Goal: Task Accomplishment & Management: Use online tool/utility

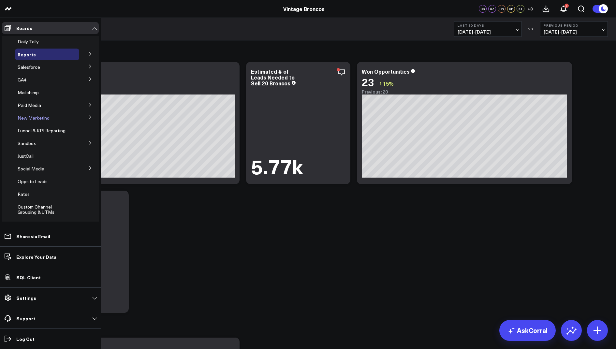
click at [38, 117] on span "New Marketing" at bounding box center [34, 118] width 32 height 6
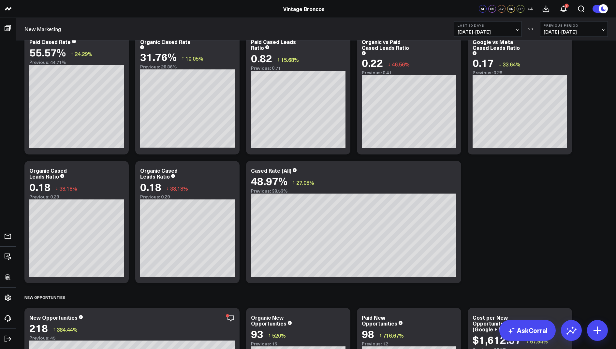
scroll to position [467, 0]
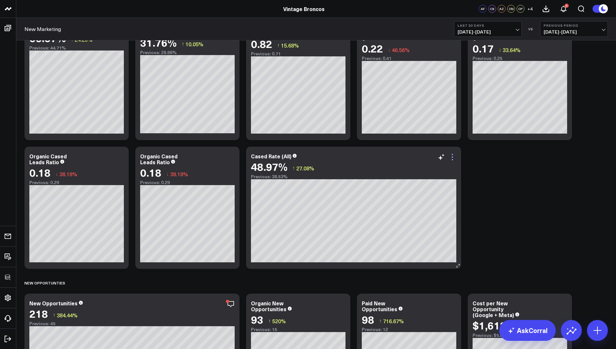
click at [455, 156] on icon at bounding box center [453, 157] width 8 height 8
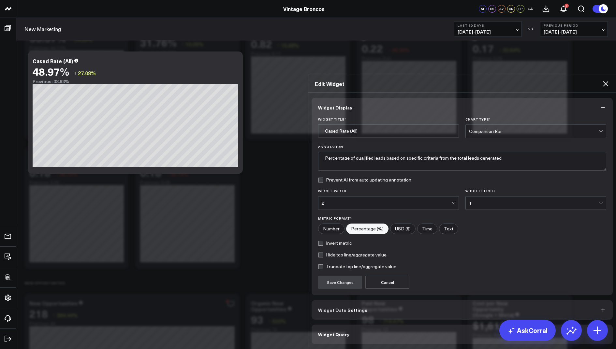
click at [334, 332] on span "Widget Query" at bounding box center [333, 334] width 31 height 5
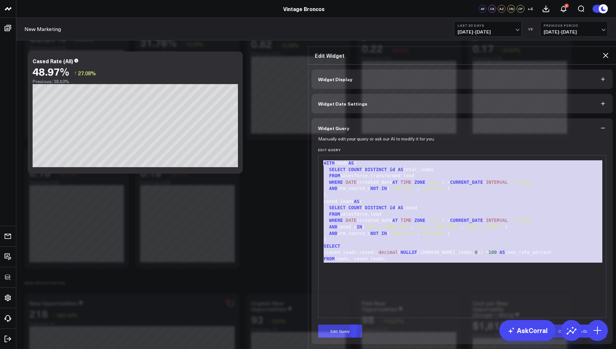
drag, startPoint x: 400, startPoint y: 232, endPoint x: 423, endPoint y: 103, distance: 131.5
click at [423, 118] on div "Widget Query Manually edit your query or ask our AI to modify it for you. Edit …" at bounding box center [462, 231] width 301 height 226
copy div "WITH leads AS ( SELECT COUNT ( DISTINCT id ) AS total_leads FROM salesforce.tra…"
click at [607, 52] on icon at bounding box center [606, 56] width 8 height 8
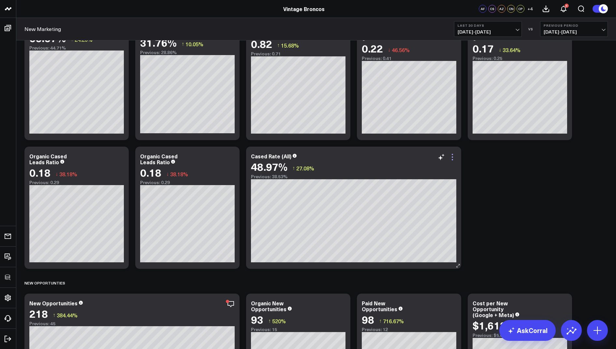
click at [453, 156] on icon at bounding box center [453, 157] width 8 height 8
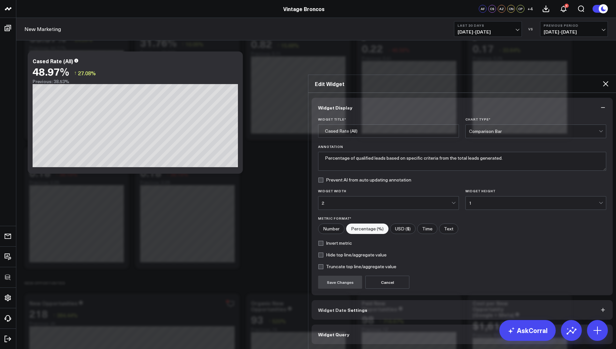
click at [337, 200] on div "2" at bounding box center [387, 202] width 130 height 5
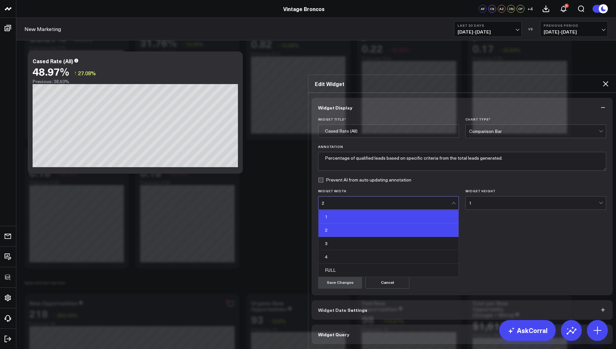
click at [333, 210] on div "1" at bounding box center [388, 216] width 140 height 13
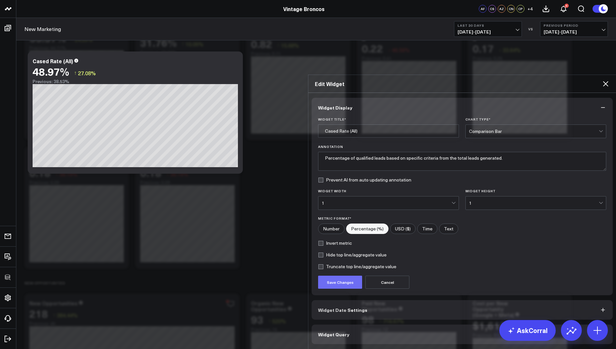
click at [330, 276] on button "Save Changes" at bounding box center [340, 282] width 44 height 13
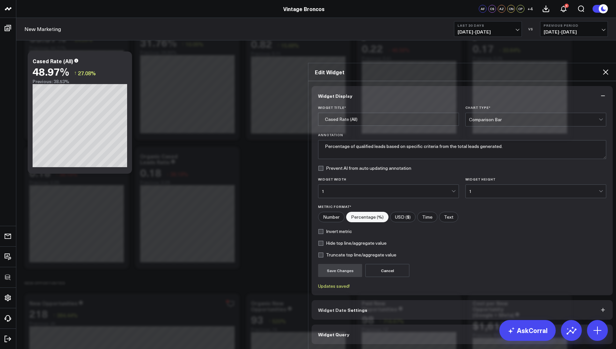
click at [606, 68] on icon at bounding box center [606, 72] width 8 height 8
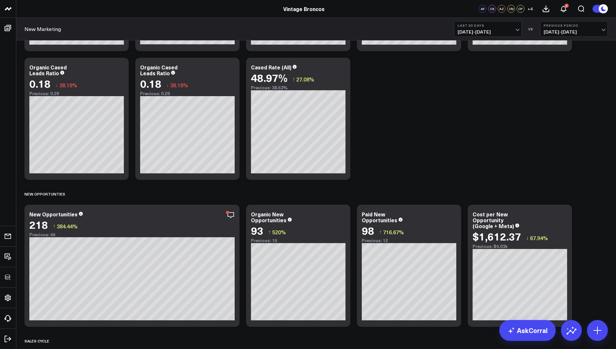
scroll to position [516, 0]
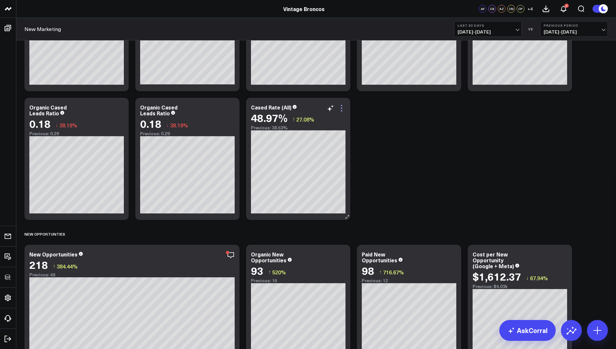
click at [344, 108] on icon at bounding box center [342, 108] width 8 height 8
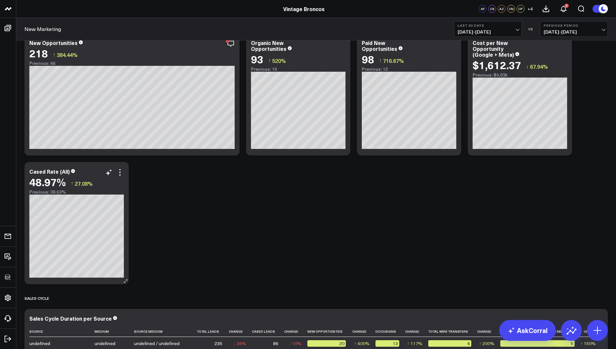
scroll to position [732, 0]
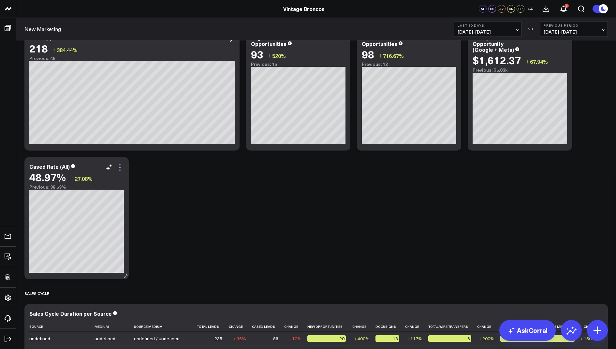
click at [122, 164] on icon at bounding box center [120, 168] width 8 height 8
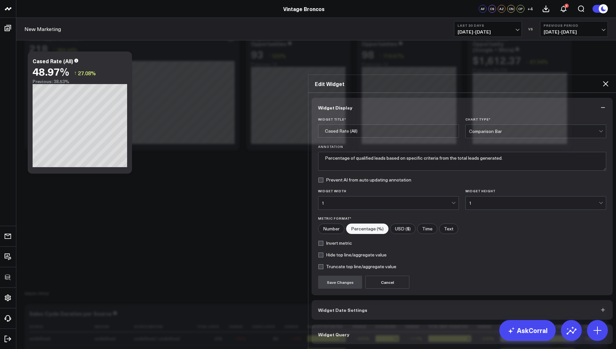
click at [351, 325] on button "Widget Query" at bounding box center [462, 335] width 301 height 20
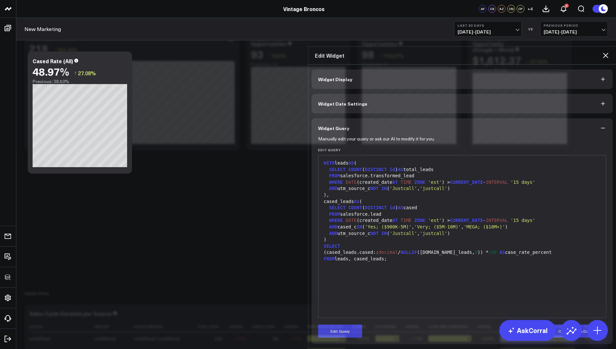
click at [605, 52] on icon at bounding box center [606, 56] width 8 height 8
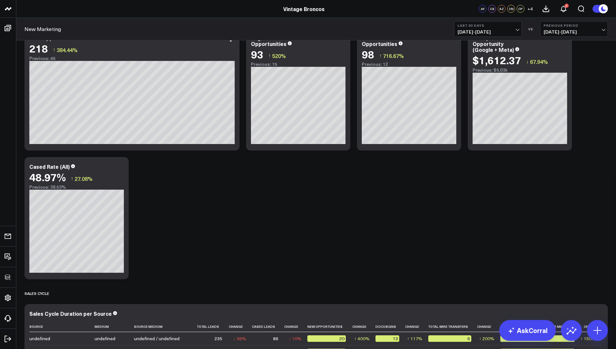
scroll to position [701, 0]
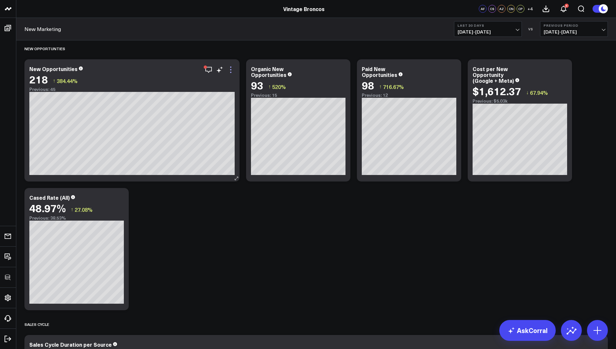
click at [233, 70] on icon at bounding box center [231, 70] width 8 height 8
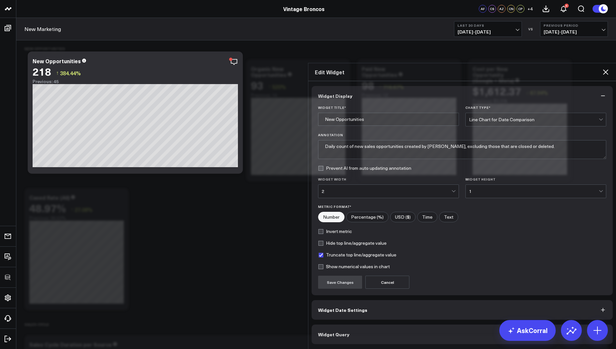
click at [341, 325] on button "Widget Query" at bounding box center [462, 335] width 301 height 20
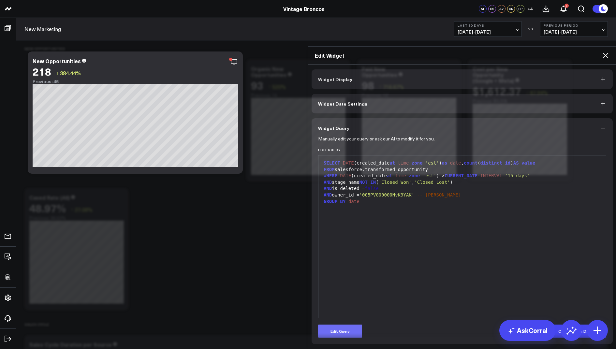
click at [341, 325] on button "Edit Query" at bounding box center [340, 331] width 44 height 13
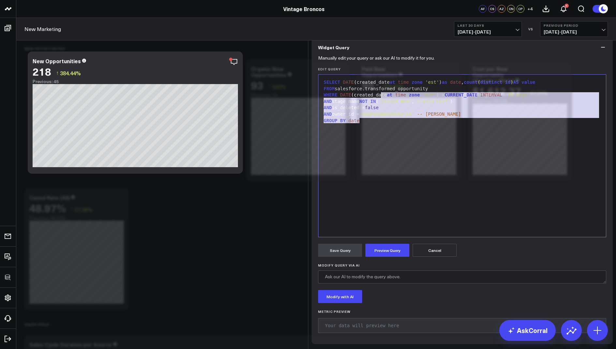
drag, startPoint x: 381, startPoint y: 176, endPoint x: 403, endPoint y: 99, distance: 80.1
click at [403, 99] on div "Widget Query Manually edit your query or ask our AI to modify it for you. Edit …" at bounding box center [462, 190] width 301 height 307
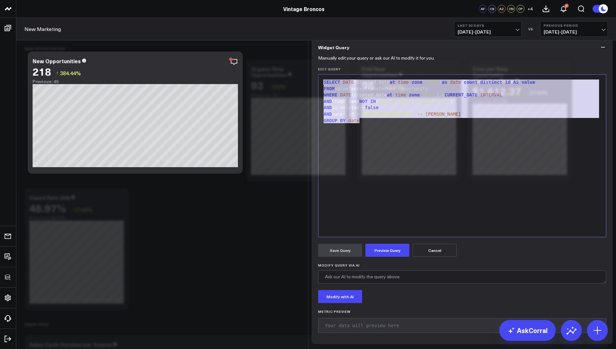
copy div "SELECT DATE (created_date at time zone 'est' ) as date , count ( distinct id ) …"
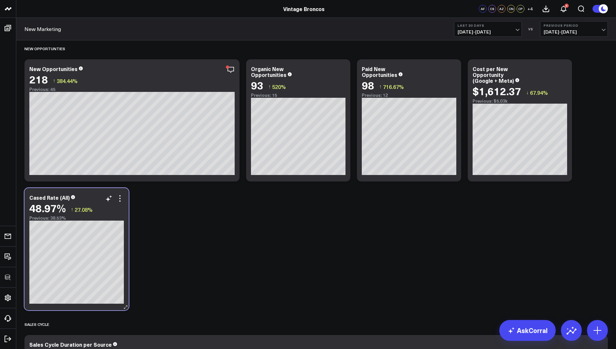
click at [120, 203] on div "48.97% ↑ 27.08%" at bounding box center [76, 208] width 95 height 12
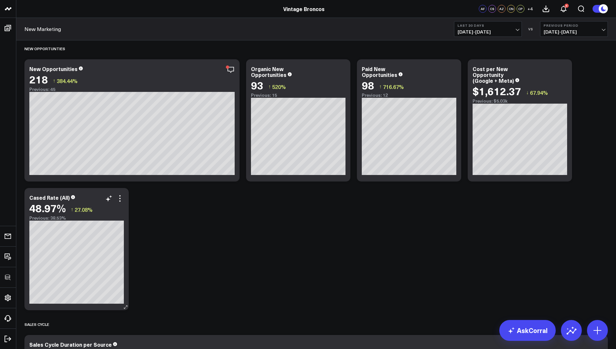
click at [121, 204] on div "48.97% ↑ 27.08%" at bounding box center [76, 208] width 95 height 12
click at [120, 200] on icon at bounding box center [120, 199] width 8 height 8
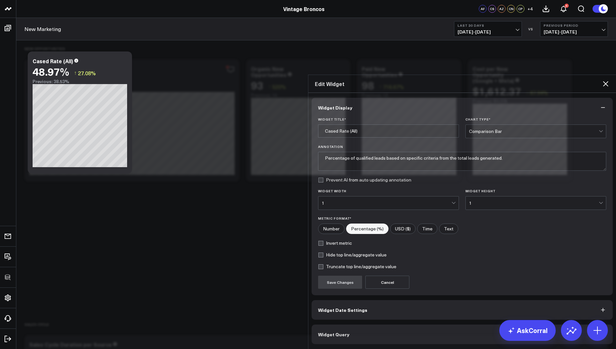
click at [343, 325] on button "Widget Query" at bounding box center [462, 335] width 301 height 20
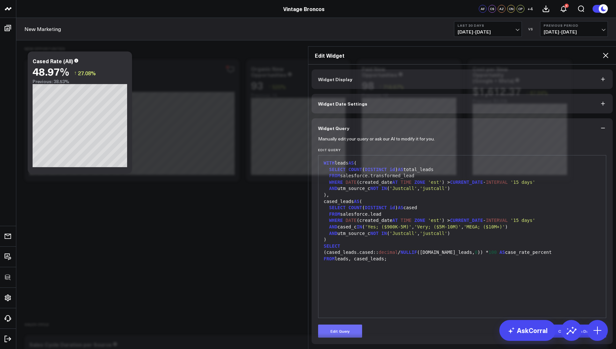
click at [330, 325] on button "Edit Query" at bounding box center [340, 331] width 44 height 13
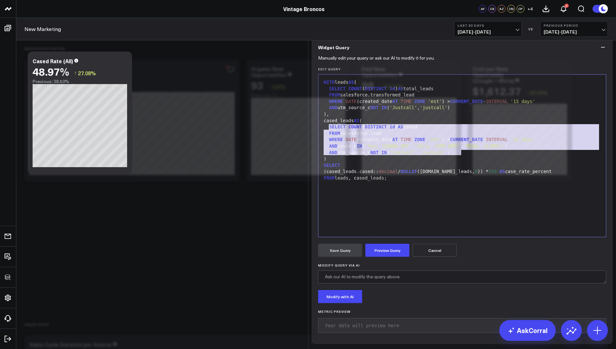
drag, startPoint x: 467, startPoint y: 204, endPoint x: 330, endPoint y: 180, distance: 139.3
click at [329, 180] on div "WITH leads AS ( SELECT COUNT ( DISTINCT id ) AS total_leads FROM salesforce.tra…" at bounding box center [462, 156] width 281 height 156
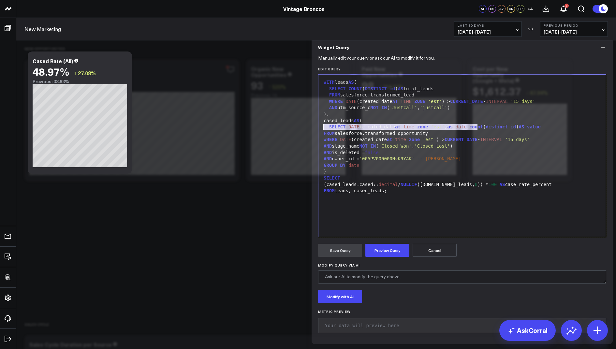
drag, startPoint x: 479, startPoint y: 179, endPoint x: 320, endPoint y: 177, distance: 158.1
click at [320, 177] on div "99 1 2 3 4 5 6 7 8 9 10 11 12 13 14 15 16 17 18 19 › ⌄ WITH leads AS ( SELECT C…" at bounding box center [462, 155] width 288 height 163
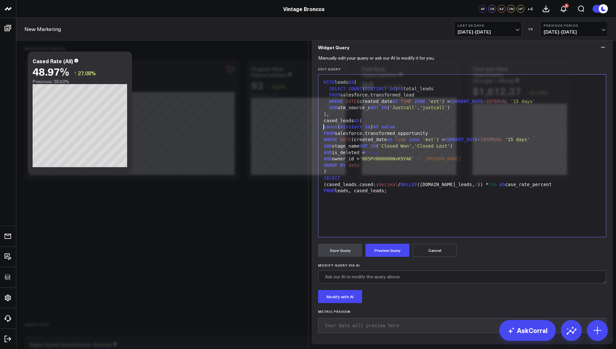
click at [429, 257] on button "Cancel" at bounding box center [435, 250] width 44 height 13
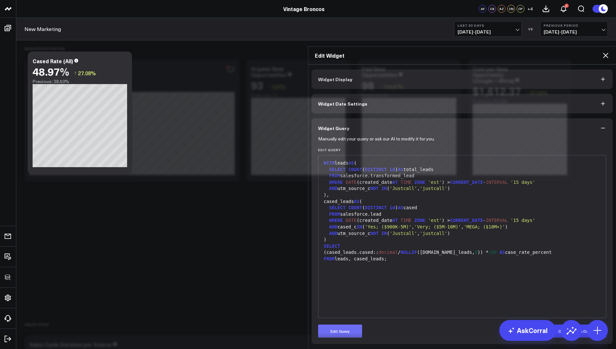
click at [348, 325] on button "Edit Query" at bounding box center [340, 331] width 44 height 13
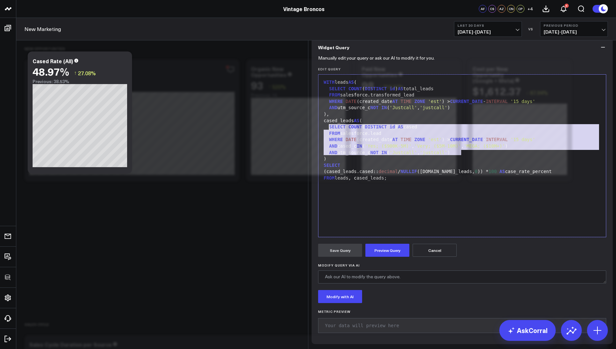
drag, startPoint x: 468, startPoint y: 205, endPoint x: 329, endPoint y: 179, distance: 141.6
click at [329, 179] on div "WITH leads AS ( SELECT COUNT ( DISTINCT id ) AS total_leads FROM salesforce.tra…" at bounding box center [462, 156] width 281 height 156
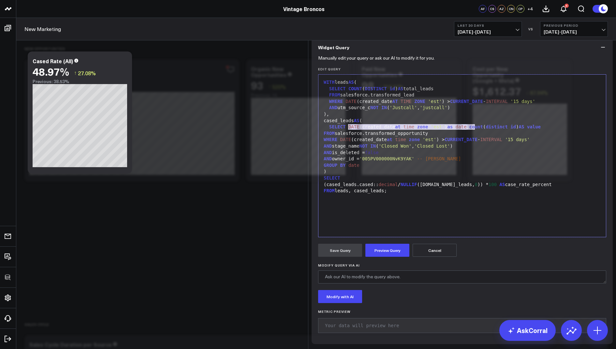
drag, startPoint x: 475, startPoint y: 179, endPoint x: 347, endPoint y: 179, distance: 127.5
click at [347, 130] on div "SELECT DATE (created_date at time zone 'est' ) as date , count ( distinct id ) …" at bounding box center [462, 127] width 281 height 7
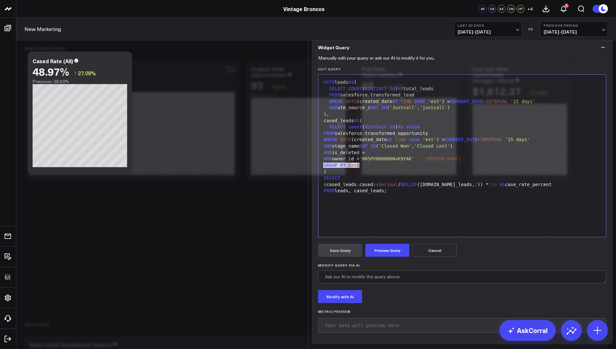
drag, startPoint x: 367, startPoint y: 218, endPoint x: 317, endPoint y: 215, distance: 50.9
click at [317, 215] on div "Manually edit your query or ask our AI to modify it for you. Edit Query Selecti…" at bounding box center [462, 200] width 301 height 287
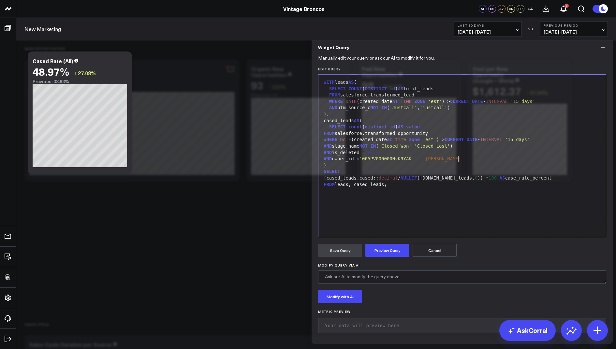
click at [426, 130] on div "SELECT count ( distinct id ) AS value" at bounding box center [462, 127] width 281 height 7
drag, startPoint x: 354, startPoint y: 172, endPoint x: 319, endPoint y: 170, distance: 35.2
click at [319, 170] on div "Selection deleted 99 1 2 3 4 5 6 7 8 9 10 11 12 13 14 15 16 17 18 › ⌄ WITH lead…" at bounding box center [462, 155] width 288 height 163
click at [466, 156] on div "AND is_deleted = false" at bounding box center [462, 153] width 281 height 7
drag, startPoint x: 362, startPoint y: 230, endPoint x: 332, endPoint y: 230, distance: 29.7
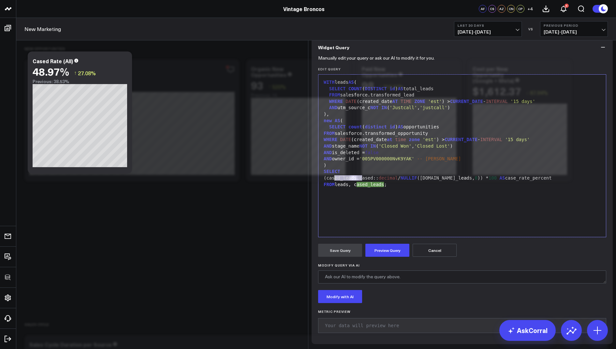
click at [332, 182] on div "(cased_leads.cased:: decimal / NULLIF (leads.total_leads, 0 )) * 100 AS case_ra…" at bounding box center [462, 178] width 281 height 7
click at [356, 182] on div "(new.cased:: decimal / NULLIF (leads.total_leads, 0 )) * 100 AS case_rate_perce…" at bounding box center [462, 178] width 281 height 7
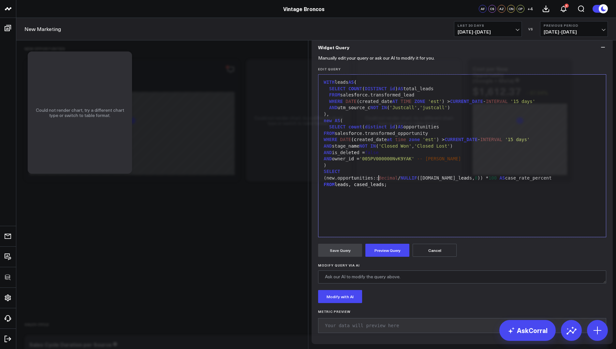
click at [350, 188] on div "FROM leads, cased_leads;" at bounding box center [462, 185] width 281 height 7
click at [388, 188] on div "FROM leads, cased_leads;" at bounding box center [462, 185] width 281 height 7
click at [470, 234] on div "WITH leads AS ( SELECT COUNT ( DISTINCT id ) AS total_leads FROM salesforce.tra…" at bounding box center [462, 156] width 281 height 156
click at [386, 257] on button "Preview Query" at bounding box center [387, 250] width 44 height 13
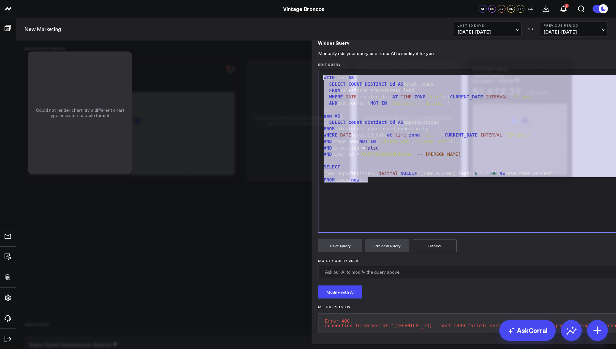
drag, startPoint x: 373, startPoint y: 237, endPoint x: 404, endPoint y: 130, distance: 111.0
click at [404, 129] on div "WITH leads AS ( SELECT COUNT ( DISTINCT id ) AS total_leads FROM salesforce.tra…" at bounding box center [475, 151] width 306 height 156
copy div "WITH leads AS ( SELECT COUNT ( DISTINCT id ) AS total_leads FROM salesforce.tra…"
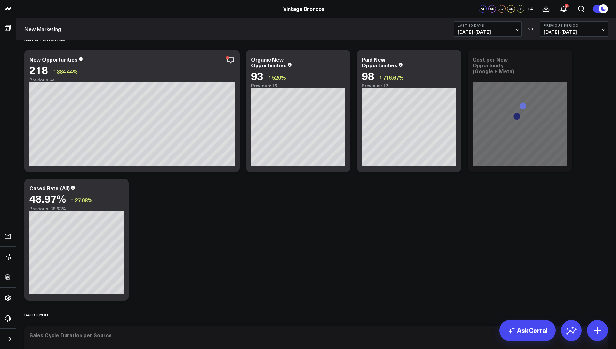
scroll to position [713, 0]
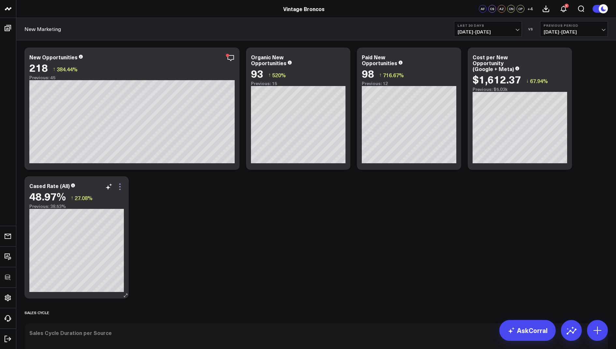
click at [123, 187] on icon at bounding box center [120, 187] width 8 height 8
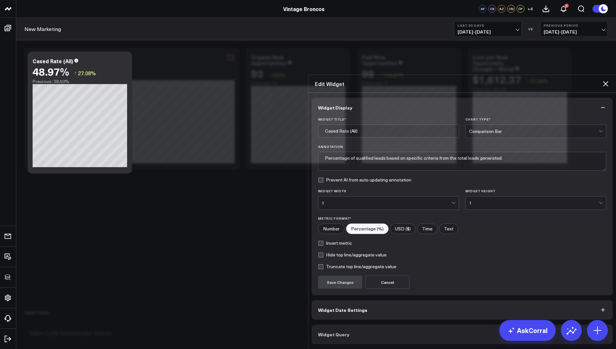
click at [346, 325] on button "Widget Query" at bounding box center [462, 335] width 301 height 20
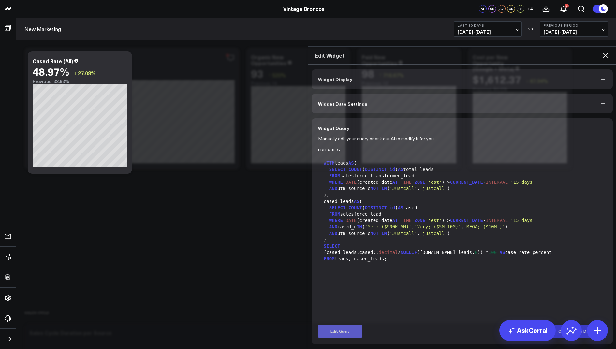
click at [335, 325] on button "Edit Query" at bounding box center [340, 331] width 44 height 13
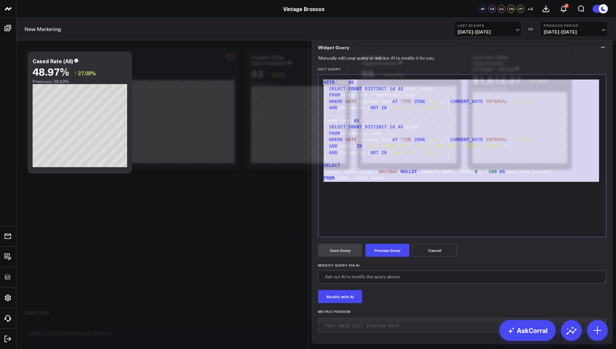
drag, startPoint x: 394, startPoint y: 238, endPoint x: 383, endPoint y: 122, distance: 116.3
click at [383, 122] on div "Edit Query 99 1 2 3 4 5 6 7 8 9 10 11 12 13 14 15 16 17 › ⌄ WITH leads AS ( SEL…" at bounding box center [462, 152] width 288 height 170
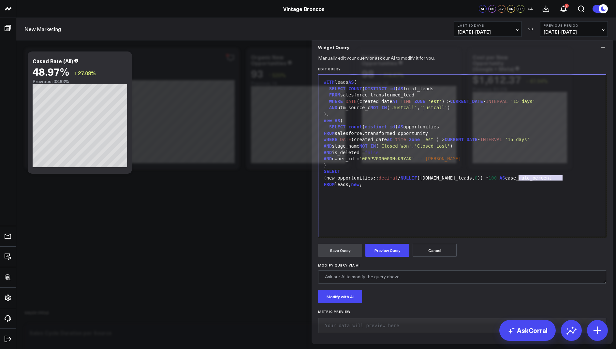
drag, startPoint x: 565, startPoint y: 231, endPoint x: 517, endPoint y: 230, distance: 47.6
click at [517, 182] on div "(new.opportunities:: decimal / NULLIF ([DOMAIN_NAME]_leads, 0 )) * 100 AS case_…" at bounding box center [462, 178] width 281 height 7
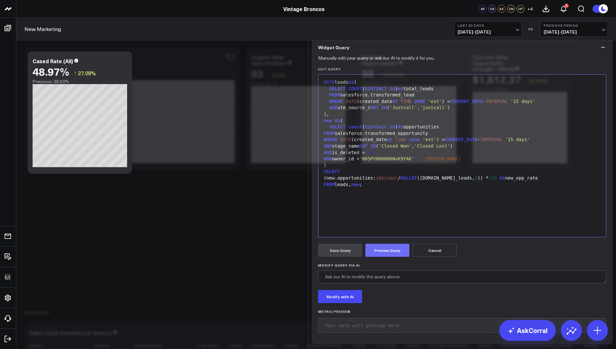
click at [384, 257] on button "Preview Query" at bounding box center [387, 250] width 44 height 13
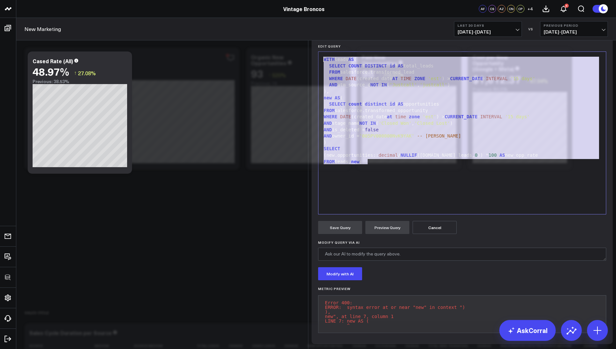
drag, startPoint x: 377, startPoint y: 160, endPoint x: 352, endPoint y: 6, distance: 156.1
copy div "WITH leads AS ( SELECT COUNT ( DISTINCT id ) AS total_leads FROM salesforce.tra…"
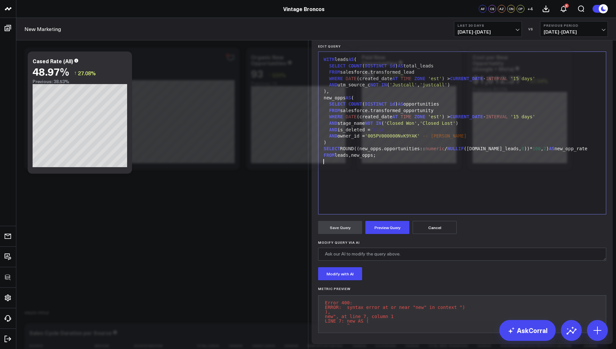
scroll to position [78, 0]
click at [378, 234] on form "Manually edit your query or ask our AI to modify it for you. Edit Query Selecti…" at bounding box center [462, 186] width 288 height 304
click at [379, 224] on button "Preview Query" at bounding box center [387, 227] width 44 height 13
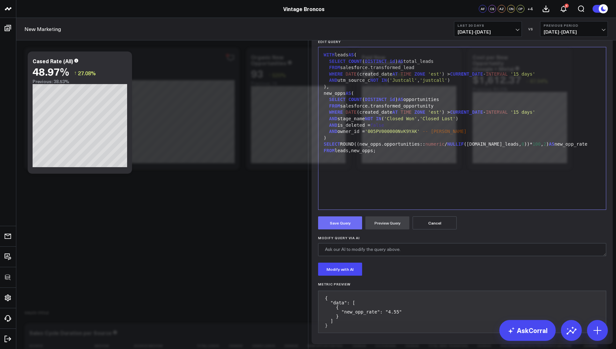
click at [340, 225] on button "Save Query" at bounding box center [340, 222] width 44 height 13
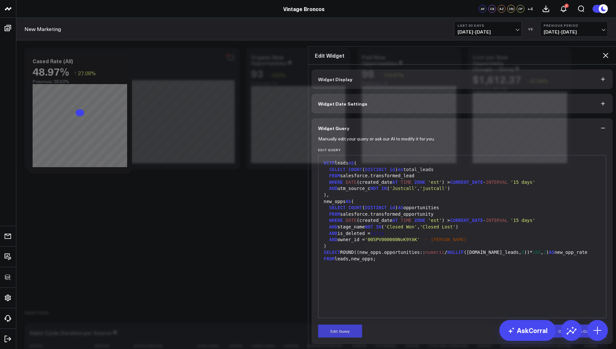
scroll to position [0, 0]
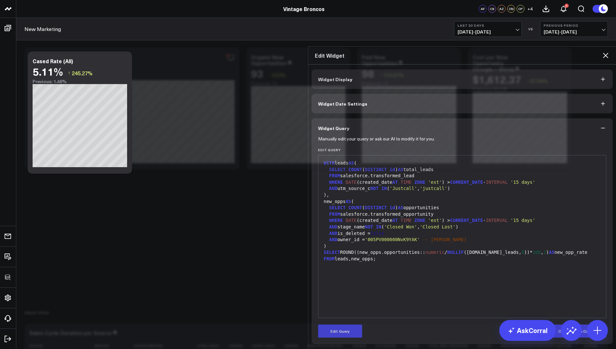
click at [608, 52] on icon at bounding box center [606, 56] width 8 height 8
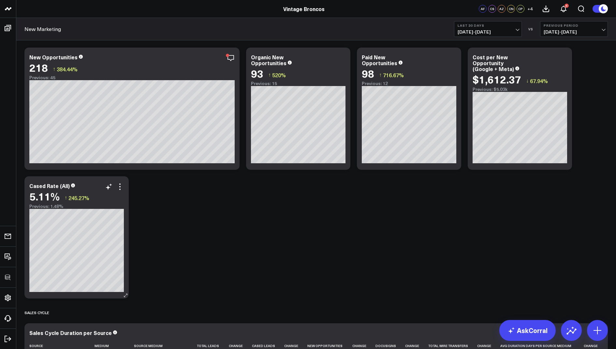
click at [68, 184] on div "Cased Rate (All)" at bounding box center [49, 185] width 40 height 7
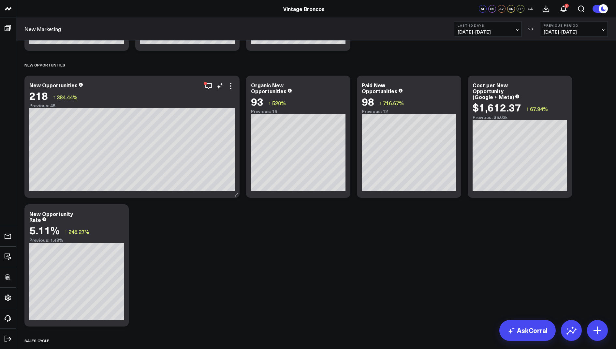
scroll to position [712, 0]
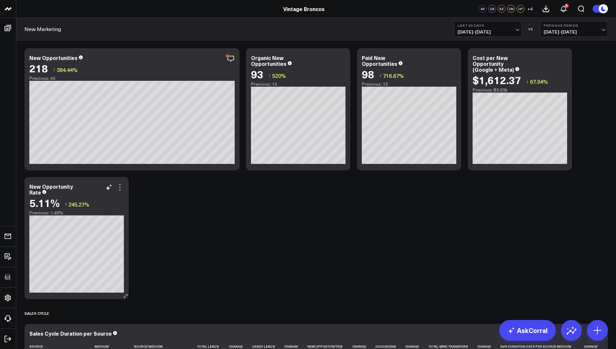
click at [119, 186] on icon at bounding box center [120, 188] width 8 height 8
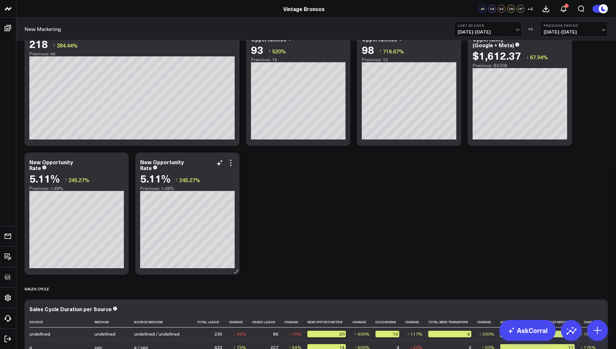
click at [139, 159] on div "New Opportunity Rate 5.11% ↑ 245.27% Previous: 1.48%" at bounding box center [187, 214] width 104 height 122
click at [140, 160] on div "New Opportunity Rate" at bounding box center [162, 164] width 44 height 13
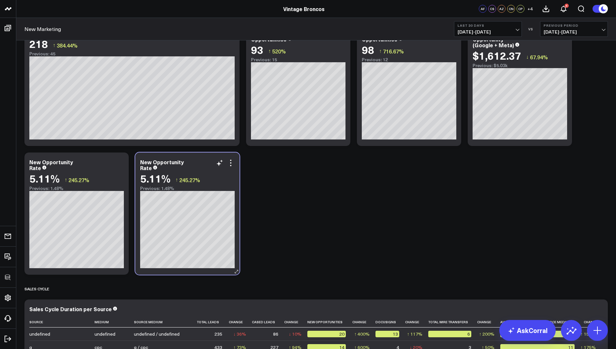
click at [140, 160] on div "New Opportunity Rate 5.11% ↑ 245.27% Previous: 1.48%" at bounding box center [187, 214] width 104 height 122
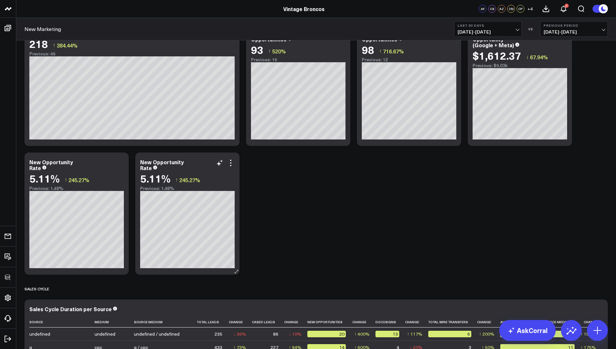
click at [140, 159] on div "New Opportunity Rate 5.11% ↑ 245.27% Previous: 1.48%" at bounding box center [187, 214] width 104 height 122
click at [141, 161] on div "New Opportunity Rate" at bounding box center [162, 164] width 44 height 13
click at [141, 160] on div "New Opportunity Rate" at bounding box center [162, 164] width 44 height 13
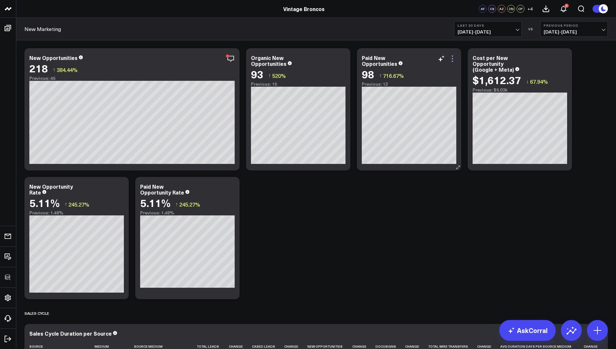
click at [453, 55] on icon at bounding box center [453, 59] width 8 height 8
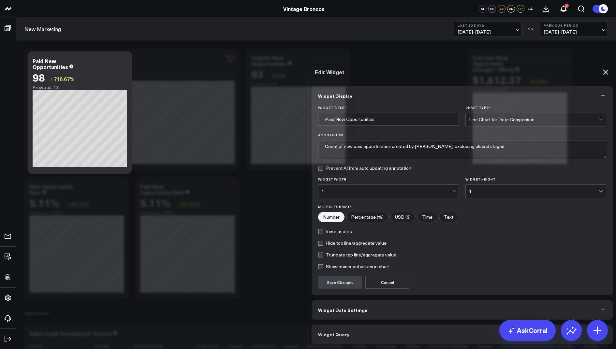
click at [331, 325] on button "Widget Query" at bounding box center [462, 335] width 301 height 20
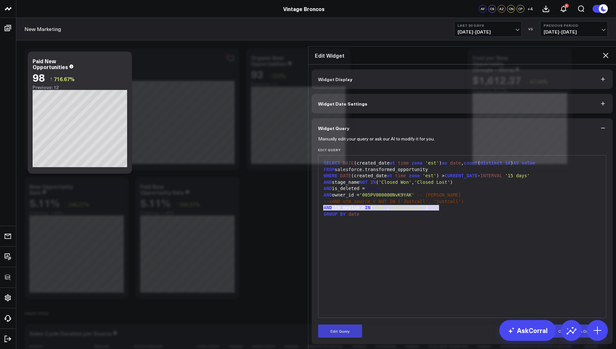
drag, startPoint x: 446, startPoint y: 180, endPoint x: 320, endPoint y: 177, distance: 125.9
click at [320, 177] on div "9 1 2 3 4 5 6 7 8 9 › ⌄ SELECT DATE (created_date at time zone 'est' ) as date …" at bounding box center [462, 236] width 288 height 163
click at [605, 52] on icon at bounding box center [606, 56] width 8 height 8
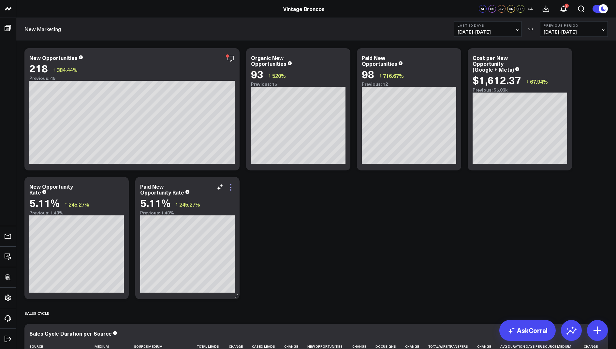
click at [233, 188] on icon at bounding box center [231, 188] width 8 height 8
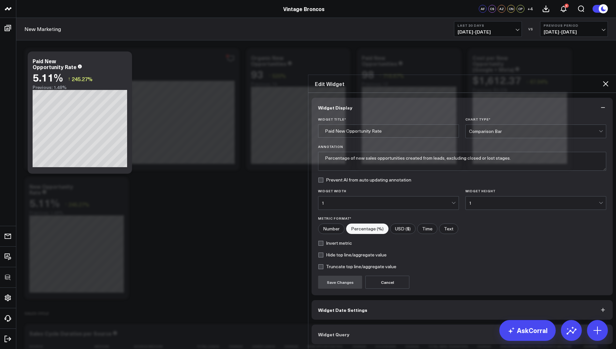
click at [340, 325] on button "Widget Query" at bounding box center [462, 335] width 301 height 20
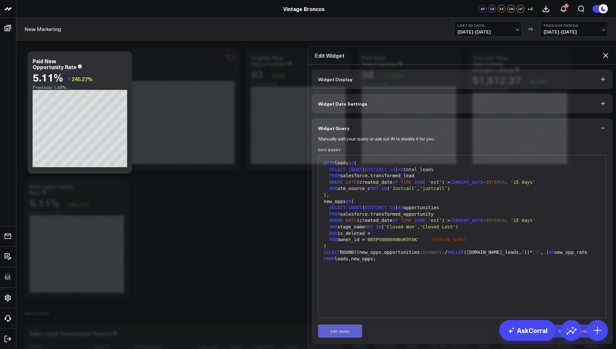
click at [330, 325] on button "Edit Query" at bounding box center [340, 331] width 44 height 13
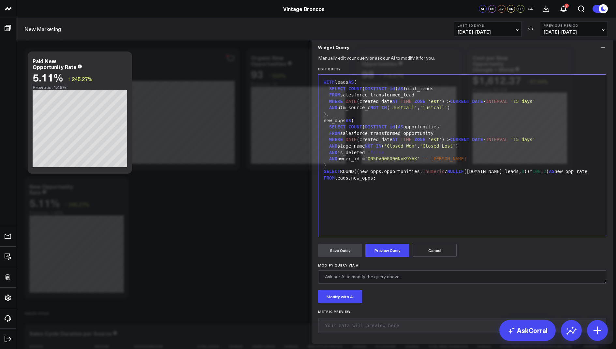
click at [476, 162] on div "AND owner_id = '005PV000000NvK9YAK' -- Adam Zubar" at bounding box center [462, 159] width 281 height 7
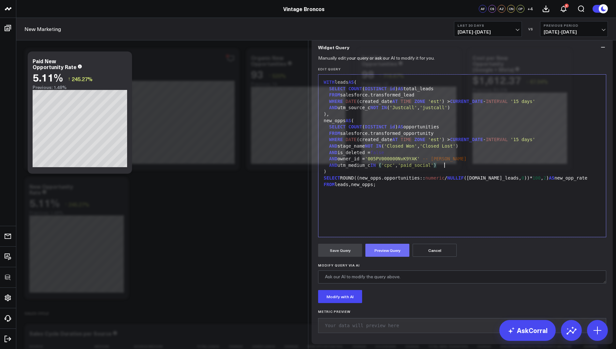
click at [379, 257] on button "Preview Query" at bounding box center [387, 250] width 44 height 13
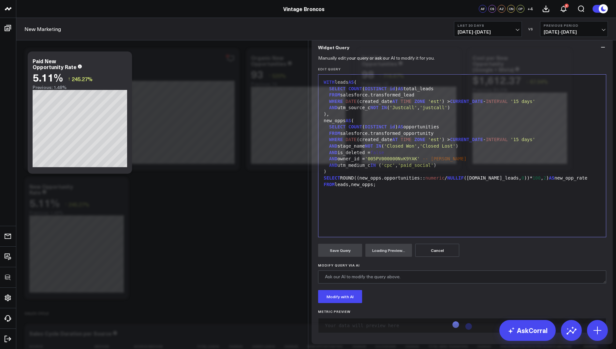
scroll to position [50, 0]
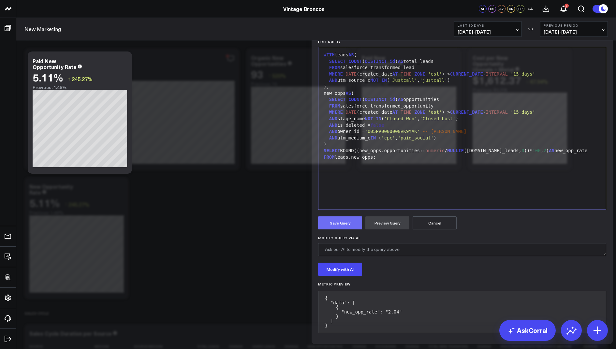
click at [343, 230] on button "Save Query" at bounding box center [340, 222] width 44 height 13
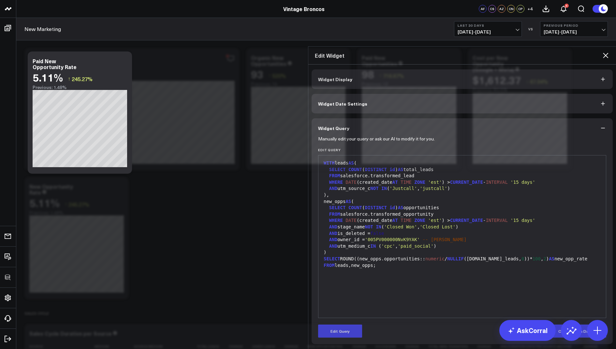
scroll to position [0, 0]
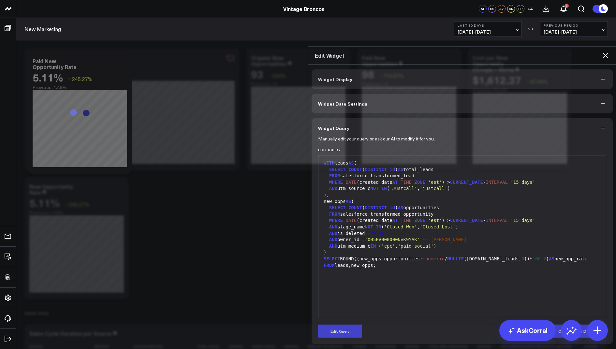
click at [604, 52] on icon at bounding box center [606, 56] width 8 height 8
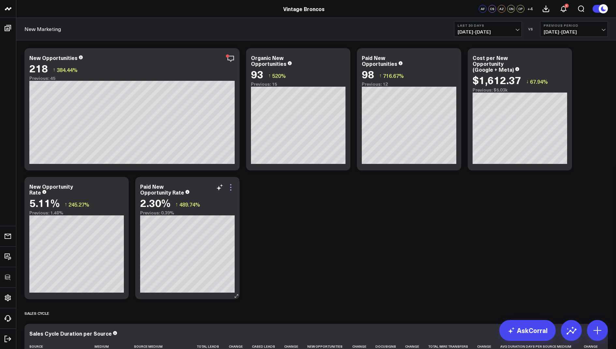
click at [232, 189] on icon at bounding box center [231, 188] width 8 height 8
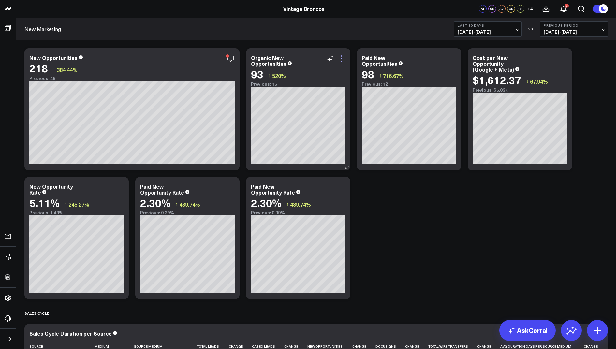
click at [343, 56] on icon at bounding box center [342, 59] width 8 height 8
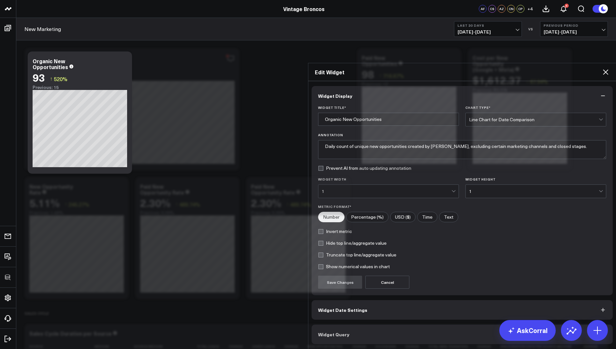
click at [333, 332] on span "Widget Query" at bounding box center [333, 334] width 31 height 5
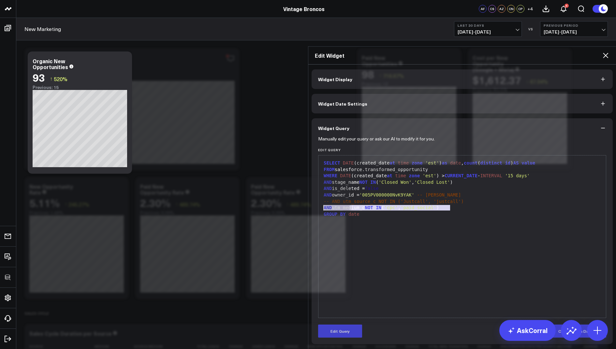
drag, startPoint x: 460, startPoint y: 178, endPoint x: 318, endPoint y: 178, distance: 142.1
click at [318, 178] on div "Manually edit your query or ask our AI to modify it for you. Edit Query 9 1 2 3…" at bounding box center [462, 241] width 301 height 206
click at [604, 52] on icon at bounding box center [606, 56] width 8 height 8
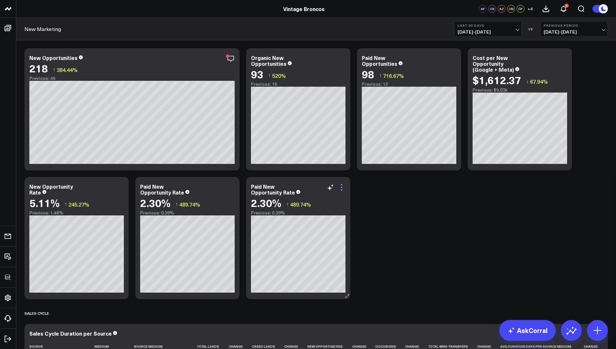
click at [344, 186] on icon at bounding box center [342, 188] width 8 height 8
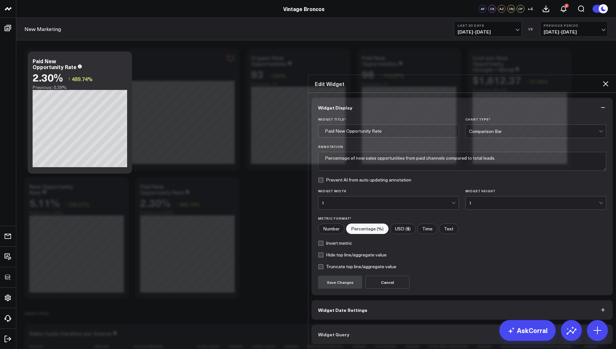
click at [348, 325] on button "Widget Query" at bounding box center [462, 335] width 301 height 20
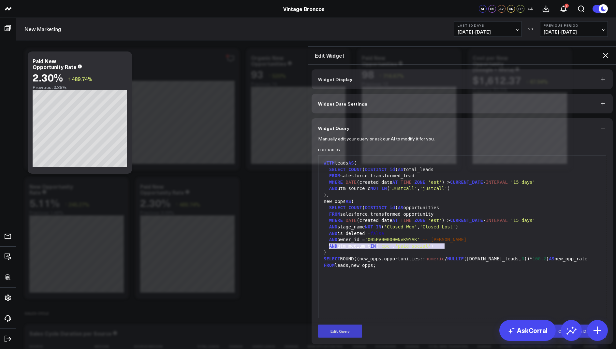
drag, startPoint x: 452, startPoint y: 217, endPoint x: 328, endPoint y: 218, distance: 124.2
click at [328, 243] on div "AND utm_medium_c IN ( 'cpc' , 'paid_social' )" at bounding box center [462, 246] width 281 height 7
click at [341, 325] on button "Edit Query" at bounding box center [340, 331] width 44 height 13
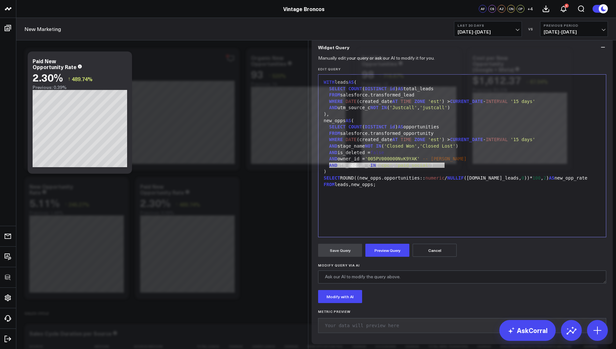
click at [442, 169] on div "AND utm_medium_c IN ( 'cpc' , 'paid_social' )" at bounding box center [462, 165] width 281 height 7
drag, startPoint x: 453, startPoint y: 217, endPoint x: 329, endPoint y: 217, distance: 123.6
click at [329, 169] on div "AND utm_medium_c IN ( 'cpc' , 'paid_social' )" at bounding box center [462, 165] width 281 height 7
click at [384, 257] on button "Preview Query" at bounding box center [387, 250] width 44 height 13
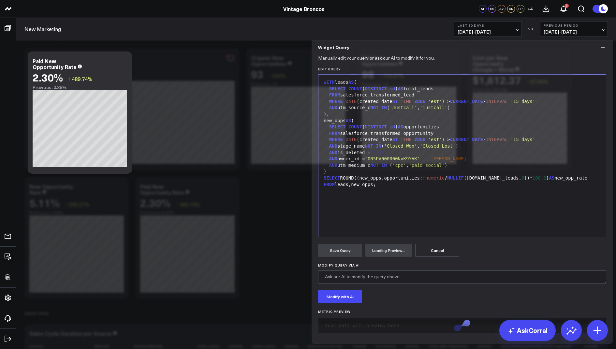
scroll to position [50, 0]
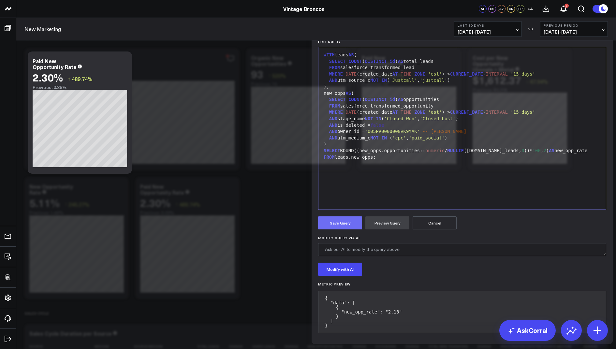
click at [343, 230] on button "Save Query" at bounding box center [340, 222] width 44 height 13
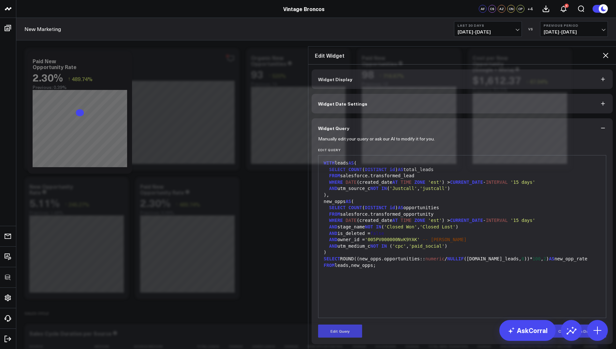
scroll to position [0, 0]
click at [605, 53] on icon at bounding box center [605, 55] width 5 height 5
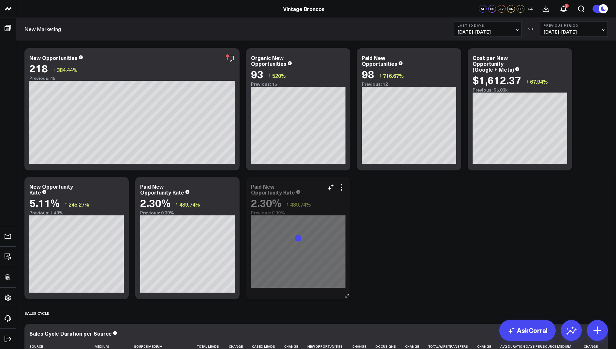
click at [261, 184] on div "Paid New Opportunity Rate" at bounding box center [273, 189] width 44 height 13
click at [262, 186] on div "Paid New Opportunity Rate" at bounding box center [273, 189] width 44 height 13
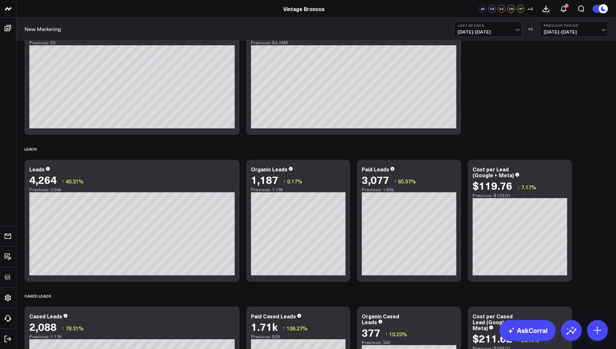
scroll to position [53, 0]
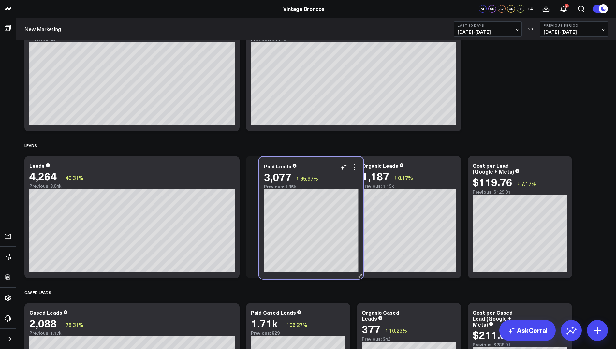
drag, startPoint x: 420, startPoint y: 183, endPoint x: 322, endPoint y: 184, distance: 97.8
click at [322, 184] on div "Previous: 1.85k" at bounding box center [311, 186] width 95 height 5
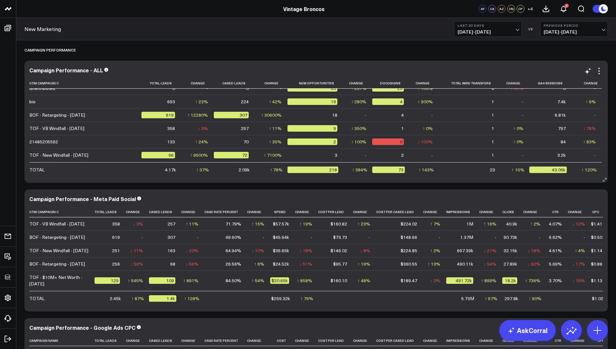
scroll to position [0, 0]
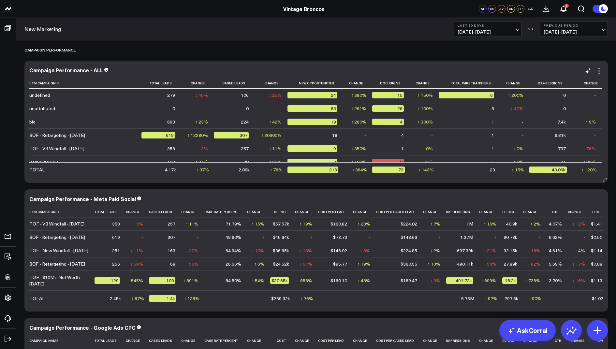
click at [599, 68] on icon at bounding box center [599, 68] width 1 height 1
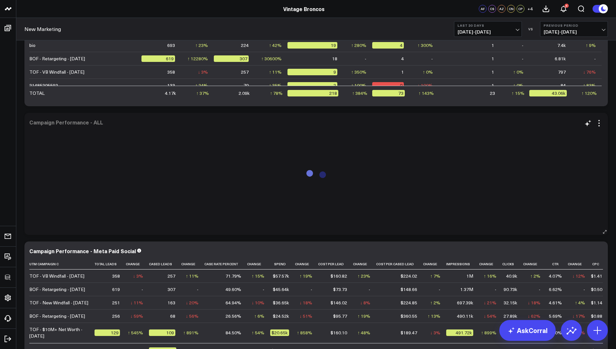
scroll to position [1723, 0]
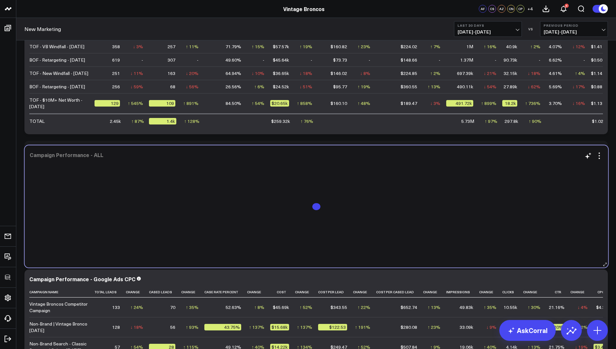
drag, startPoint x: 430, startPoint y: 99, endPoint x: 430, endPoint y: 232, distance: 133.3
click at [430, 232] on div at bounding box center [317, 212] width 574 height 98
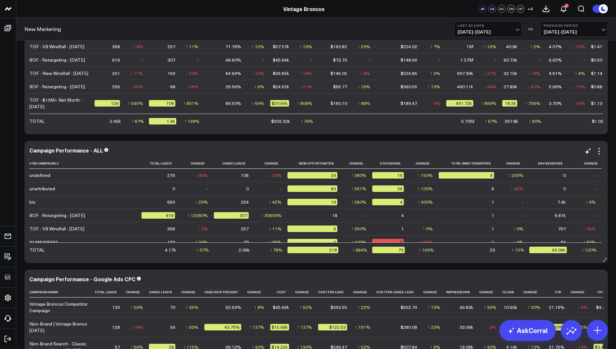
scroll to position [1794, 0]
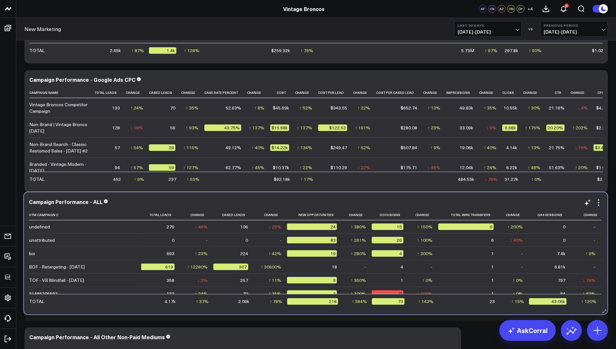
drag, startPoint x: 420, startPoint y: 153, endPoint x: 419, endPoint y: 269, distance: 116.7
click at [419, 269] on td "-" at bounding box center [423, 266] width 29 height 13
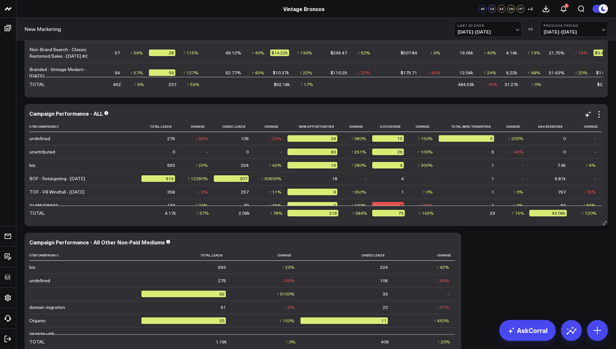
scroll to position [1935, 0]
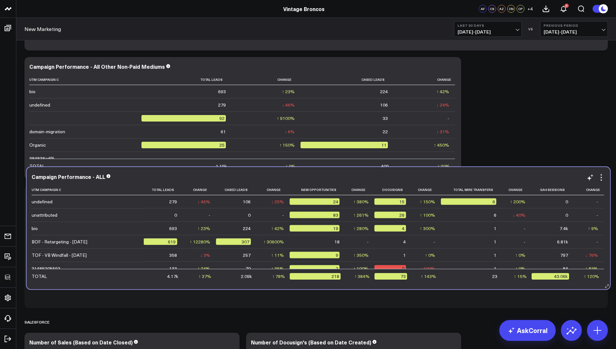
drag, startPoint x: 402, startPoint y: 71, endPoint x: 404, endPoint y: 182, distance: 110.2
click at [404, 182] on div "Campaign Performance - ALL Utm Campaign C Total Leads Change Cased Leads Change…" at bounding box center [319, 228] width 574 height 109
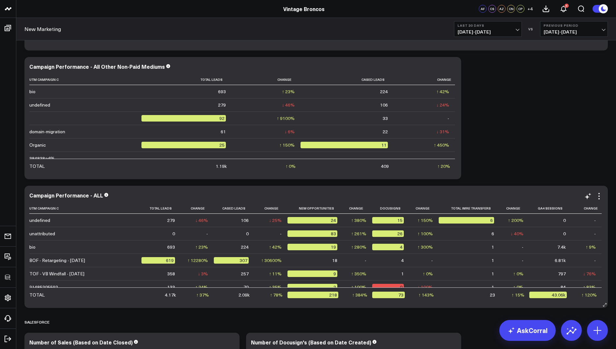
click at [98, 193] on div "Campaign Performance - ALL" at bounding box center [66, 195] width 74 height 7
click at [451, 65] on icon at bounding box center [453, 68] width 8 height 8
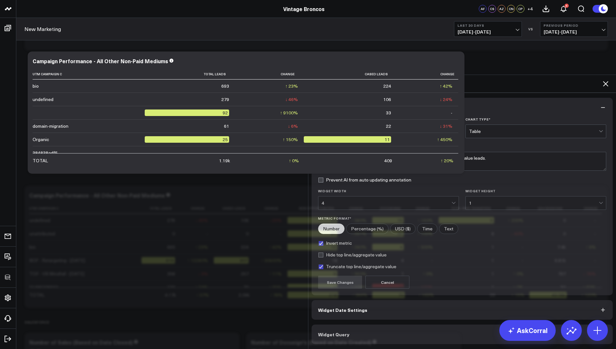
click at [346, 325] on button "Widget Query" at bounding box center [462, 335] width 301 height 20
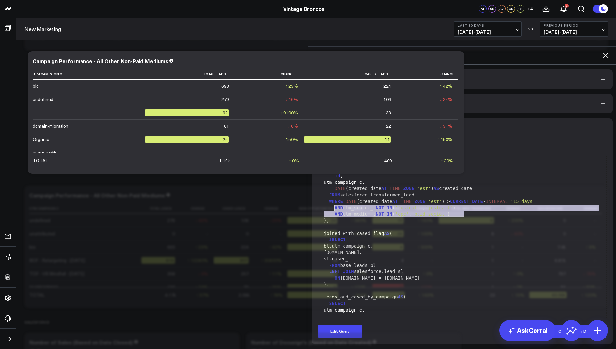
drag, startPoint x: 466, startPoint y: 184, endPoint x: 335, endPoint y: 181, distance: 131.4
click at [335, 211] on div "AND utm_medium_c NOT IN ( 'cpc' , 'paid_social' )" at bounding box center [462, 214] width 281 height 7
copy div "AND utm_source_c NOT IN ( 'Justcall' , 'justcall' ) AND utm_medium_c NOT IN ( '…"
click at [605, 52] on icon at bounding box center [606, 56] width 8 height 8
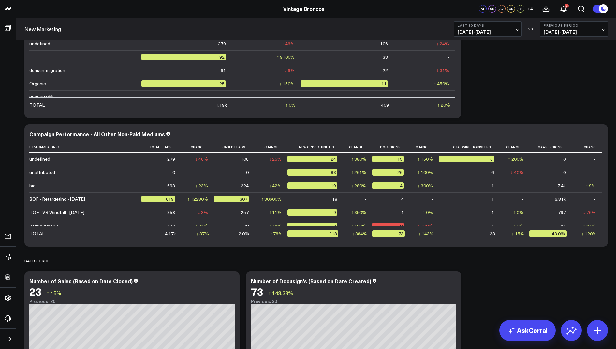
scroll to position [1997, 0]
click at [600, 132] on icon at bounding box center [599, 135] width 8 height 8
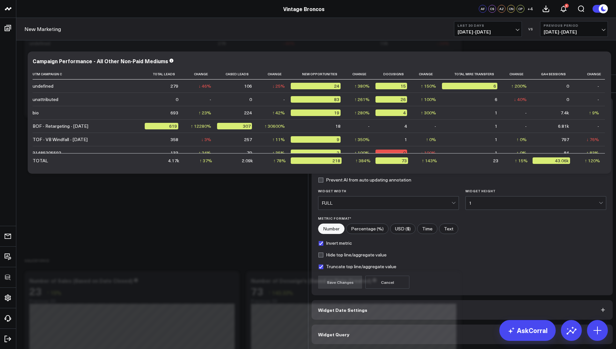
click at [362, 325] on button "Widget Query" at bounding box center [462, 335] width 301 height 20
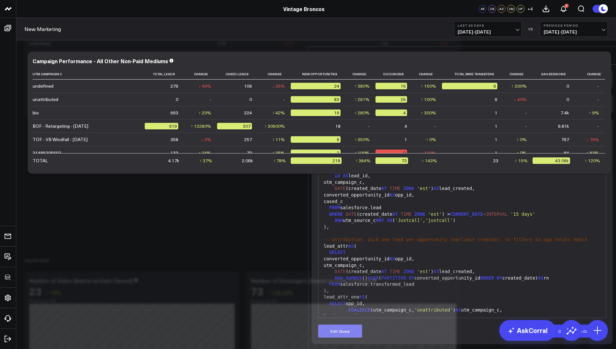
click at [344, 325] on button "Edit Query" at bounding box center [340, 331] width 44 height 13
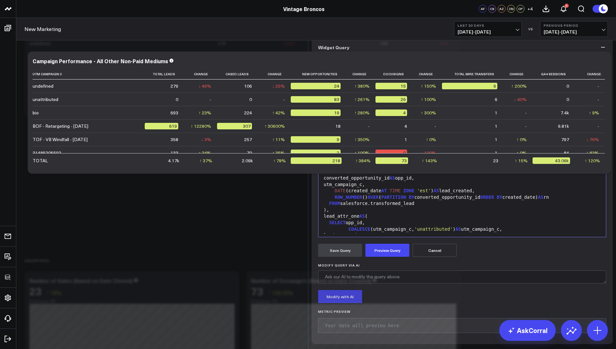
click at [473, 143] on div "AND utm_source_c NOT IN ( 'Justcall' , 'justcall' )" at bounding box center [462, 140] width 281 height 7
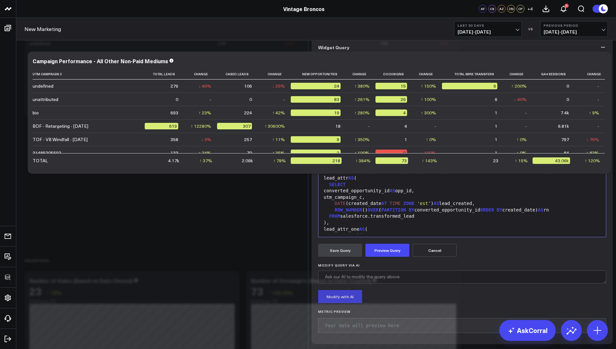
drag, startPoint x: 471, startPoint y: 198, endPoint x: 336, endPoint y: 198, distance: 135.6
click at [336, 150] on div "AND utm_source_c NOT IN ( 'Justcall' , 'justcall' )" at bounding box center [462, 146] width 281 height 7
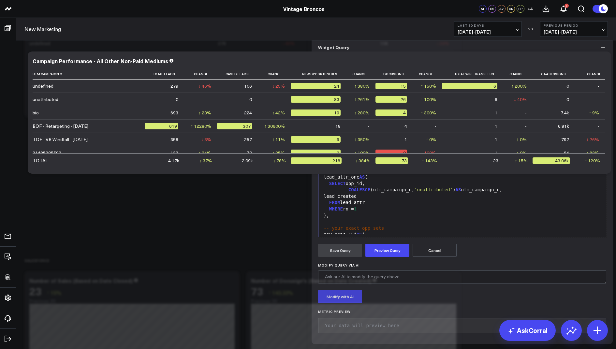
scroll to position [45, 0]
drag, startPoint x: 470, startPoint y: 152, endPoint x: 336, endPoint y: 154, distance: 134.0
click at [336, 105] on div "AND utm_medium_c NOT IN ( 'cpc' , 'paid_social' )" at bounding box center [462, 101] width 281 height 7
copy div "AND utm_medium_c NOT IN ( 'cpc' , 'paid_social' )"
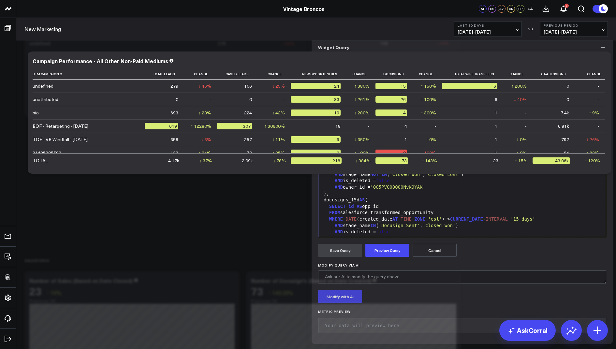
scroll to position [136, 0]
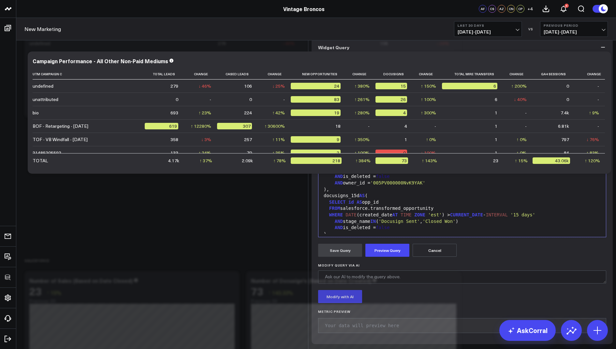
click at [436, 186] on div "AND owner_id = '005PV000000NvK9YAK'" at bounding box center [462, 183] width 281 height 7
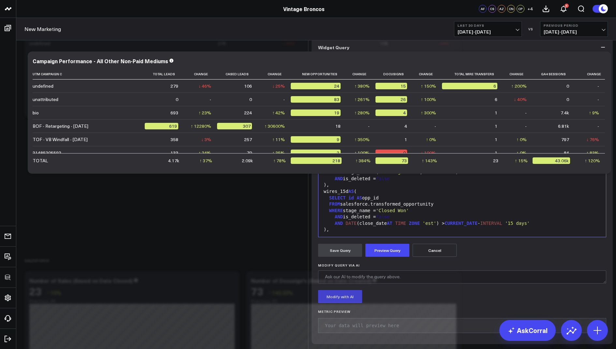
scroll to position [200, 0]
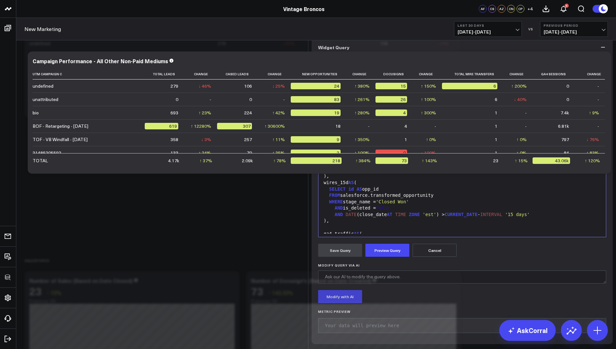
click at [406, 173] on div "AND is_deleted = false" at bounding box center [462, 170] width 281 height 7
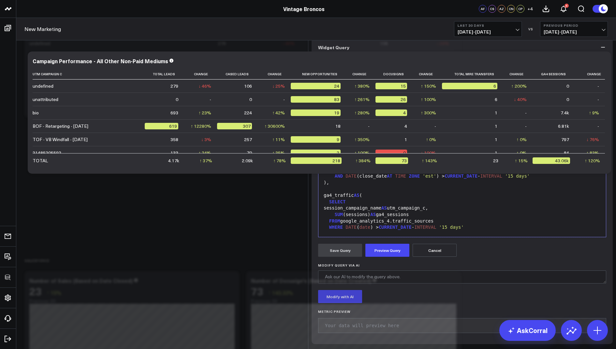
scroll to position [245, 0]
click at [560, 180] on div "AND DATE (close_date AT TIME ZONE 'est' ) > CURRENT_DATE - INTERVAL '15 days'" at bounding box center [462, 176] width 281 height 7
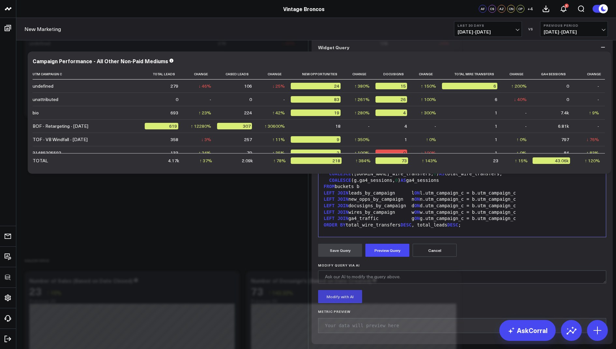
scroll to position [671, 0]
click at [379, 257] on button "Preview Query" at bounding box center [387, 250] width 44 height 13
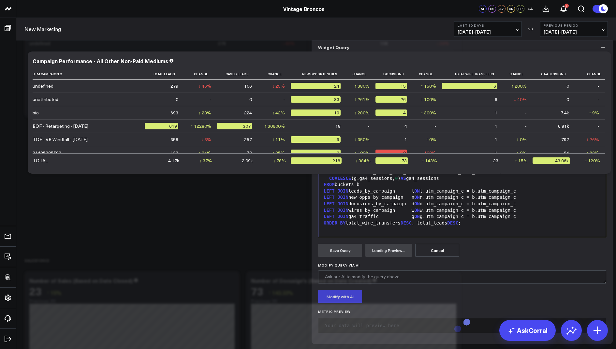
scroll to position [50, 0]
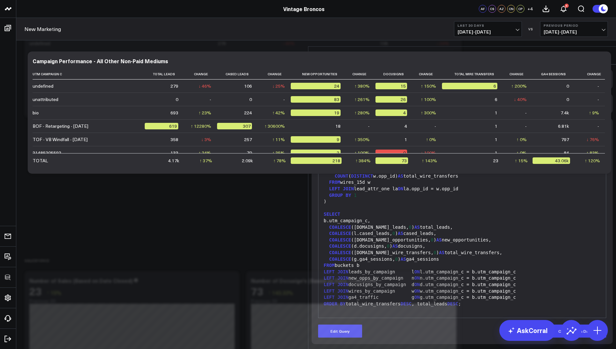
scroll to position [0, 0]
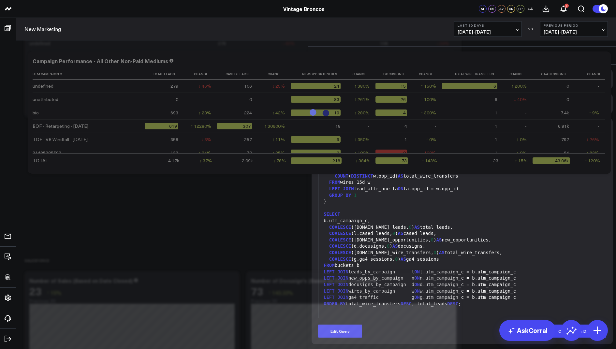
click at [607, 53] on icon at bounding box center [605, 55] width 5 height 5
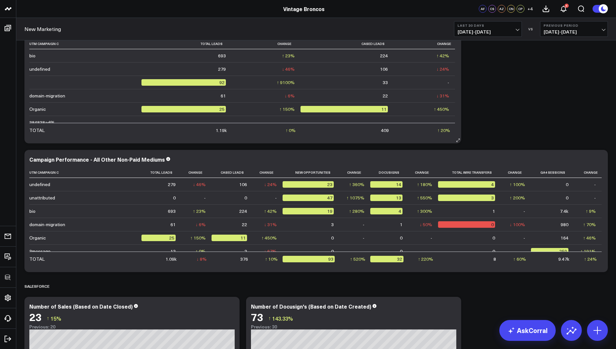
scroll to position [1919, 0]
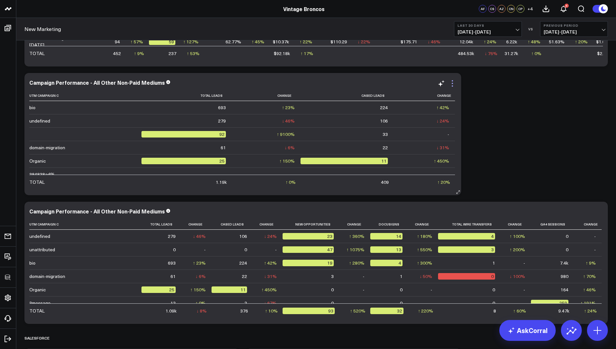
click at [450, 81] on icon at bounding box center [453, 84] width 8 height 8
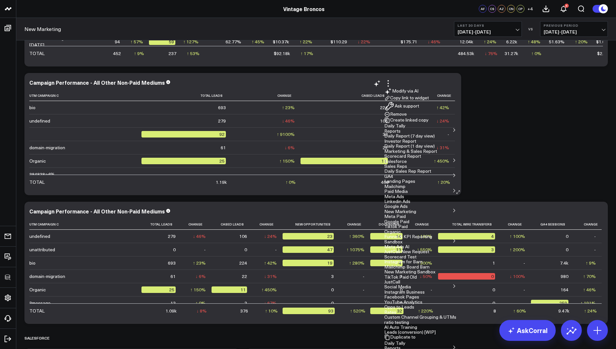
click at [407, 117] on button "Remove" at bounding box center [395, 114] width 22 height 6
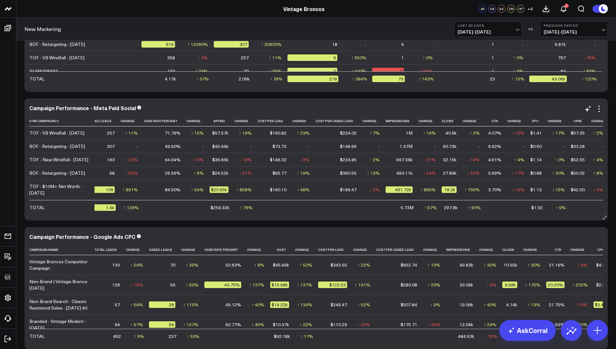
scroll to position [0, 0]
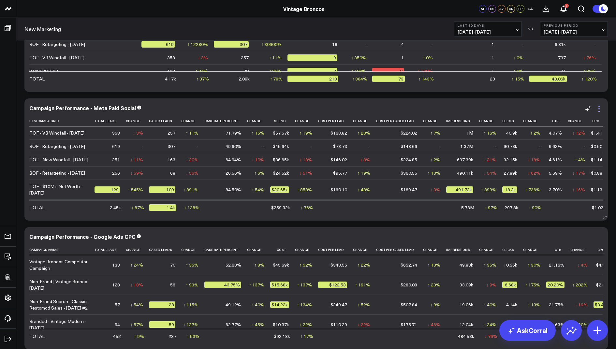
click at [601, 107] on icon at bounding box center [599, 109] width 8 height 8
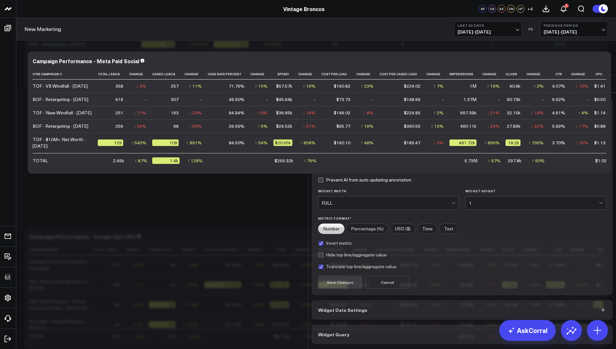
click at [322, 332] on span "Widget Query" at bounding box center [333, 334] width 31 height 5
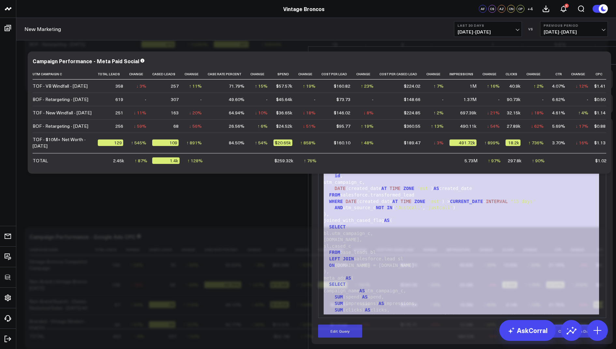
drag, startPoint x: 392, startPoint y: 276, endPoint x: 422, endPoint y: 101, distance: 177.4
click at [422, 118] on div "Widget Query Manually edit your query or ask our AI to modify it for you. Edit …" at bounding box center [462, 231] width 301 height 226
copy div "WITH base_leads AS ( SELECT id , utm_campaign_c, DATE (created_date AT TIME ZON…"
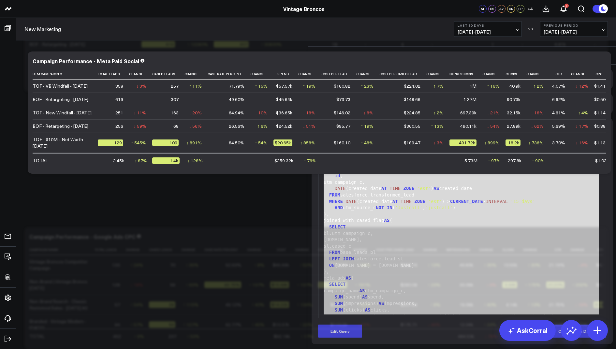
click at [609, 52] on icon at bounding box center [606, 56] width 8 height 8
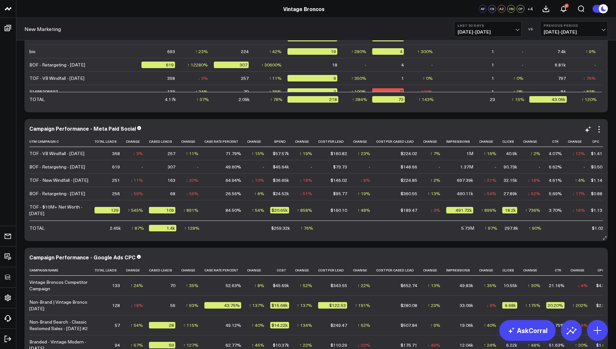
scroll to position [1626, 0]
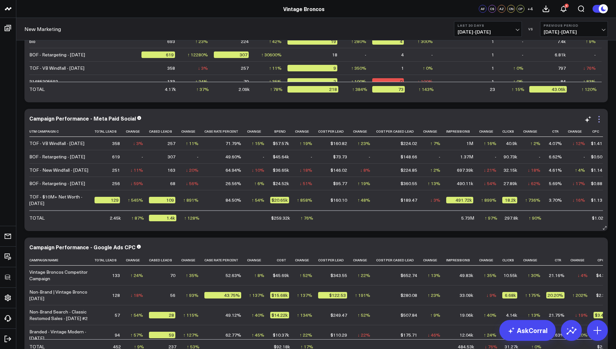
click at [601, 120] on icon at bounding box center [599, 119] width 8 height 8
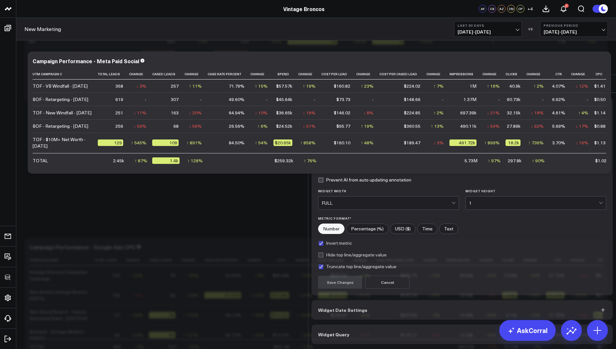
click at [332, 325] on button "Widget Query" at bounding box center [462, 335] width 301 height 20
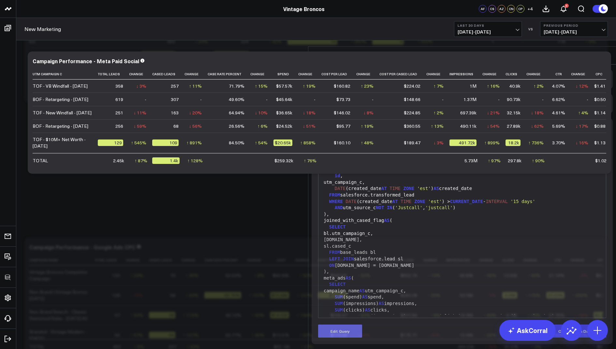
click at [330, 325] on button "Edit Query" at bounding box center [340, 331] width 44 height 13
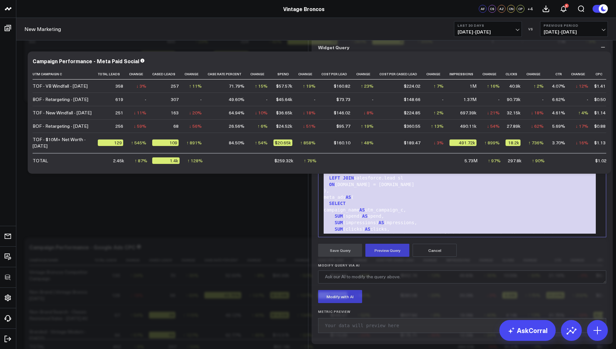
drag, startPoint x: 397, startPoint y: 273, endPoint x: 457, endPoint y: 89, distance: 193.5
click at [457, 89] on div "Widget Query Manually edit your query or ask our AI to modify it for you. Edit …" at bounding box center [462, 190] width 301 height 307
copy div "WITH base_leads AS ( SELECT id , utm_campaign_c, DATE (created_date AT TIME ZON…"
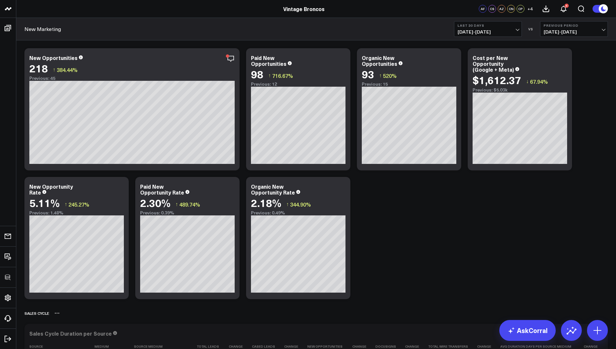
scroll to position [682, 0]
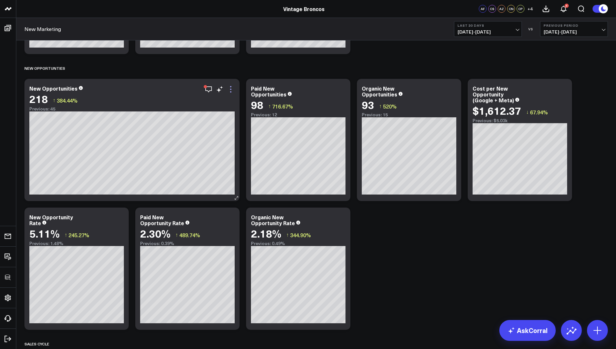
click at [231, 87] on icon at bounding box center [230, 86] width 1 height 1
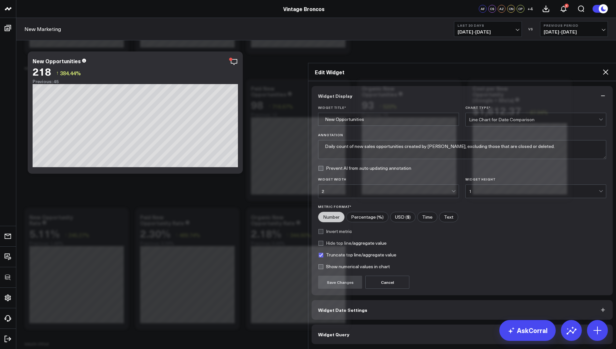
click at [335, 325] on button "Widget Query" at bounding box center [462, 335] width 301 height 20
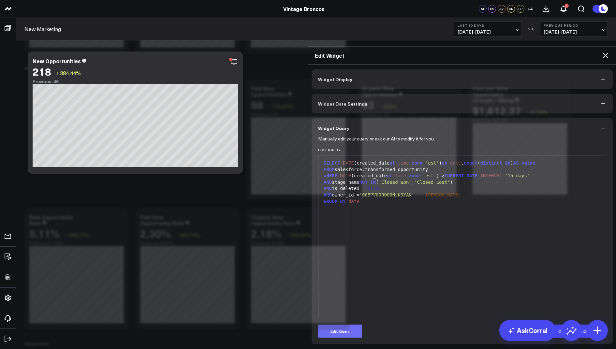
click at [333, 325] on button "Edit Query" at bounding box center [340, 331] width 44 height 13
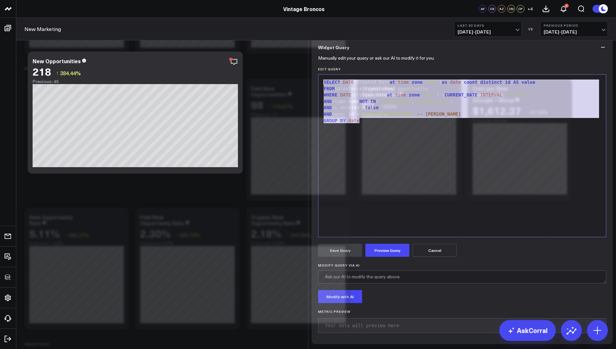
drag, startPoint x: 373, startPoint y: 174, endPoint x: 372, endPoint y: 108, distance: 66.8
click at [372, 108] on form "Manually edit your query or ask our AI to modify it for you. Edit Query 9 1 2 3…" at bounding box center [462, 197] width 288 height 281
copy div "SELECT DATE (created_date at time zone 'est' ) as date , count ( distinct id ) …"
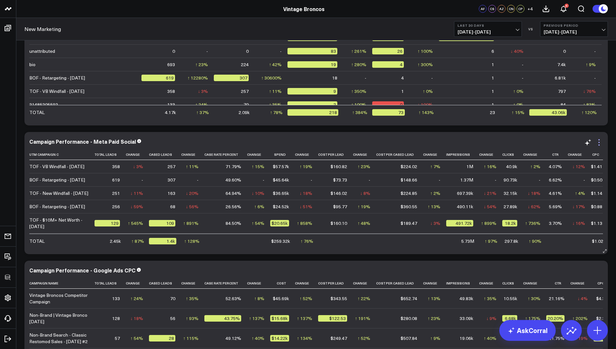
click at [600, 141] on icon at bounding box center [599, 143] width 8 height 8
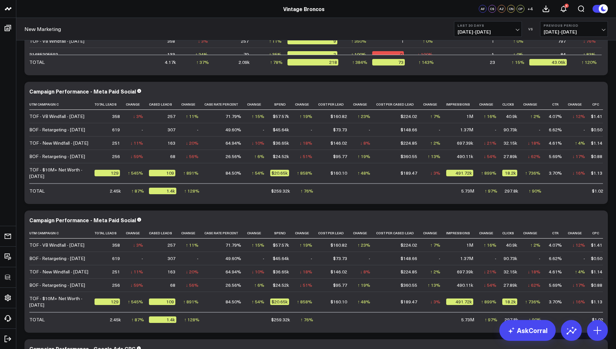
scroll to position [1689, 0]
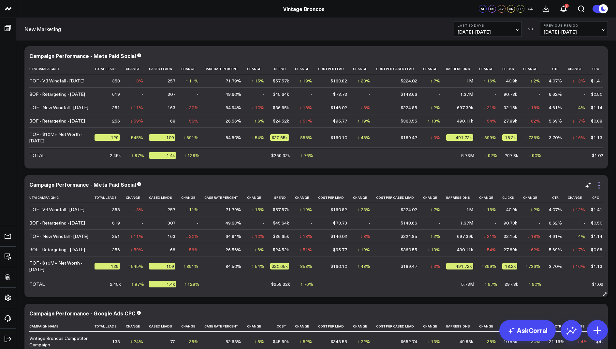
click at [600, 185] on icon at bounding box center [599, 186] width 8 height 8
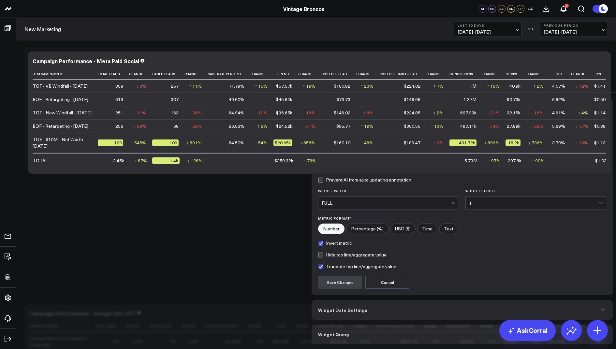
click at [358, 325] on button "Widget Query" at bounding box center [462, 335] width 301 height 20
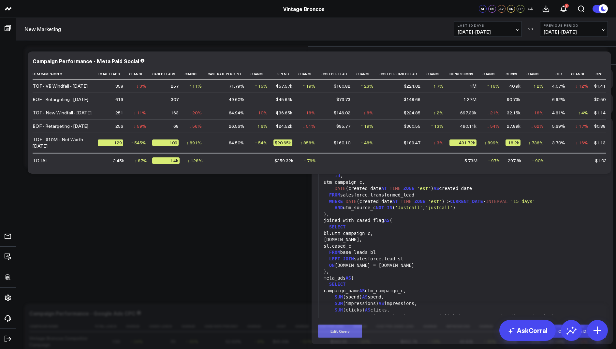
click at [339, 325] on button "Edit Query" at bounding box center [340, 331] width 44 height 13
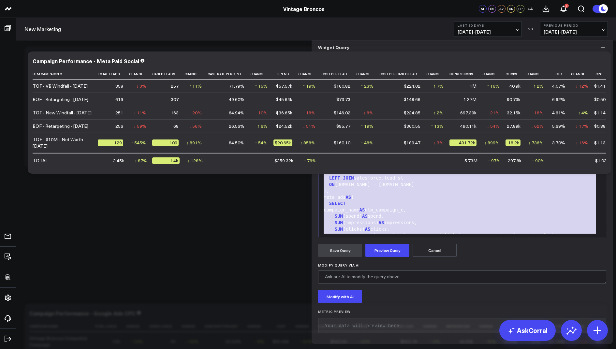
drag, startPoint x: 387, startPoint y: 278, endPoint x: 439, endPoint y: 92, distance: 193.5
click at [439, 92] on div "Widget Query Manually edit your query or ask our AI to modify it for you. Edit …" at bounding box center [462, 190] width 301 height 307
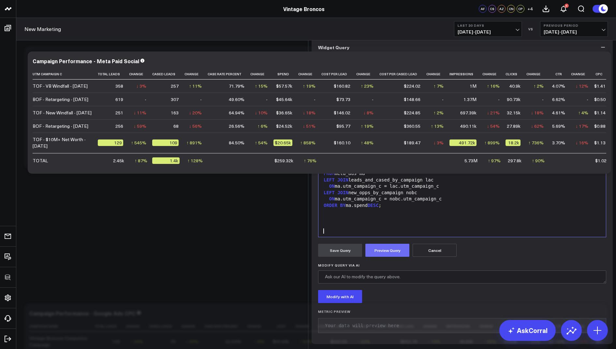
click at [375, 257] on button "Preview Query" at bounding box center [387, 250] width 44 height 13
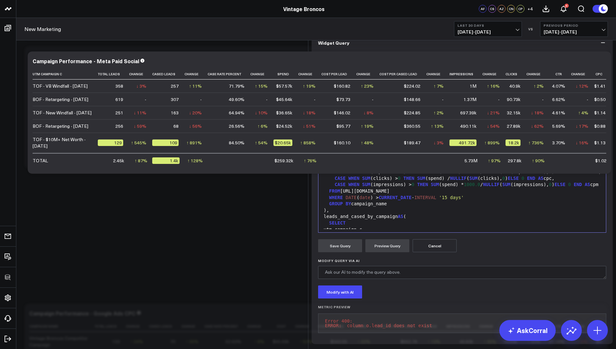
scroll to position [0, 0]
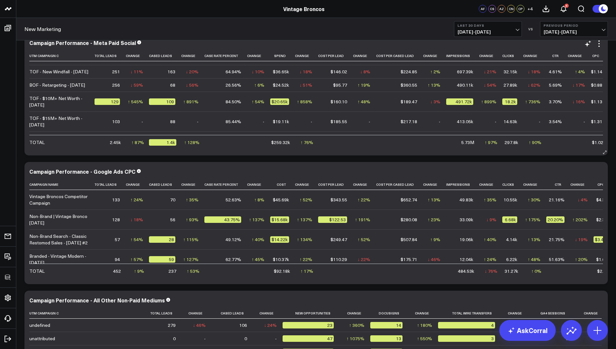
scroll to position [1897, 0]
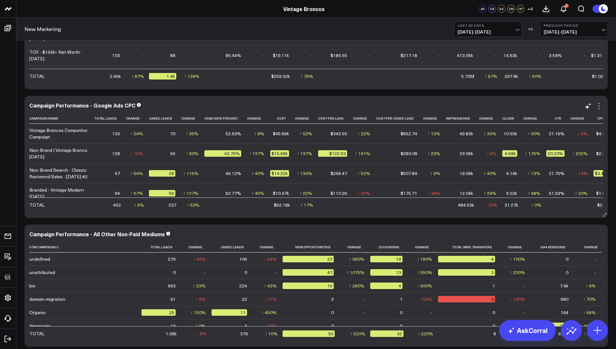
click at [602, 104] on icon at bounding box center [599, 106] width 8 height 8
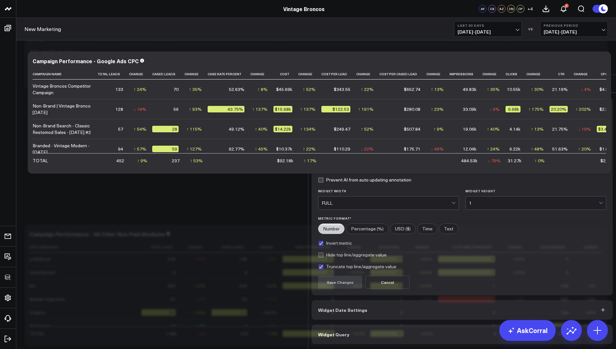
click at [342, 332] on span "Widget Query" at bounding box center [333, 334] width 31 height 5
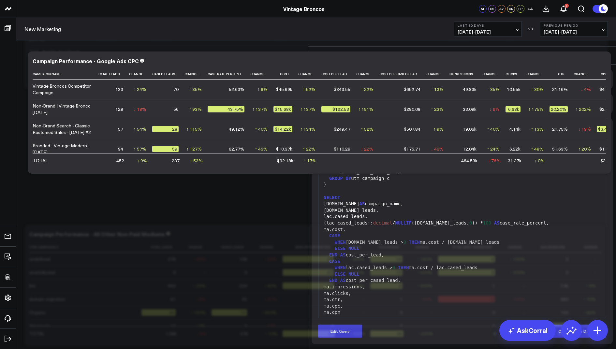
scroll to position [361, 0]
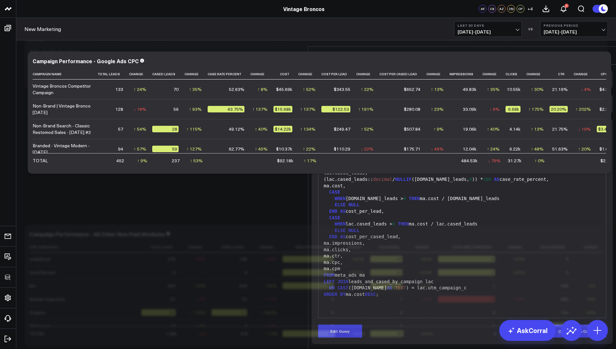
click at [604, 47] on div "Edit Widget" at bounding box center [462, 56] width 308 height 18
click at [605, 52] on icon at bounding box center [606, 56] width 8 height 8
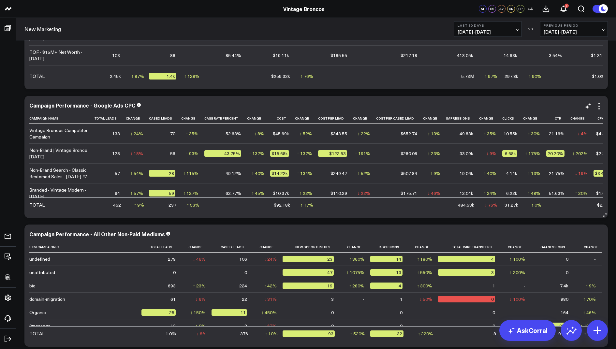
scroll to position [48, 0]
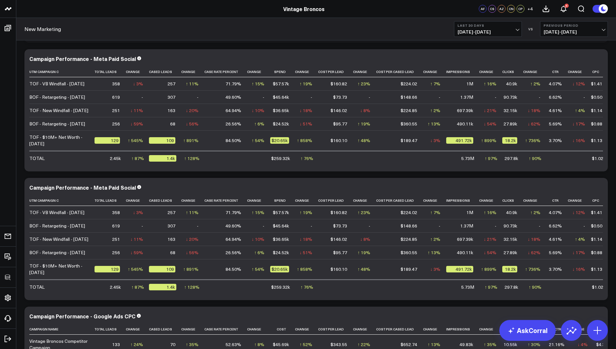
scroll to position [1725, 0]
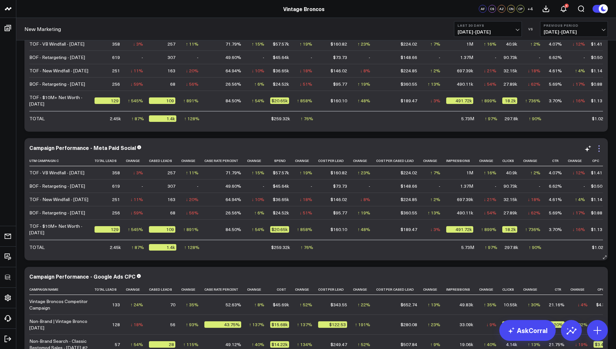
click at [599, 150] on icon at bounding box center [599, 149] width 8 height 8
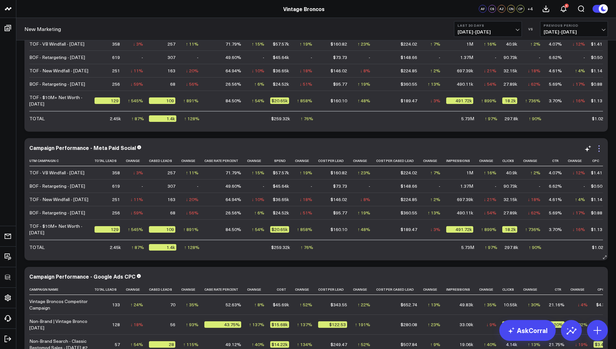
click at [599, 149] on icon at bounding box center [599, 149] width 8 height 8
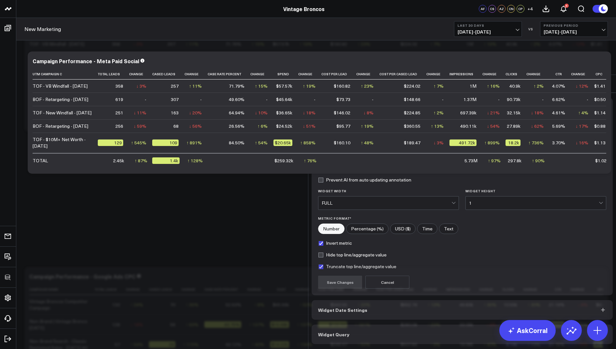
click at [335, 325] on button "Widget Query" at bounding box center [462, 335] width 301 height 20
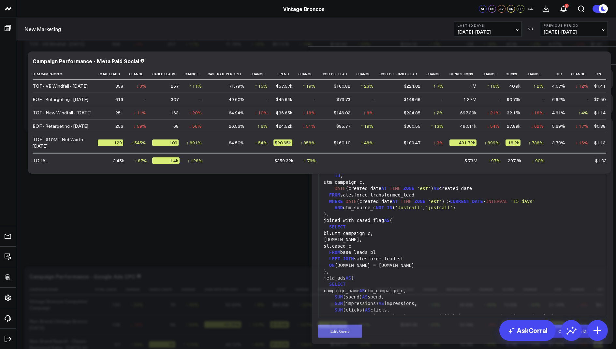
click at [333, 325] on button "Edit Query" at bounding box center [340, 331] width 44 height 13
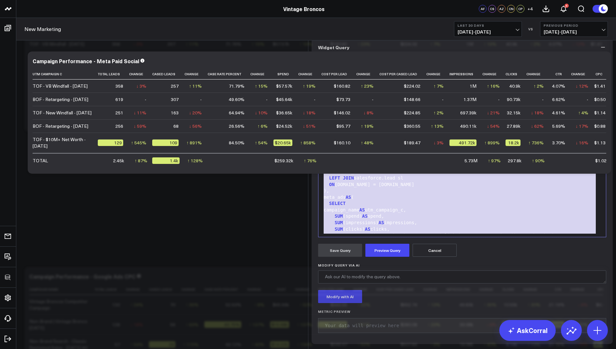
drag, startPoint x: 416, startPoint y: 277, endPoint x: 481, endPoint y: 89, distance: 198.4
click at [481, 89] on div "Widget Query Manually edit your query or ask our AI to modify it for you. Edit …" at bounding box center [462, 190] width 301 height 307
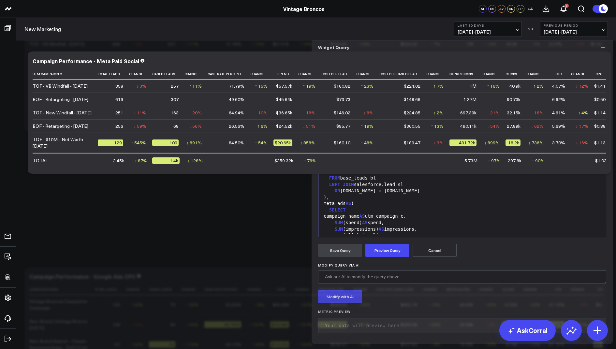
scroll to position [357, 0]
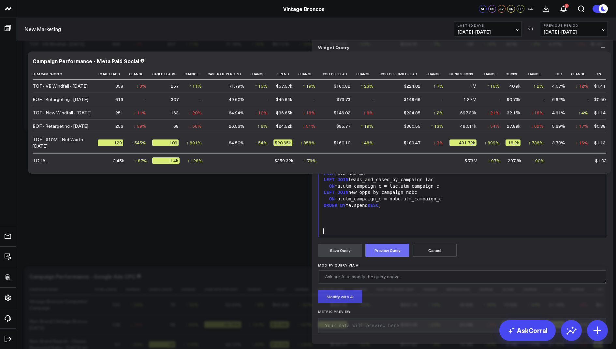
click at [385, 257] on button "Preview Query" at bounding box center [387, 250] width 44 height 13
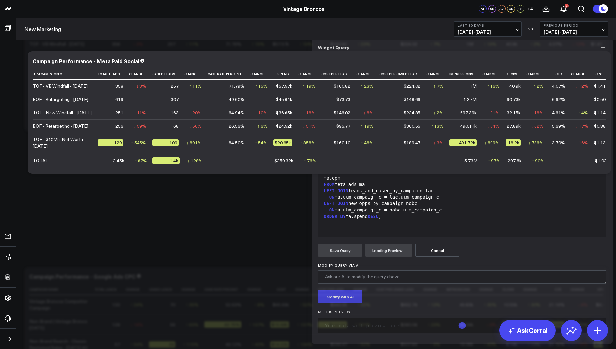
scroll to position [50, 0]
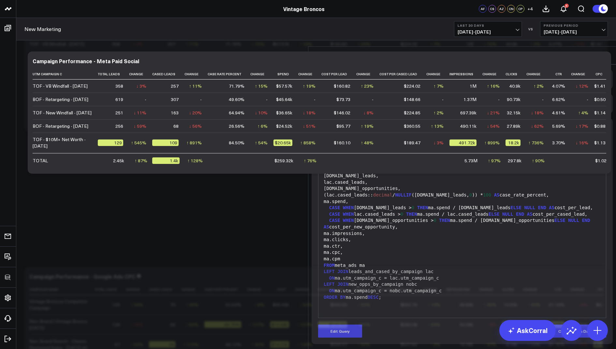
scroll to position [0, 0]
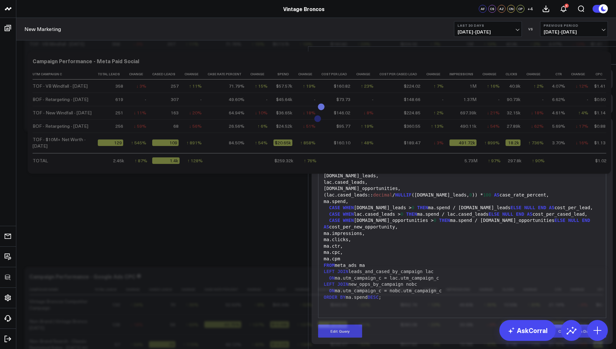
click at [605, 52] on icon at bounding box center [606, 56] width 8 height 8
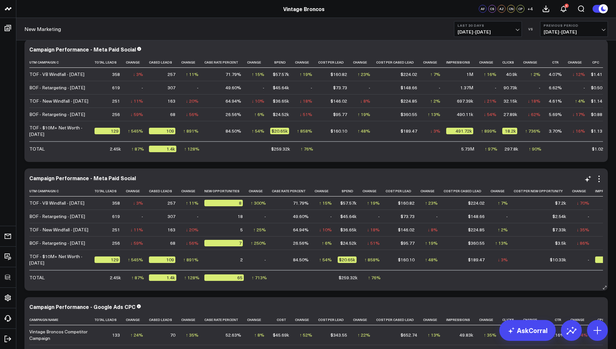
scroll to position [1692, 0]
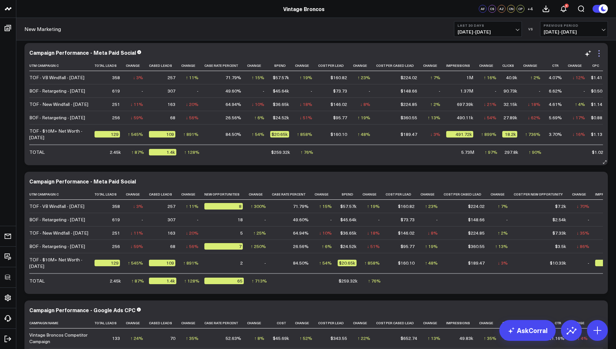
click at [601, 51] on icon at bounding box center [599, 54] width 8 height 8
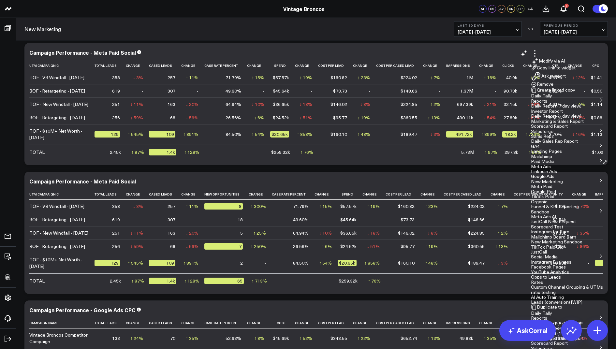
click at [554, 87] on button "Remove" at bounding box center [542, 84] width 22 height 6
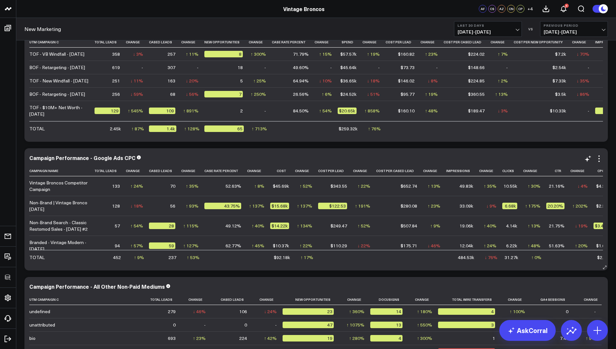
scroll to position [1723, 0]
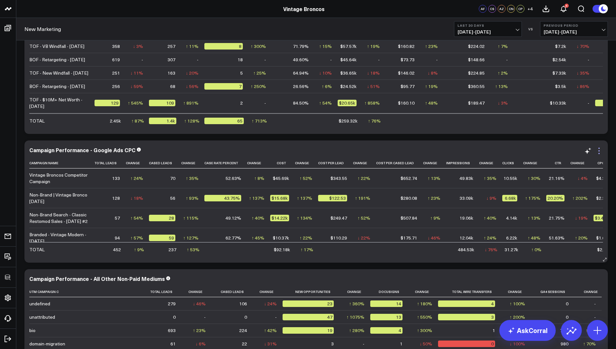
click at [600, 149] on icon at bounding box center [599, 151] width 8 height 8
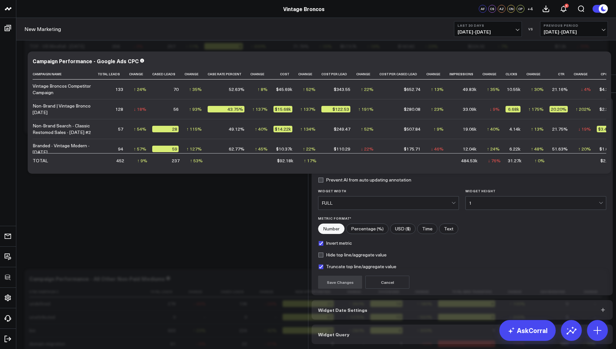
click at [346, 325] on button "Widget Query" at bounding box center [462, 335] width 301 height 20
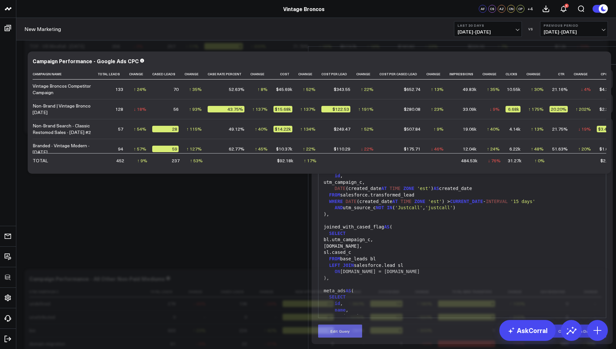
click at [340, 325] on button "Edit Query" at bounding box center [340, 331] width 44 height 13
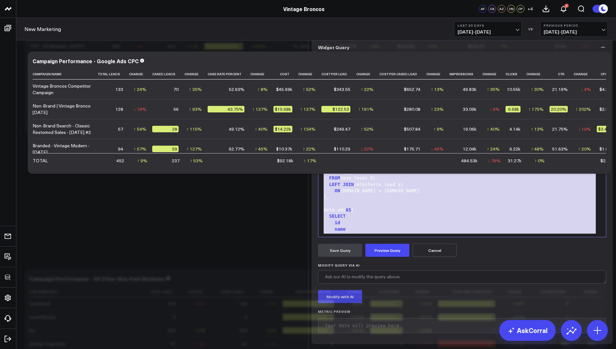
drag, startPoint x: 397, startPoint y: 262, endPoint x: 454, endPoint y: 51, distance: 218.5
click at [454, 51] on div "Widget Display Widget Date Settings Widget Query Manually edit your query or as…" at bounding box center [462, 167] width 301 height 356
copy div "WITH base_leads AS ( SELECT id , utm_campaign_c, DATE (created_date AT TIME ZON…"
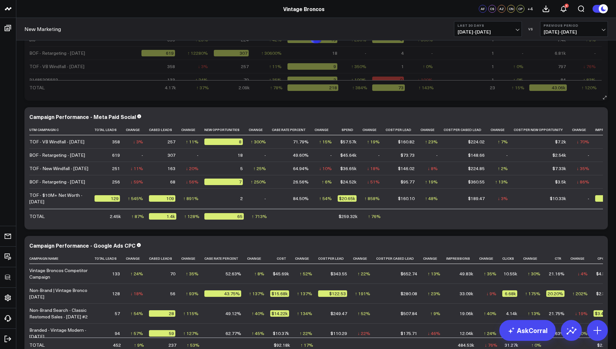
scroll to position [1659, 0]
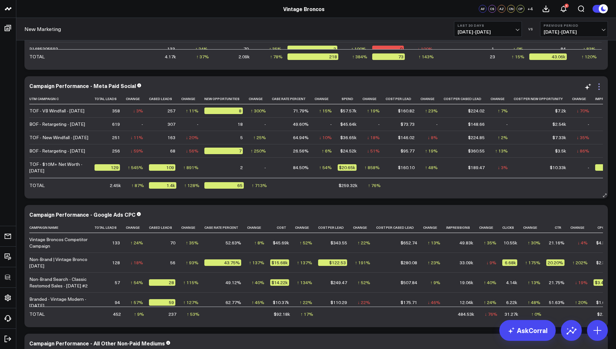
click at [600, 85] on icon at bounding box center [599, 87] width 8 height 8
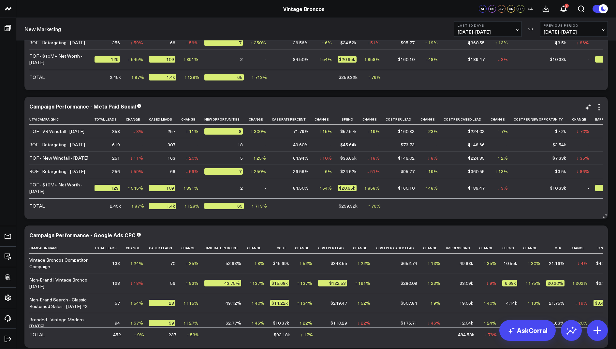
scroll to position [1788, 0]
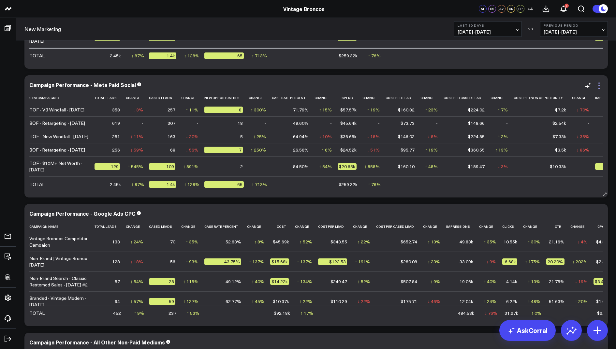
click at [600, 85] on icon at bounding box center [599, 85] width 1 height 1
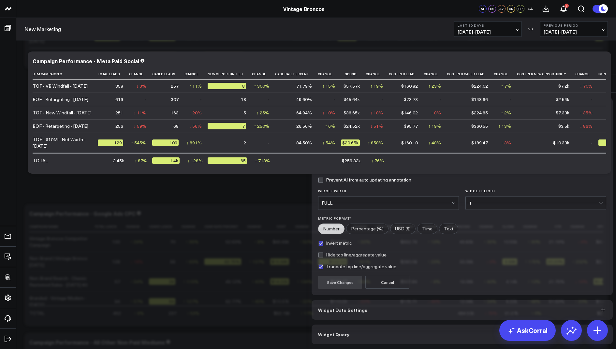
click at [336, 332] on span "Widget Query" at bounding box center [333, 334] width 31 height 5
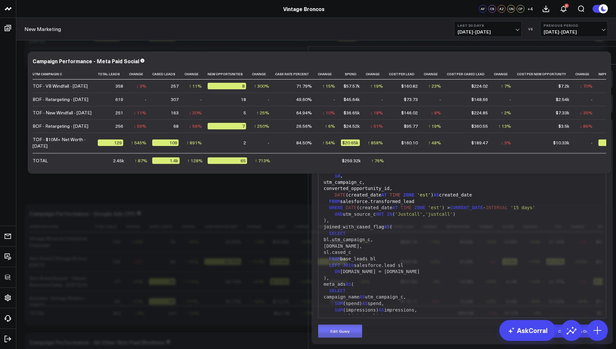
click at [341, 325] on button "Edit Query" at bounding box center [340, 331] width 44 height 13
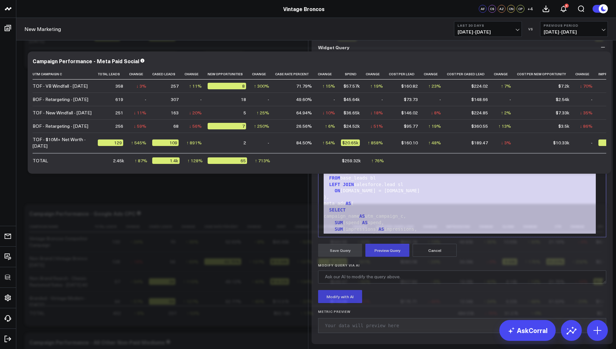
drag, startPoint x: 394, startPoint y: 270, endPoint x: 476, endPoint y: 38, distance: 246.1
click at [476, 38] on div "Widget Display Widget Date Settings Widget Query Manually edit your query or as…" at bounding box center [462, 166] width 308 height 365
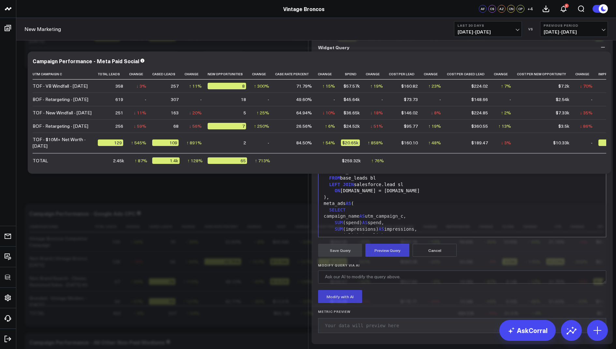
scroll to position [370, 0]
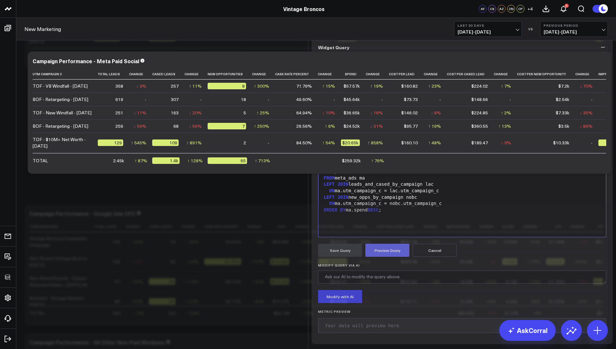
click at [379, 257] on button "Preview Query" at bounding box center [387, 250] width 44 height 13
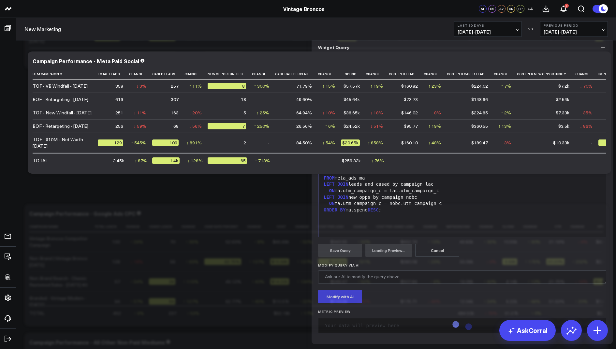
scroll to position [50, 0]
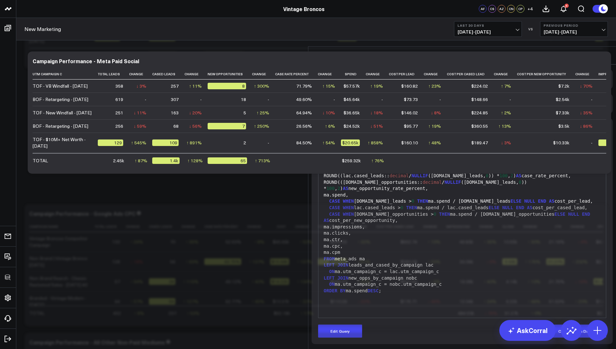
scroll to position [0, 0]
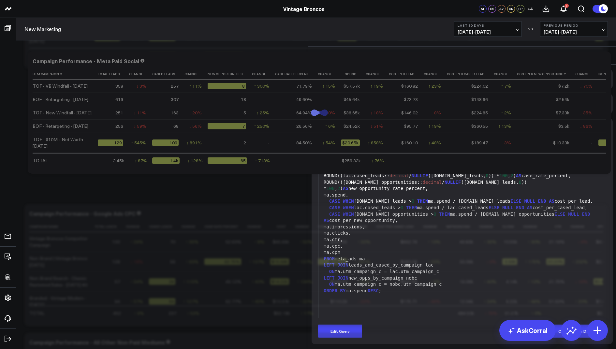
click at [604, 52] on icon at bounding box center [606, 56] width 8 height 8
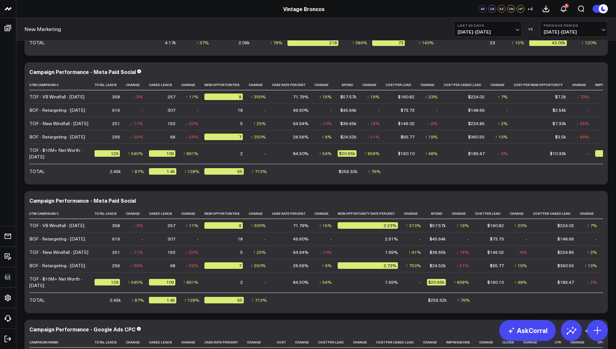
scroll to position [1660, 0]
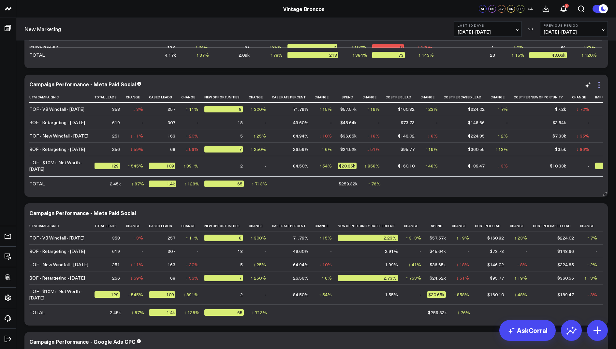
click at [601, 82] on icon at bounding box center [599, 85] width 8 height 8
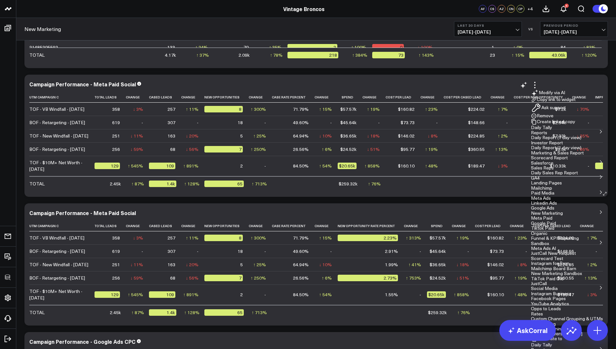
click at [554, 119] on button "Remove" at bounding box center [542, 116] width 22 height 6
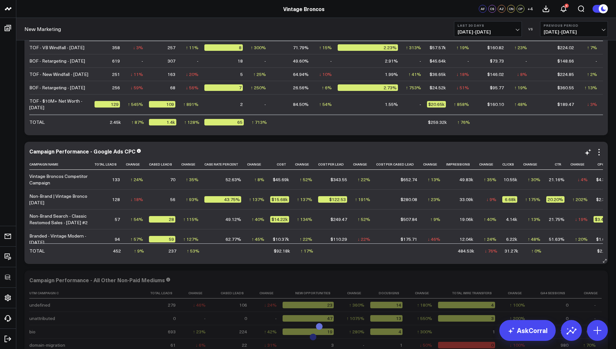
scroll to position [0, 5]
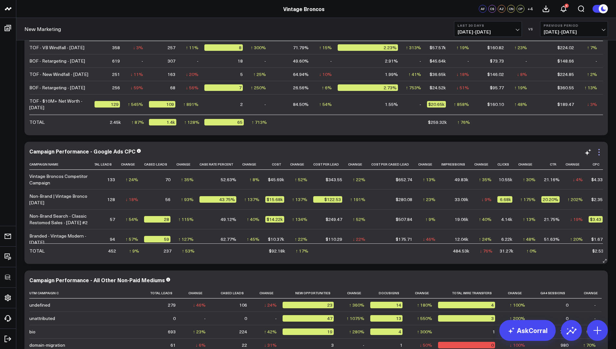
click at [596, 151] on icon at bounding box center [599, 152] width 8 height 8
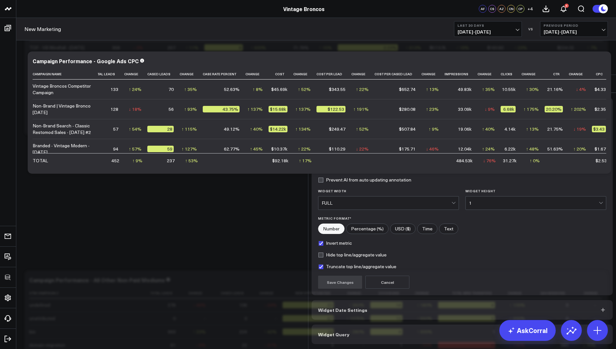
click at [398, 325] on button "Widget Query" at bounding box center [462, 335] width 301 height 20
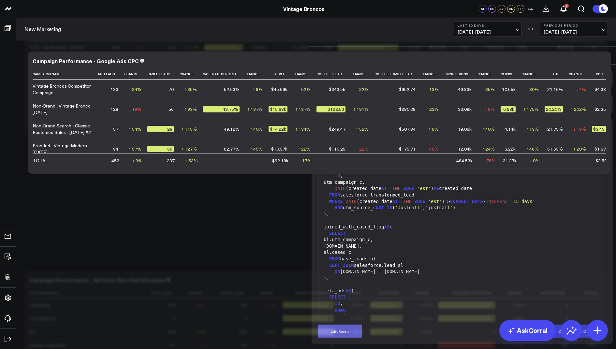
click at [343, 325] on button "Edit Query" at bounding box center [340, 331] width 44 height 13
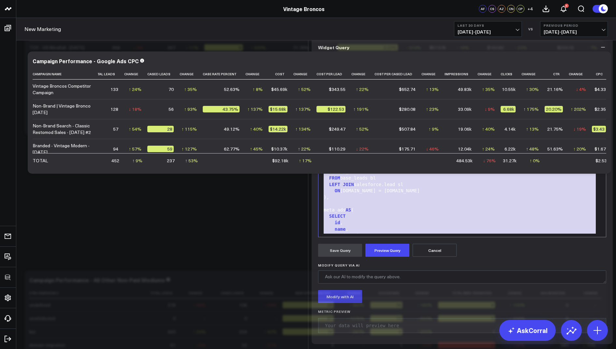
drag, startPoint x: 387, startPoint y: 256, endPoint x: 437, endPoint y: 72, distance: 190.5
click at [437, 72] on div "Widget Display Widget Date Settings Widget Query Manually edit your query or as…" at bounding box center [462, 167] width 301 height 356
copy div "WITH base_leads AS ( SELECT id , utm_campaign_c, DATE (created_date AT TIME ZON…"
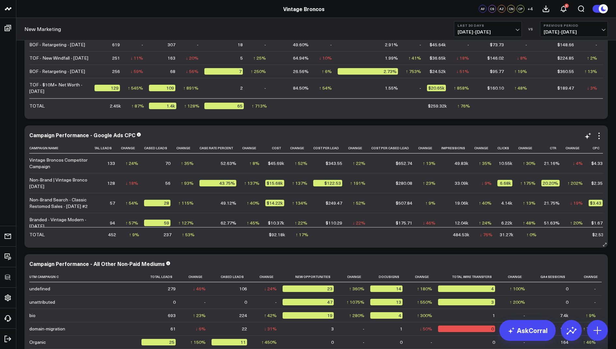
scroll to position [1748, 0]
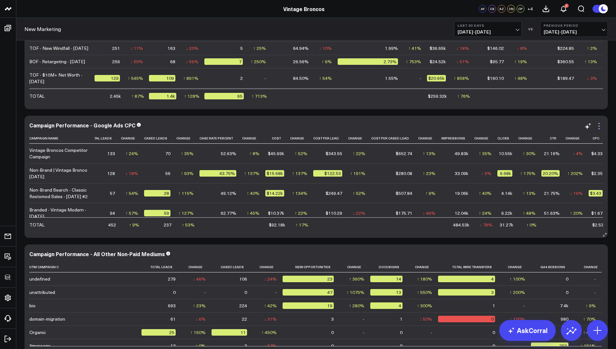
click at [595, 124] on icon at bounding box center [599, 126] width 8 height 8
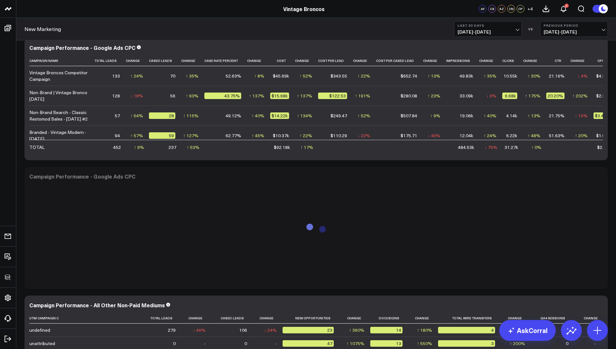
scroll to position [1875, 0]
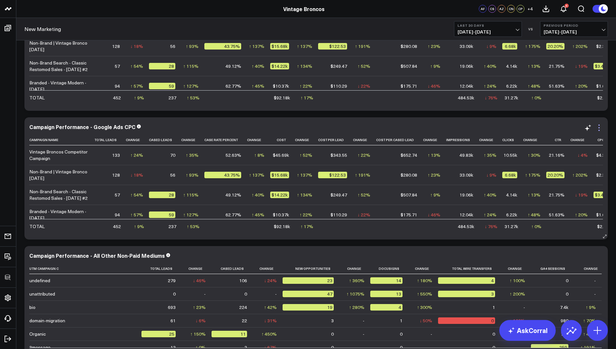
click at [598, 125] on icon at bounding box center [599, 128] width 8 height 8
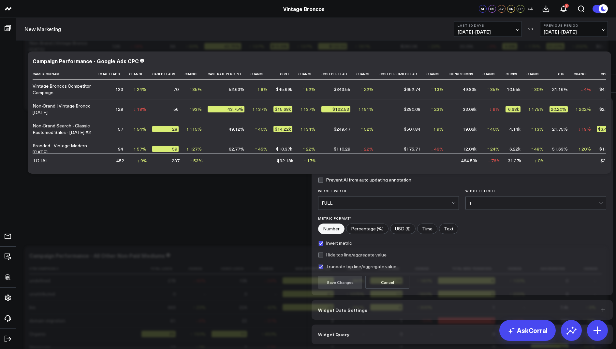
click at [339, 325] on button "Widget Query" at bounding box center [462, 335] width 301 height 20
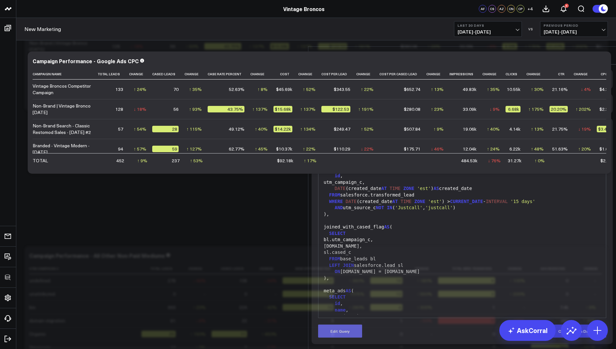
click at [335, 325] on button "Edit Query" at bounding box center [340, 331] width 44 height 13
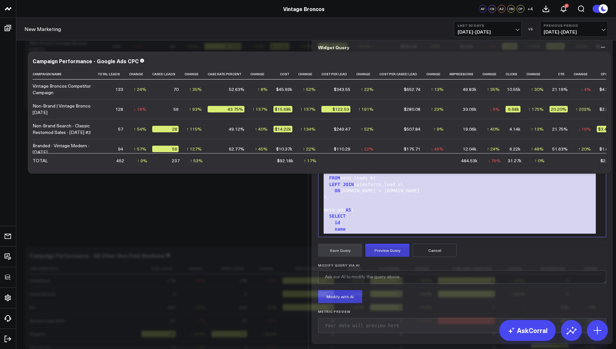
drag, startPoint x: 395, startPoint y: 259, endPoint x: 467, endPoint y: -5, distance: 273.6
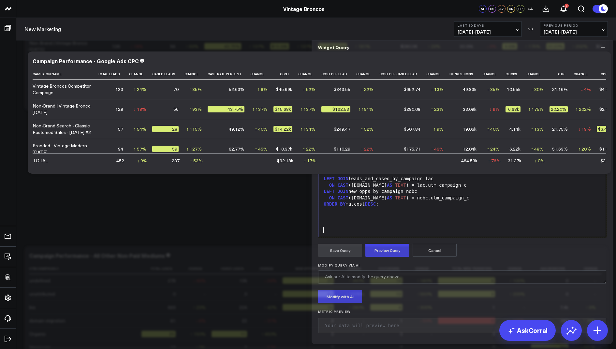
click at [376, 308] on form "Manually edit your query or ask our AI to modify it for you. Edit Query 99 1 2 …" at bounding box center [462, 197] width 288 height 281
click at [376, 257] on button "Preview Query" at bounding box center [387, 250] width 44 height 13
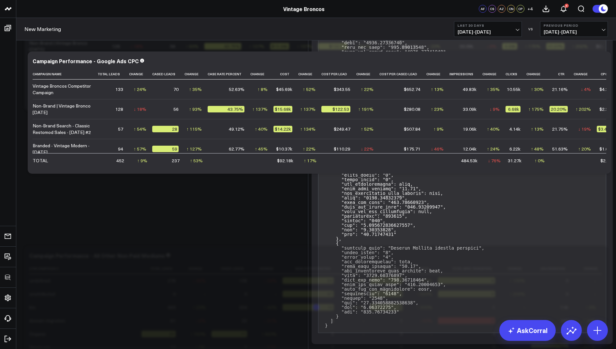
scroll to position [396, 0]
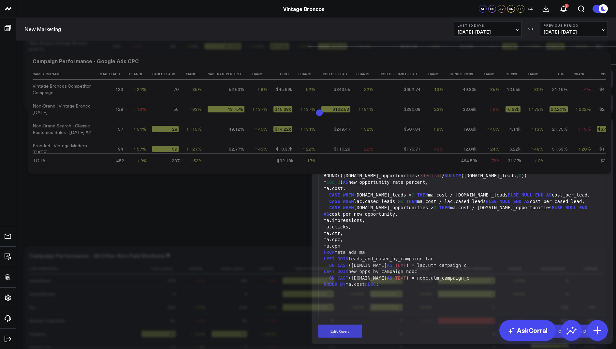
click at [604, 52] on icon at bounding box center [606, 56] width 8 height 8
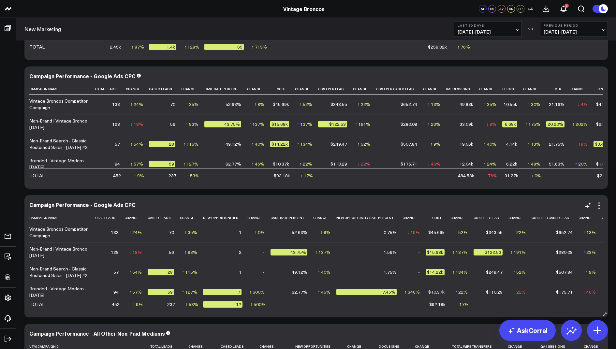
scroll to position [1, 0]
click at [602, 73] on icon at bounding box center [599, 77] width 8 height 8
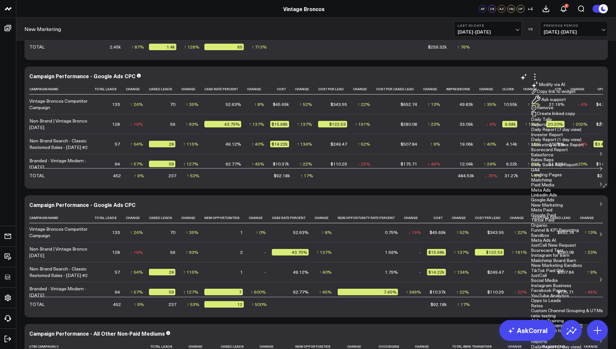
click at [554, 111] on button "Remove" at bounding box center [542, 108] width 22 height 6
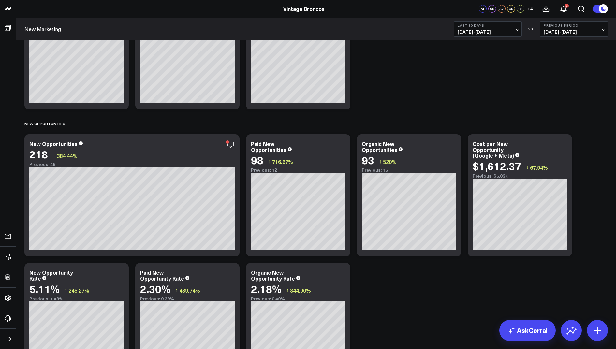
scroll to position [146, 0]
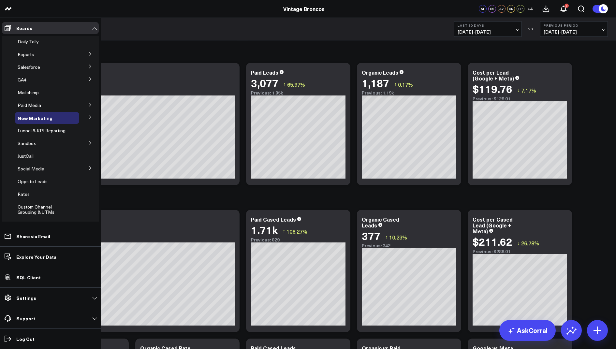
click at [88, 117] on icon at bounding box center [90, 117] width 4 height 4
click at [32, 129] on span "Meta Paid" at bounding box center [33, 129] width 22 height 6
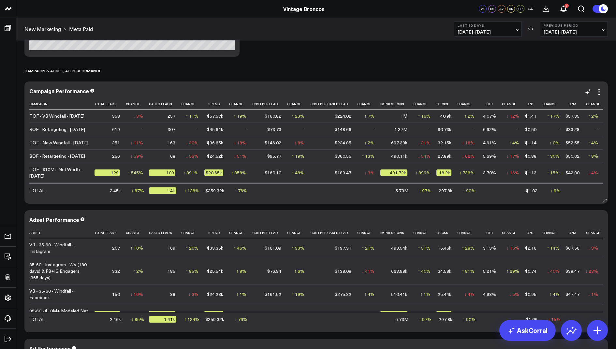
scroll to position [521, 0]
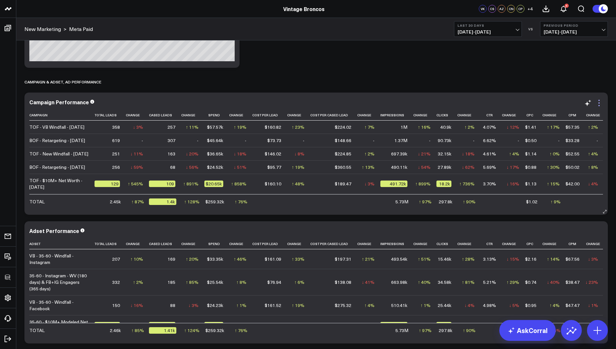
click at [599, 106] on icon at bounding box center [599, 103] width 8 height 8
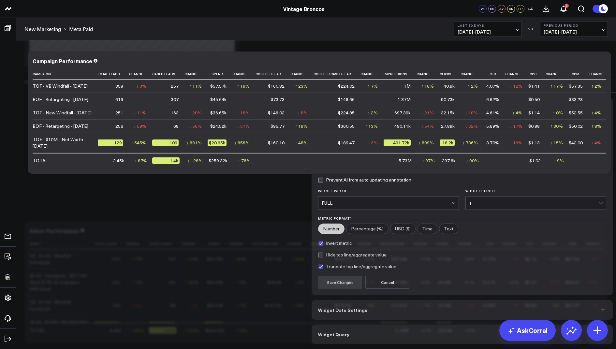
click at [359, 325] on button "Widget Query" at bounding box center [462, 335] width 301 height 20
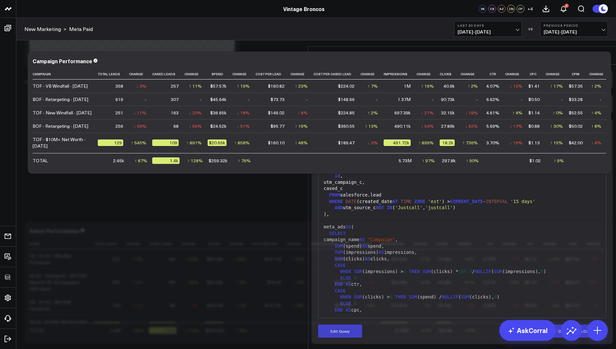
click at [607, 53] on icon at bounding box center [605, 55] width 5 height 5
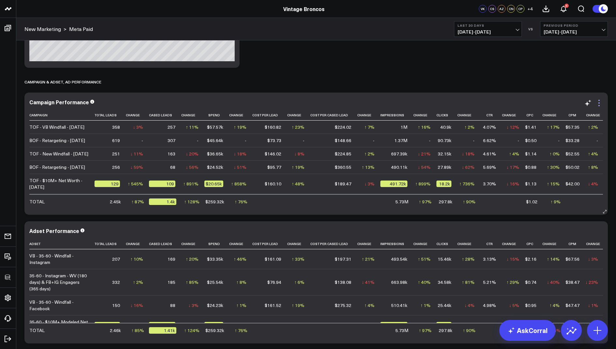
click at [599, 103] on icon at bounding box center [599, 103] width 8 height 8
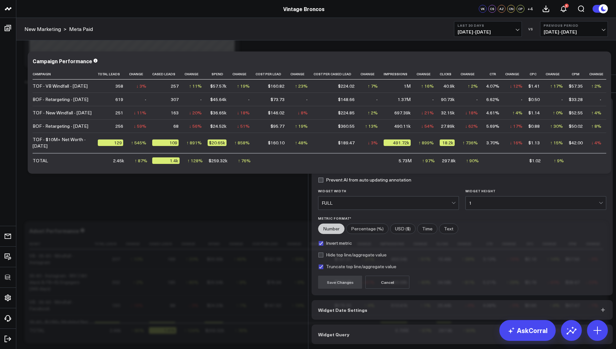
click at [343, 332] on span "Widget Query" at bounding box center [333, 334] width 31 height 5
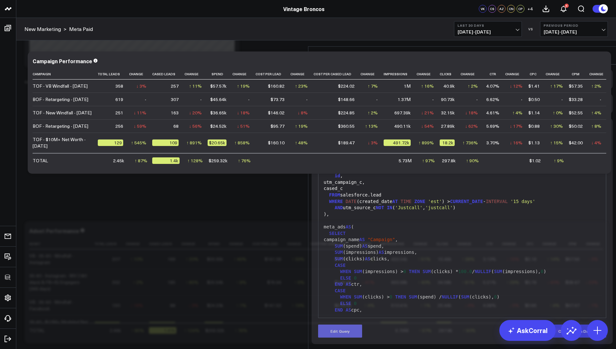
click at [338, 325] on button "Edit Query" at bounding box center [340, 331] width 44 height 13
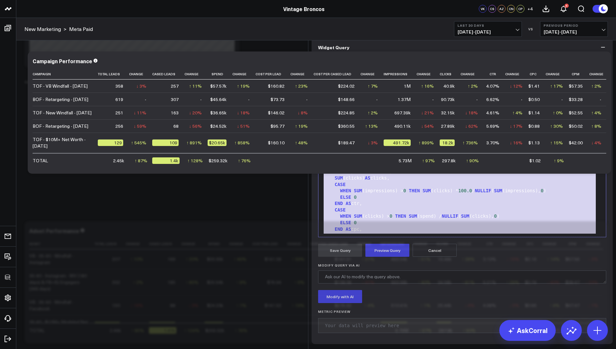
drag, startPoint x: 399, startPoint y: 278, endPoint x: 448, endPoint y: 71, distance: 213.2
click at [448, 71] on div "Widget Display Widget Date Settings Widget Query Manually edit your query or as…" at bounding box center [462, 167] width 301 height 356
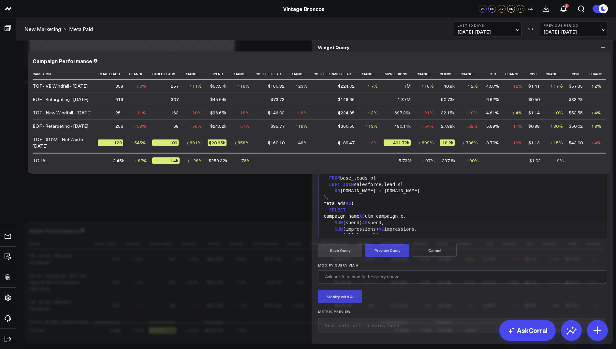
scroll to position [363, 0]
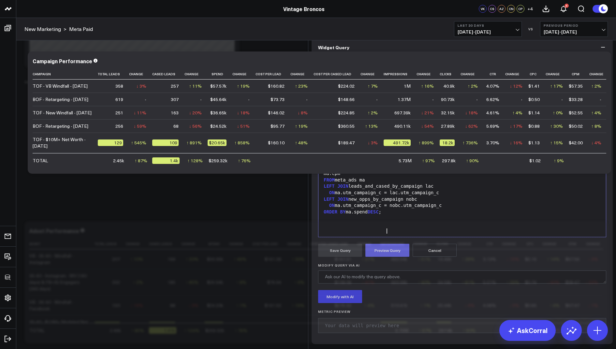
click at [388, 257] on button "Preview Query" at bounding box center [387, 250] width 44 height 13
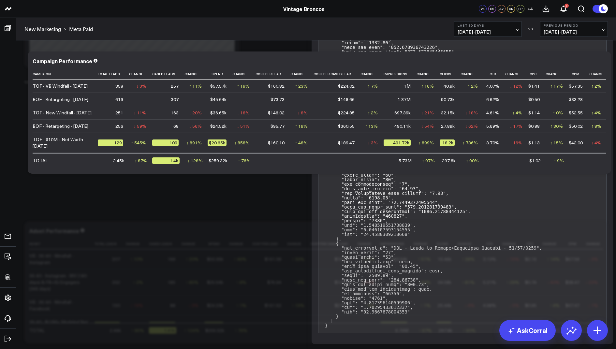
scroll to position [0, 0]
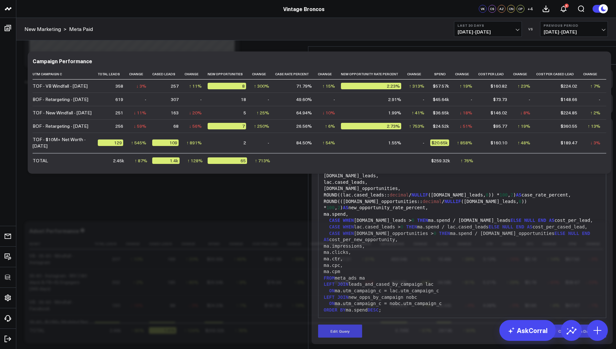
click at [604, 52] on icon at bounding box center [606, 56] width 8 height 8
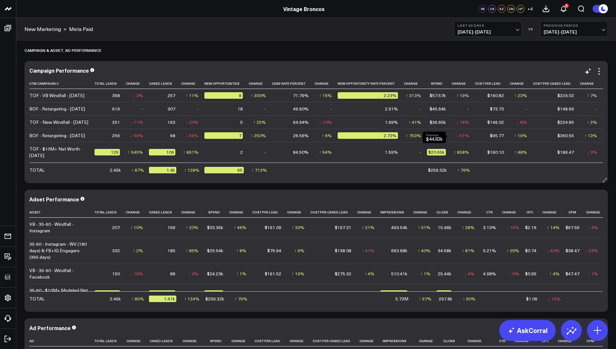
scroll to position [0, 252]
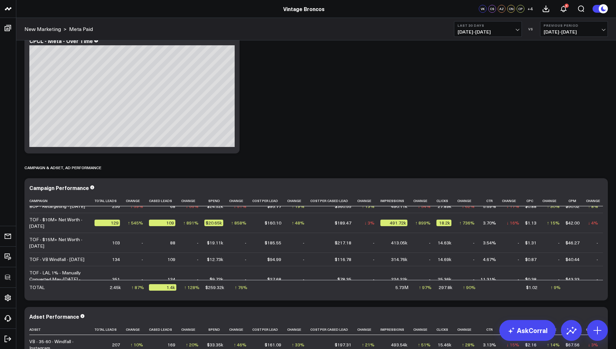
scroll to position [444, 0]
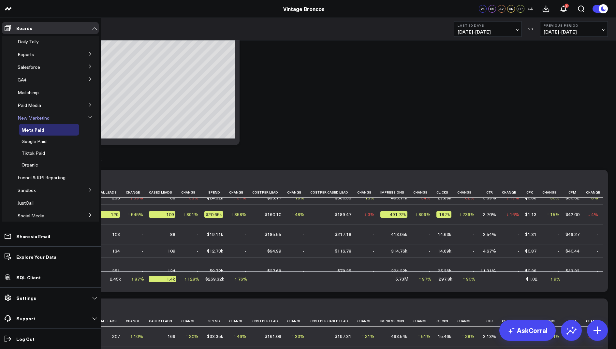
click at [33, 117] on span "New Marketing" at bounding box center [34, 118] width 32 height 6
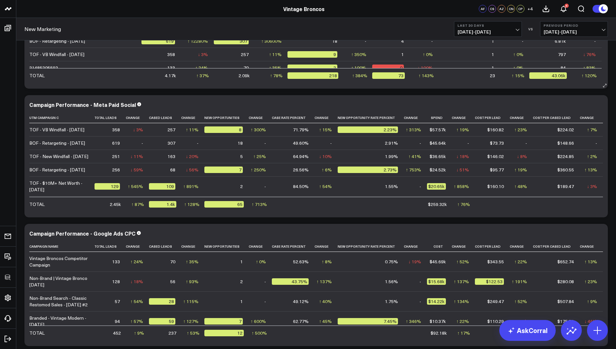
scroll to position [1645, 0]
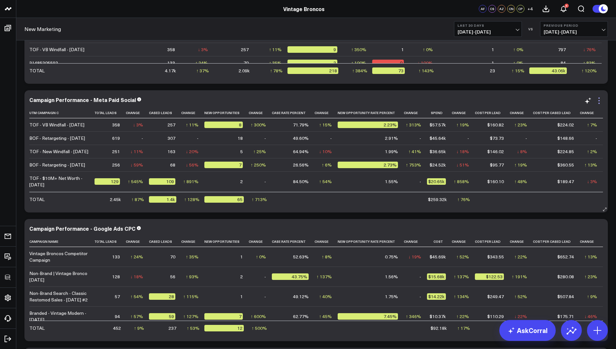
click at [600, 101] on icon at bounding box center [599, 101] width 8 height 8
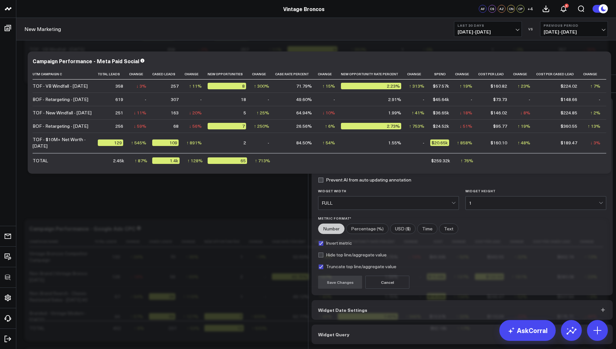
click at [338, 325] on button "Widget Query" at bounding box center [462, 335] width 301 height 20
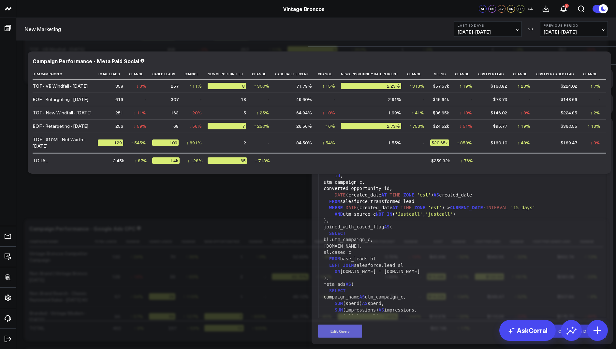
click at [342, 325] on button "Edit Query" at bounding box center [340, 331] width 44 height 13
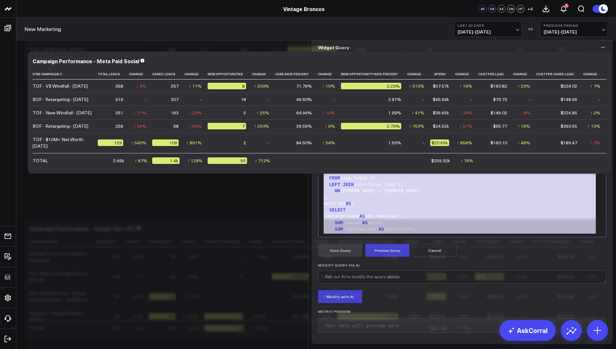
drag, startPoint x: 390, startPoint y: 264, endPoint x: 438, endPoint y: 100, distance: 170.4
click at [438, 100] on div "Widget Query Manually edit your query or ask our AI to modify it for you. Edit …" at bounding box center [462, 190] width 301 height 307
copy div "WITH base_leads AS ( SELECT id , utm_campaign_c, converted_opportunity_id, DATE…"
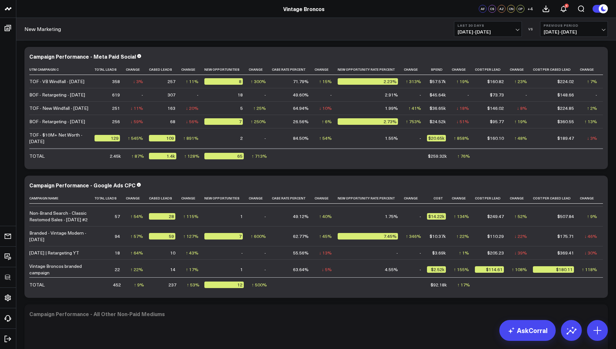
scroll to position [1712, 0]
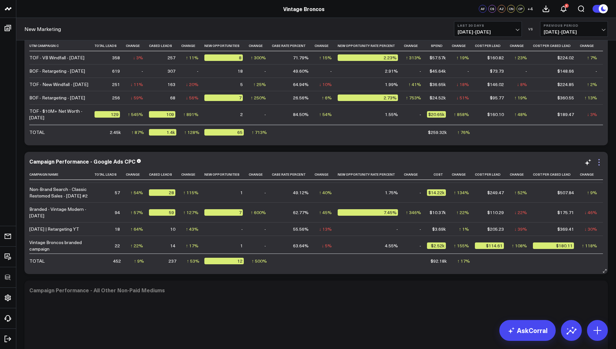
click at [598, 162] on icon at bounding box center [599, 162] width 8 height 8
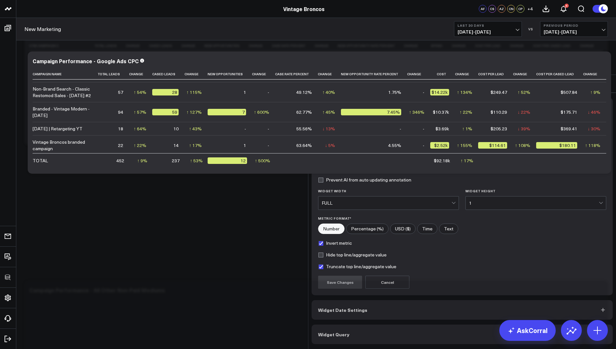
click at [342, 332] on span "Widget Query" at bounding box center [333, 334] width 31 height 5
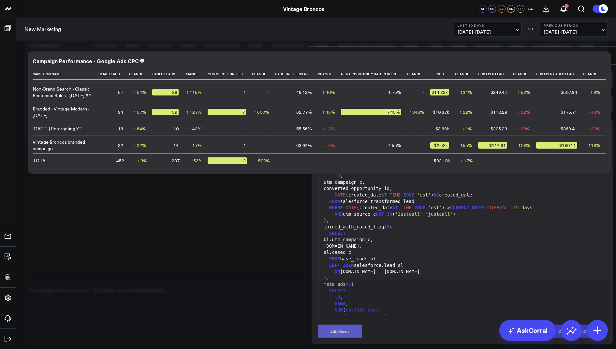
click at [338, 325] on button "Edit Query" at bounding box center [340, 331] width 44 height 13
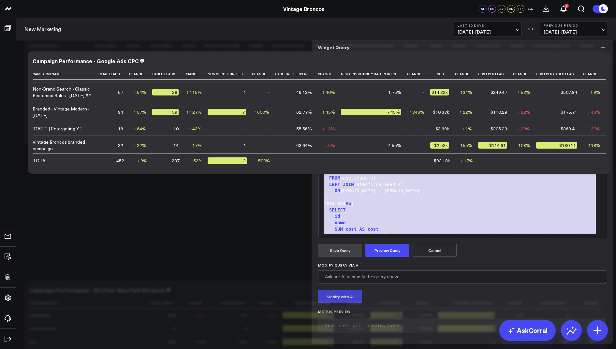
drag, startPoint x: 399, startPoint y: 256, endPoint x: 480, endPoint y: 33, distance: 237.5
click at [480, 25] on div "Edit Widget Widget Display Widget Date Settings Widget Query Manually edit your…" at bounding box center [462, 157] width 308 height 384
copy div "WITH base_leads AS ( SELECT id , utm_campaign_c, converted_opportunity_id, DATE…"
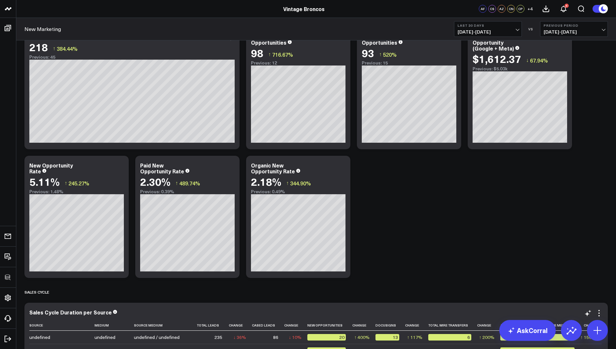
scroll to position [336, 0]
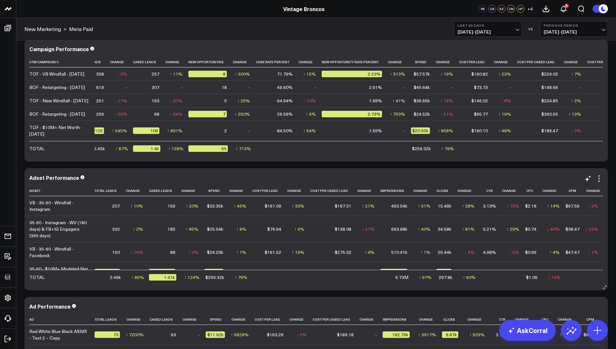
scroll to position [580, 0]
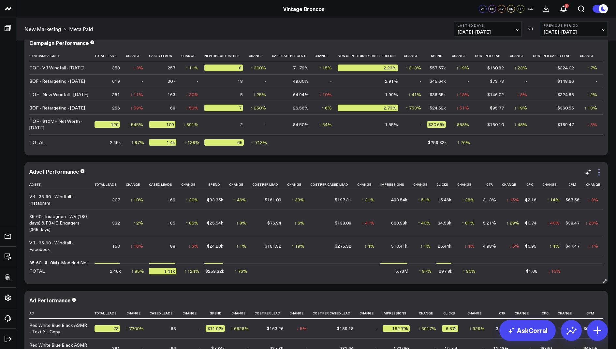
click at [598, 172] on icon at bounding box center [599, 173] width 8 height 8
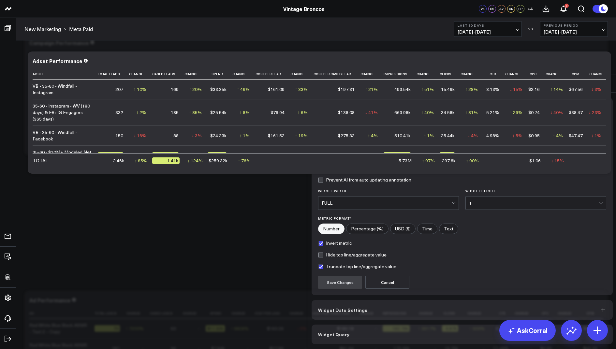
click at [341, 332] on span "Widget Query" at bounding box center [333, 334] width 31 height 5
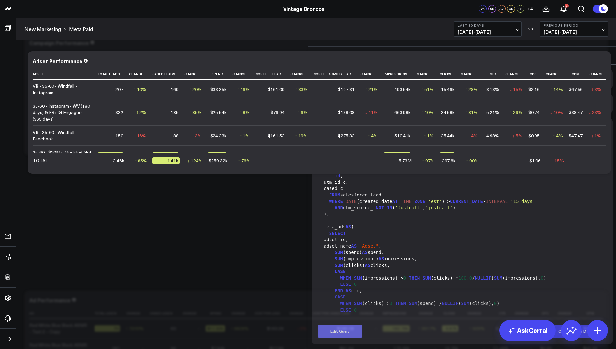
click at [338, 325] on button "Edit Query" at bounding box center [340, 331] width 44 height 13
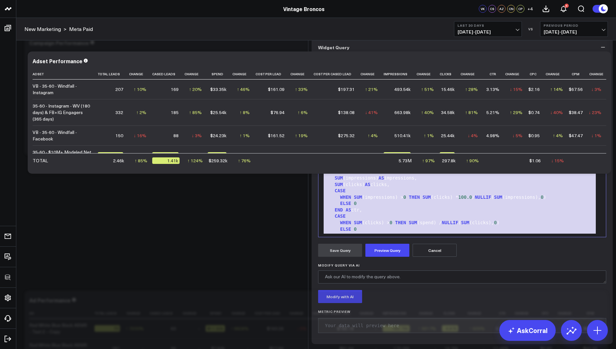
drag, startPoint x: 396, startPoint y: 252, endPoint x: 434, endPoint y: 60, distance: 196.0
click at [434, 60] on div "Widget Display Widget Date Settings Widget Query Manually edit your query or as…" at bounding box center [462, 167] width 301 height 356
copy div "WITH base_leads AS ( SELECT id , utm_id_c, cased_c FROM salesforce.lead WHERE D…"
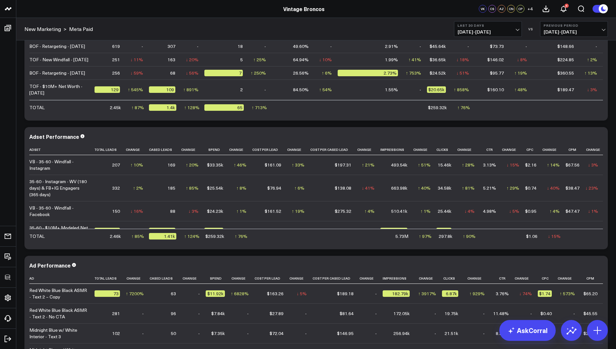
scroll to position [635, 0]
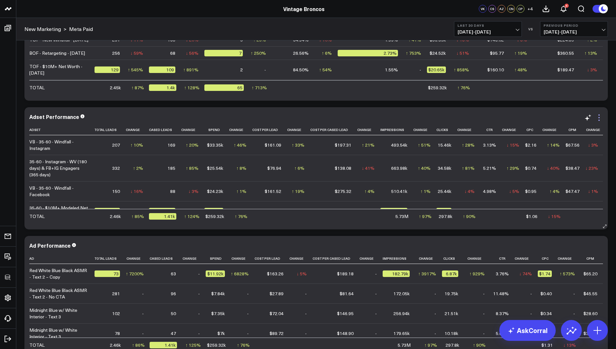
click at [599, 118] on icon at bounding box center [599, 118] width 8 height 8
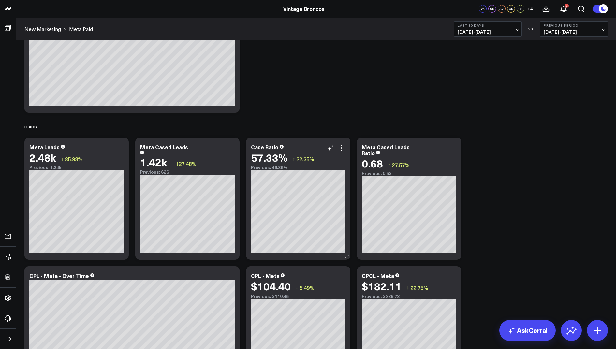
scroll to position [0, 0]
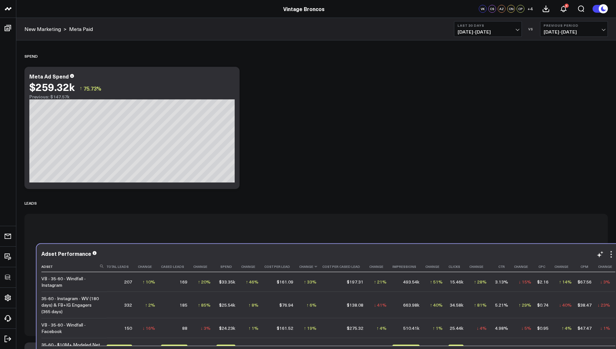
drag, startPoint x: 306, startPoint y: 68, endPoint x: 318, endPoint y: 263, distance: 195.6
click at [318, 263] on th "Change" at bounding box center [310, 266] width 23 height 11
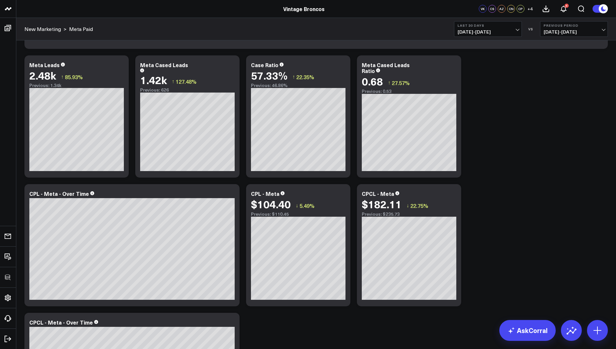
scroll to position [248, 0]
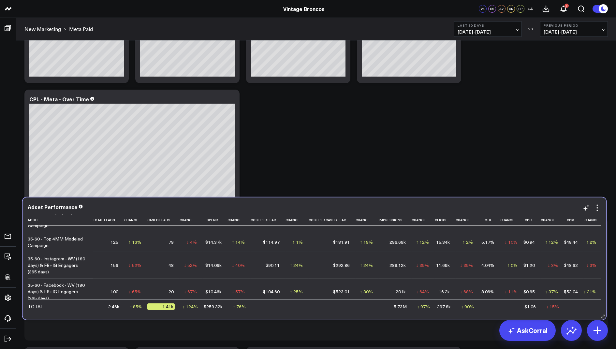
drag, startPoint x: 324, startPoint y: 79, endPoint x: 322, endPoint y: 315, distance: 236.7
click at [322, 315] on div "Adset Performance Adset Total Leads Change Cased Leads Change Spend Change Cost…" at bounding box center [315, 259] width 584 height 122
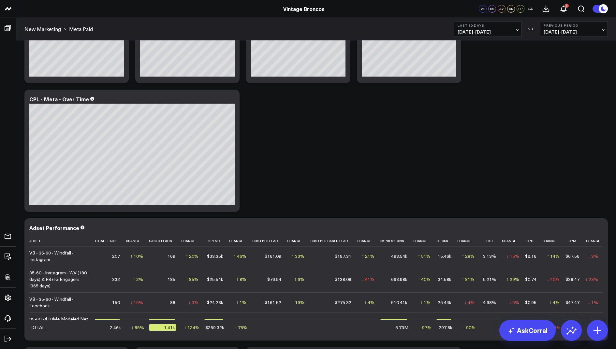
scroll to position [498, 0]
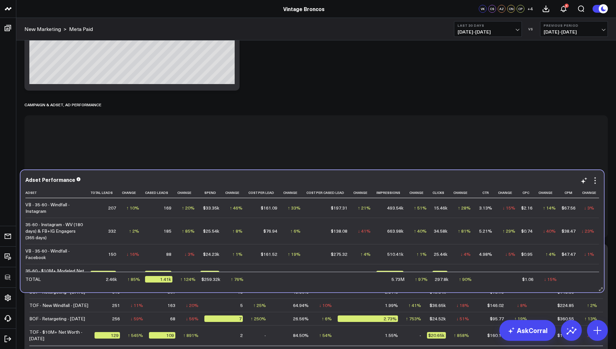
drag, startPoint x: 302, startPoint y: 83, endPoint x: 298, endPoint y: 285, distance: 201.5
click at [298, 285] on td at bounding box center [294, 279] width 23 height 14
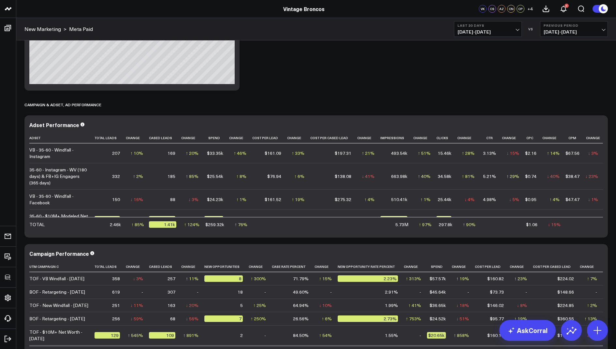
scroll to position [659, 0]
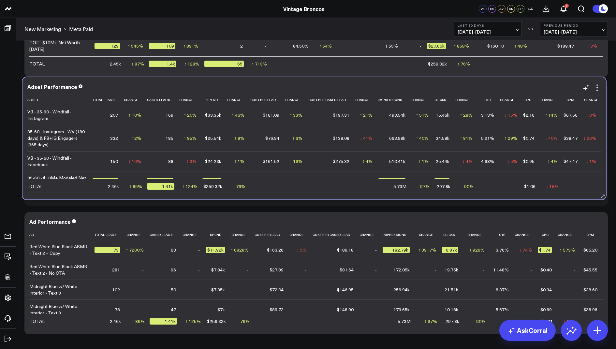
drag, startPoint x: 349, startPoint y: 68, endPoint x: 348, endPoint y: 191, distance: 122.6
click at [348, 191] on td at bounding box center [331, 186] width 47 height 14
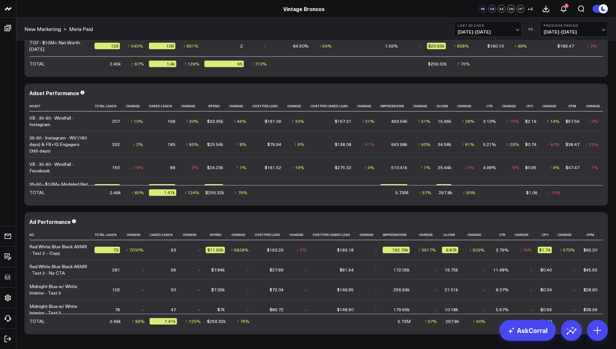
scroll to position [643, 0]
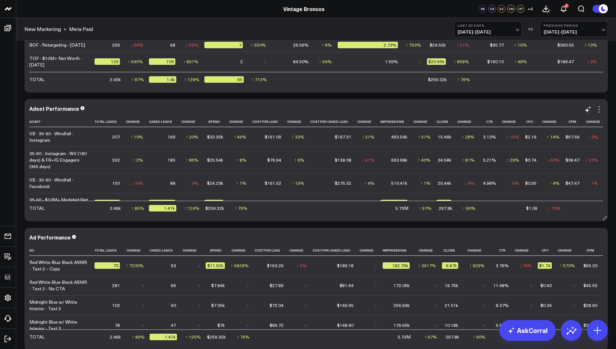
click at [600, 110] on icon at bounding box center [599, 110] width 8 height 8
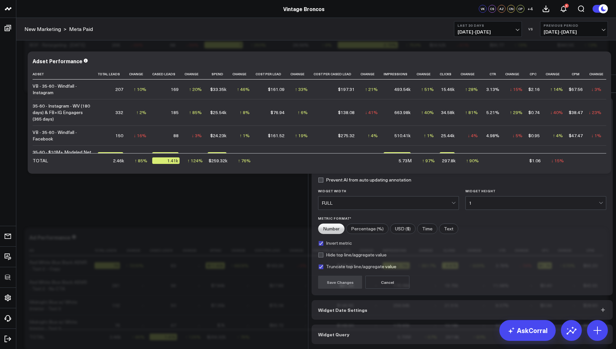
click at [347, 325] on button "Widget Query" at bounding box center [462, 335] width 301 height 20
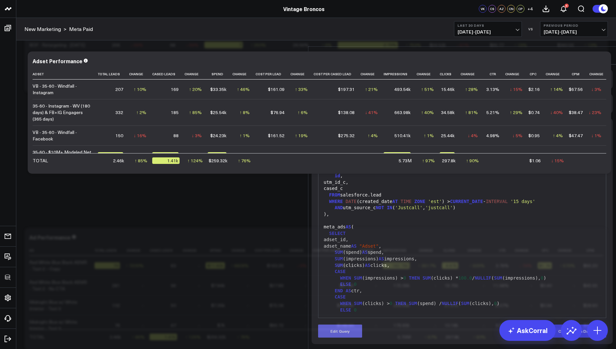
click at [337, 325] on button "Edit Query" at bounding box center [340, 331] width 44 height 13
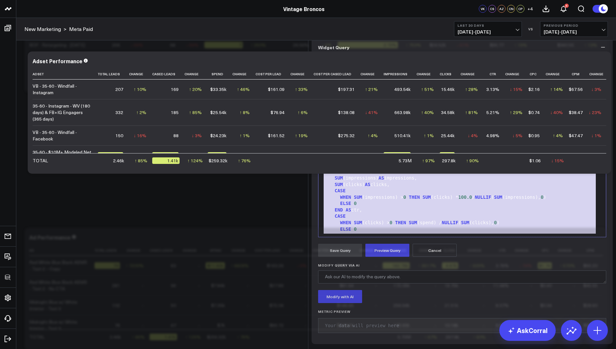
drag, startPoint x: 393, startPoint y: 249, endPoint x: 448, endPoint y: 47, distance: 208.9
click at [448, 47] on div "Widget Display Widget Date Settings Widget Query Manually edit your query or as…" at bounding box center [462, 167] width 301 height 356
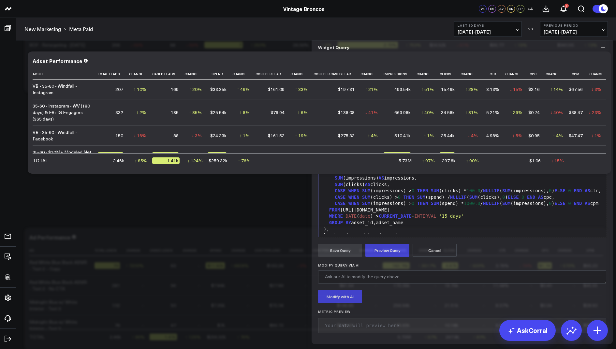
scroll to position [319, 0]
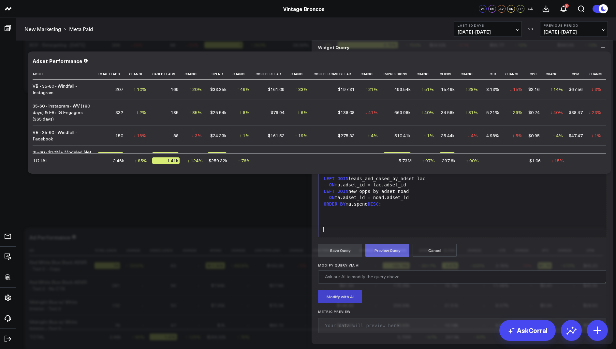
click at [388, 257] on button "Preview Query" at bounding box center [387, 250] width 44 height 13
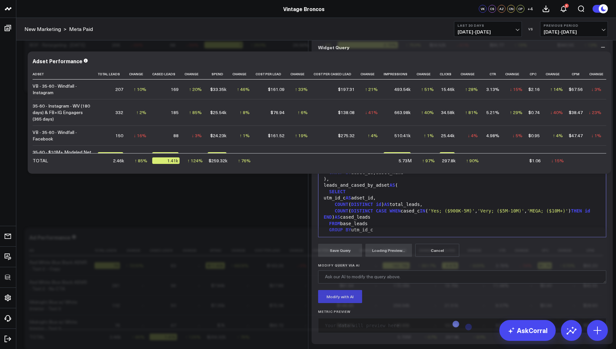
scroll to position [50, 0]
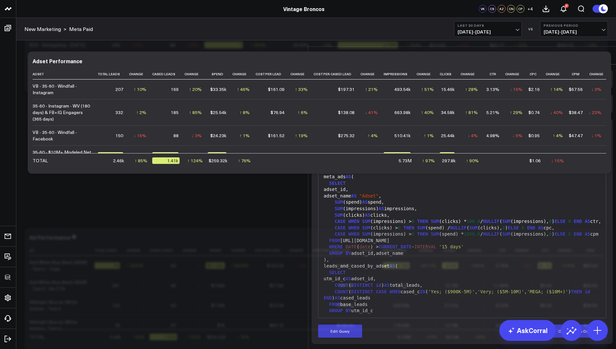
scroll to position [0, 0]
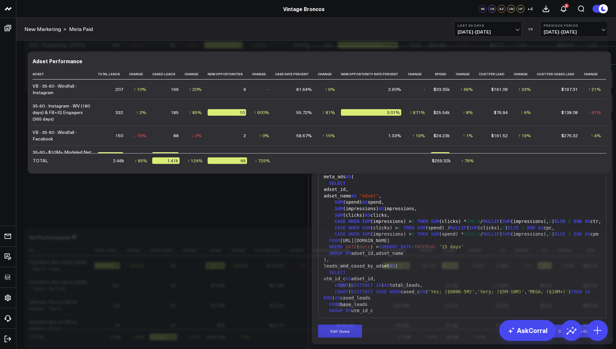
click at [606, 53] on icon at bounding box center [605, 55] width 5 height 5
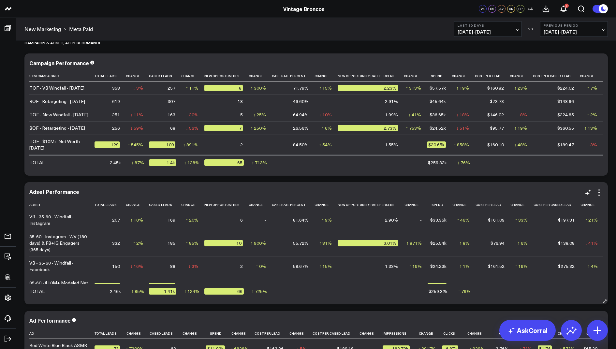
scroll to position [686, 0]
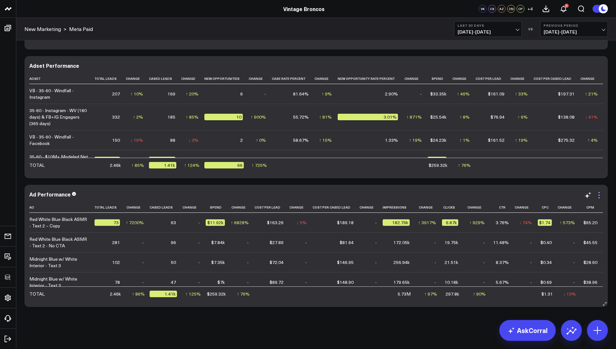
click at [598, 193] on icon at bounding box center [599, 195] width 8 height 8
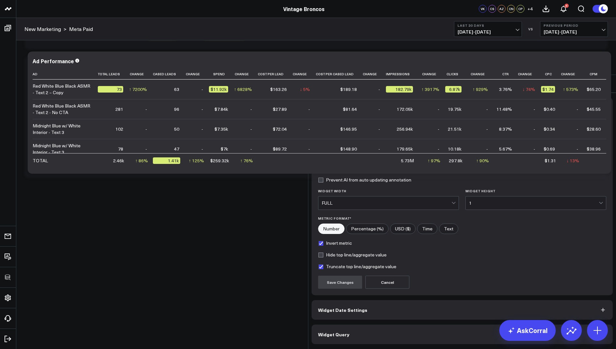
click at [343, 325] on button "Widget Query" at bounding box center [462, 335] width 301 height 20
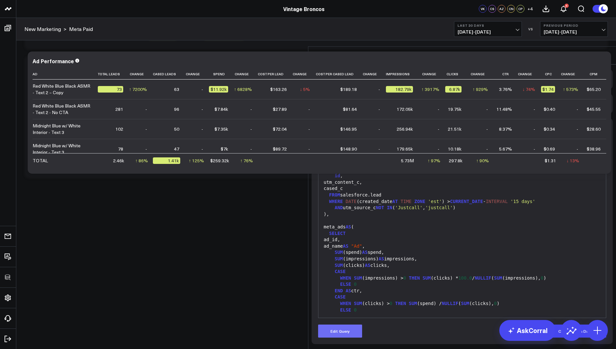
click at [335, 325] on button "Edit Query" at bounding box center [340, 331] width 44 height 13
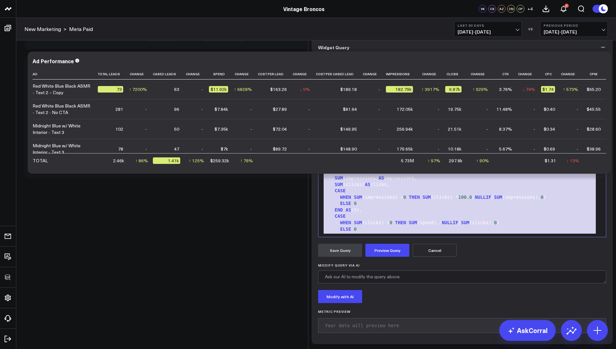
drag, startPoint x: 395, startPoint y: 255, endPoint x: 439, endPoint y: 35, distance: 224.0
click at [439, 35] on div "Edit Widget Widget Display Widget Date Settings Widget Query Manually edit your…" at bounding box center [462, 157] width 308 height 384
copy div "WITH base_leads AS ( SELECT id , utm_content_c, cased_c FROM salesforce.lead WH…"
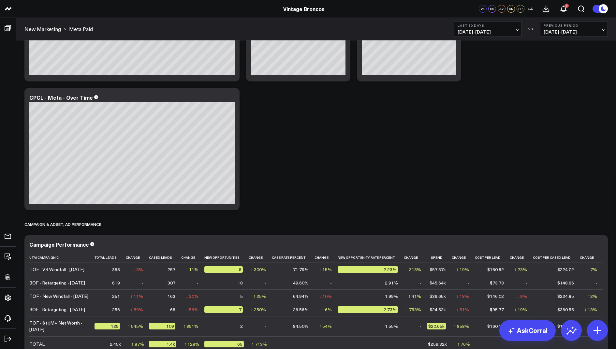
scroll to position [686, 0]
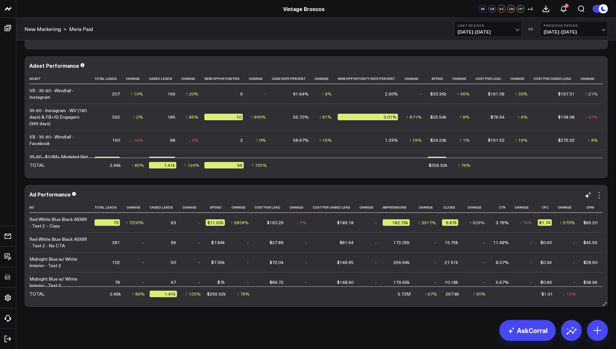
click at [602, 194] on icon at bounding box center [599, 195] width 8 height 8
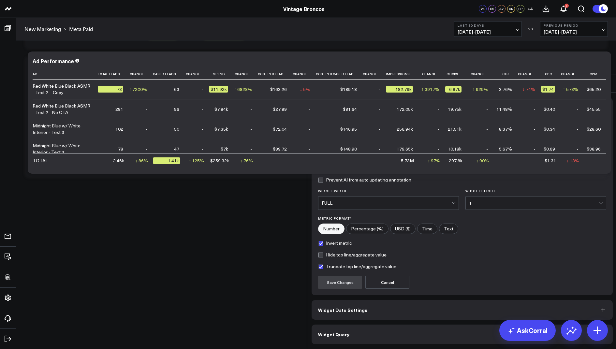
click at [360, 325] on button "Widget Query" at bounding box center [462, 335] width 301 height 20
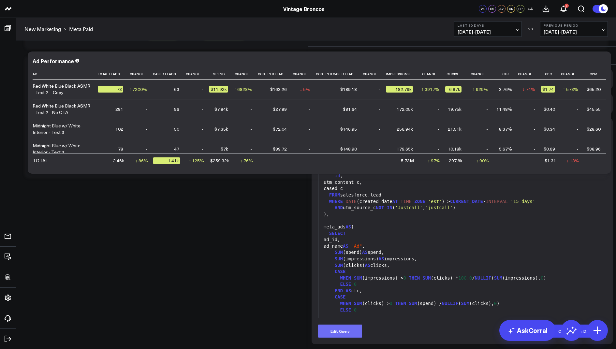
click at [342, 325] on button "Edit Query" at bounding box center [340, 331] width 44 height 13
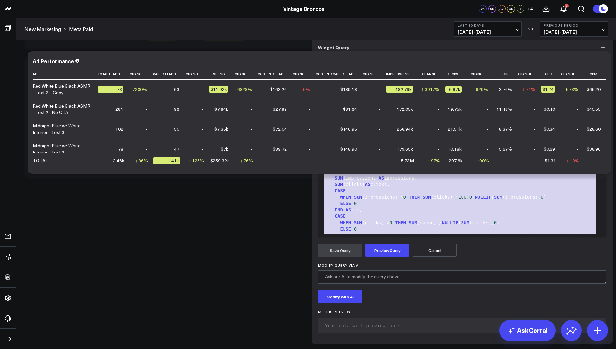
drag, startPoint x: 394, startPoint y: 257, endPoint x: 473, endPoint y: 36, distance: 234.3
click at [473, 36] on div "Widget Display Widget Date Settings Widget Query Manually edit your query or as…" at bounding box center [462, 166] width 308 height 365
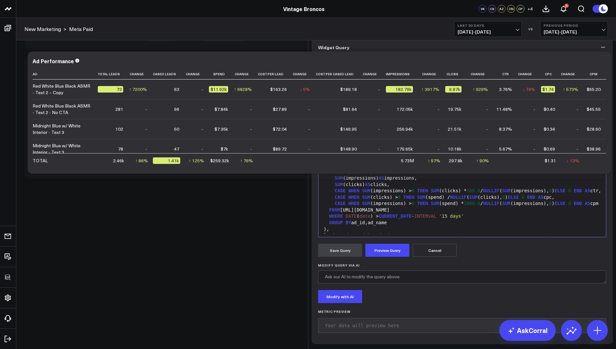
scroll to position [319, 0]
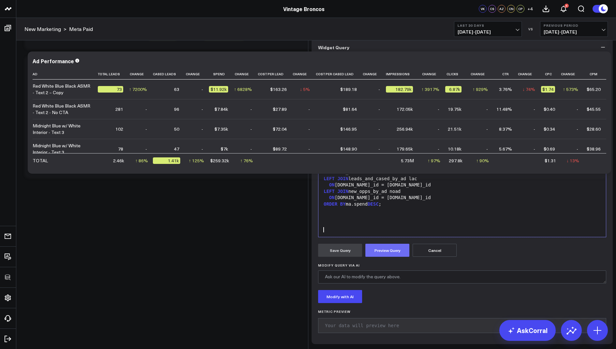
click at [386, 257] on button "Preview Query" at bounding box center [387, 250] width 44 height 13
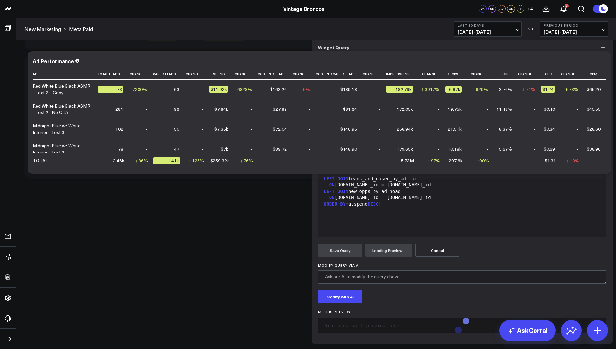
scroll to position [50, 0]
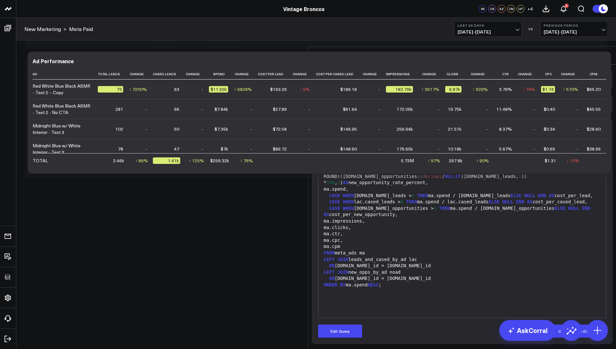
scroll to position [0, 0]
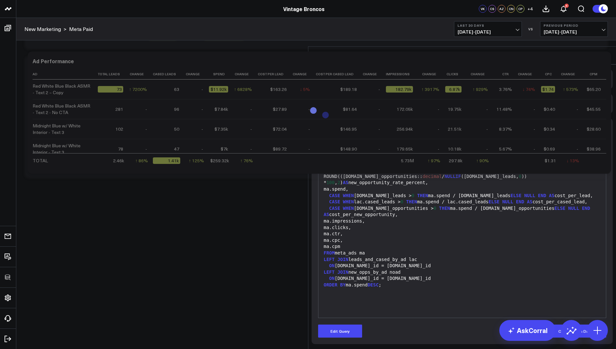
click at [608, 52] on icon at bounding box center [606, 56] width 8 height 8
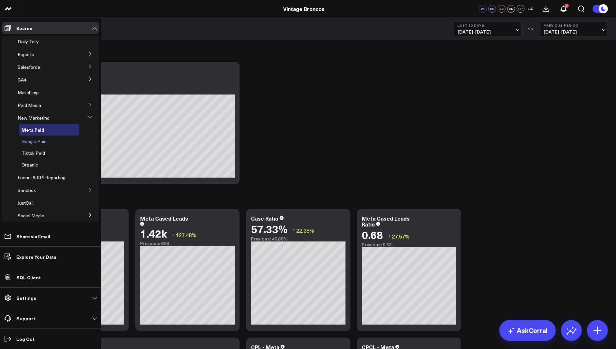
click at [34, 142] on span "Google Paid" at bounding box center [34, 141] width 25 height 6
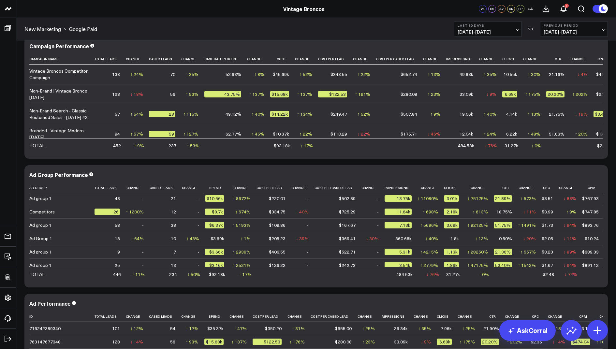
scroll to position [532, 0]
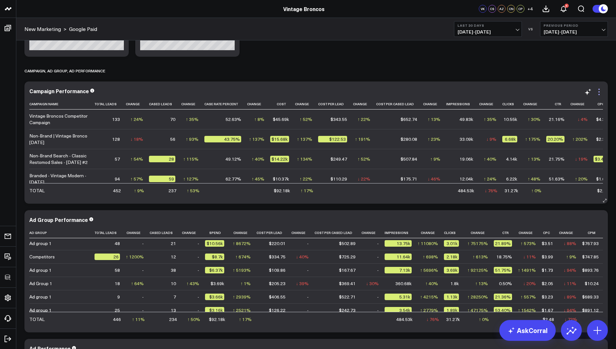
click at [602, 90] on icon at bounding box center [599, 92] width 8 height 8
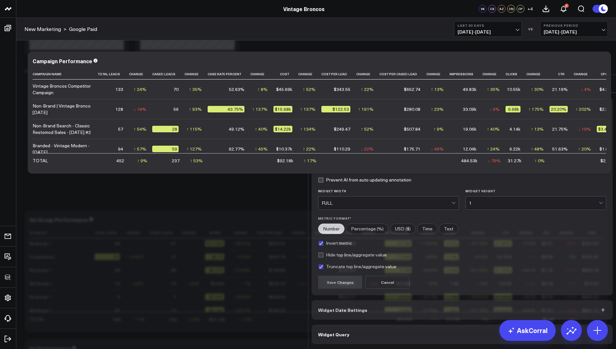
click at [333, 332] on span "Widget Query" at bounding box center [333, 334] width 31 height 5
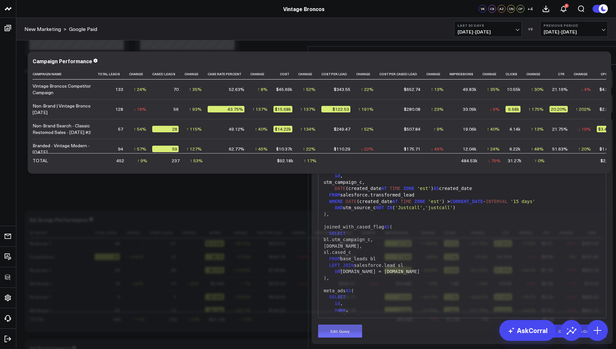
click at [338, 325] on button "Edit Query" at bounding box center [340, 331] width 44 height 13
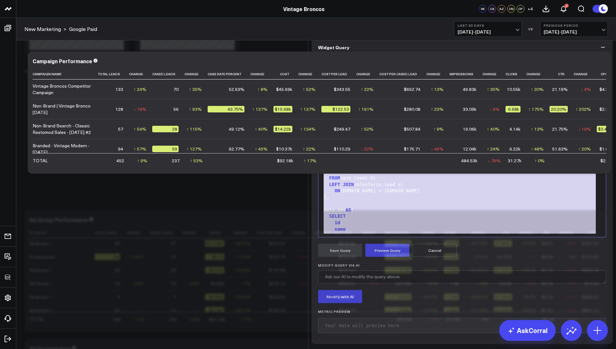
drag, startPoint x: 387, startPoint y: 255, endPoint x: 447, endPoint y: 53, distance: 211.1
click at [447, 53] on div "Widget Display Widget Date Settings Widget Query Manually edit your query or as…" at bounding box center [462, 167] width 301 height 356
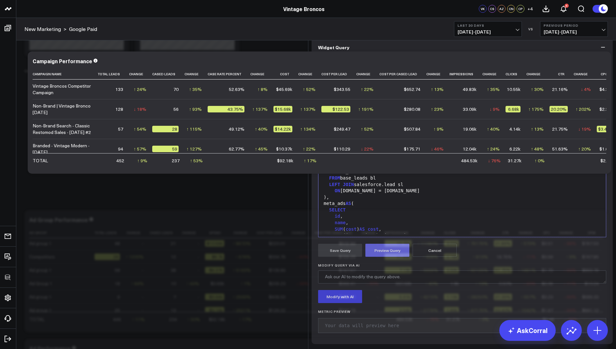
scroll to position [370, 0]
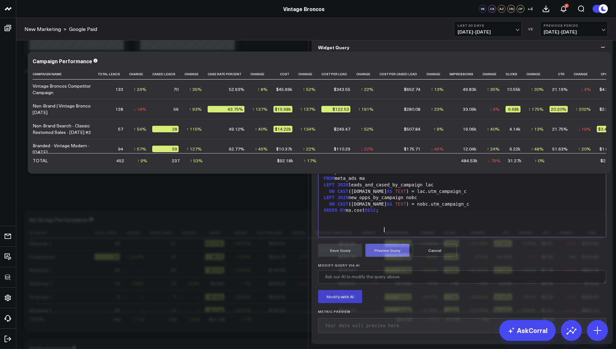
click at [389, 257] on button "Preview Query" at bounding box center [387, 250] width 44 height 13
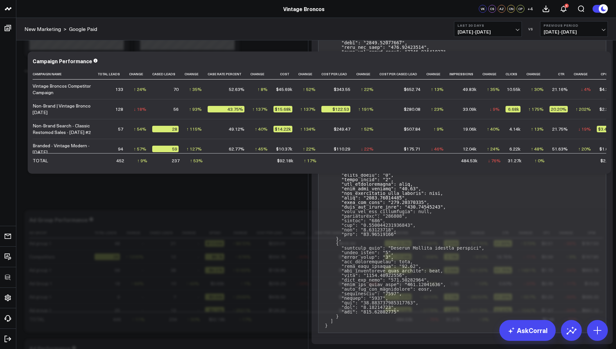
scroll to position [93, 0]
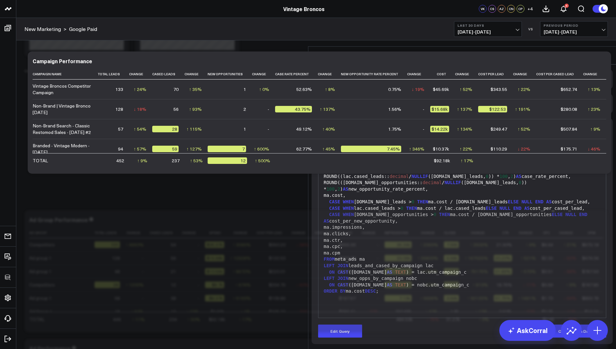
click at [605, 52] on icon at bounding box center [606, 56] width 8 height 8
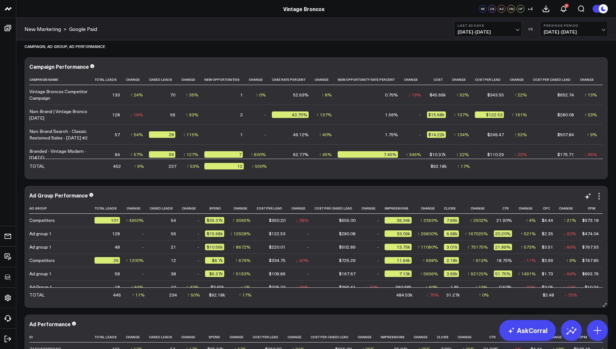
scroll to position [613, 0]
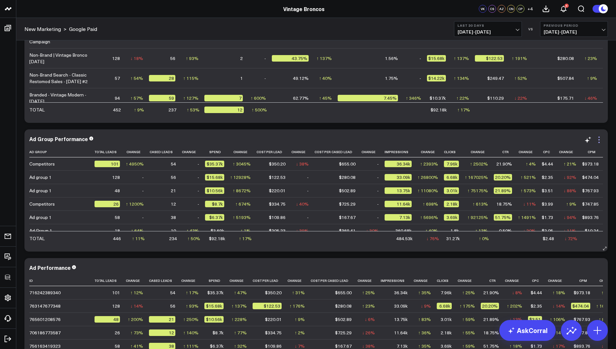
click at [600, 139] on icon at bounding box center [599, 140] width 8 height 8
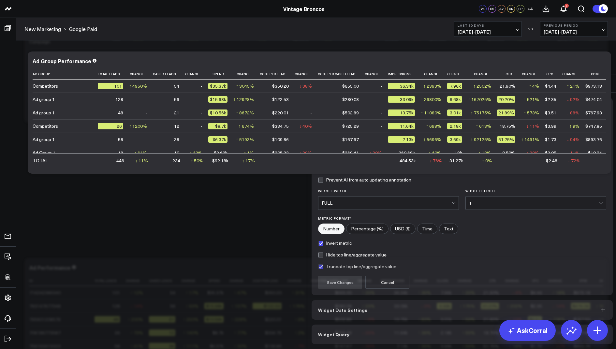
click at [341, 332] on span "Widget Query" at bounding box center [333, 334] width 31 height 5
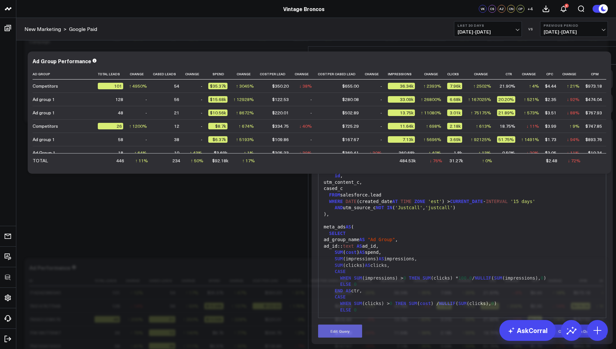
click at [336, 325] on button "Edit Query" at bounding box center [340, 331] width 44 height 13
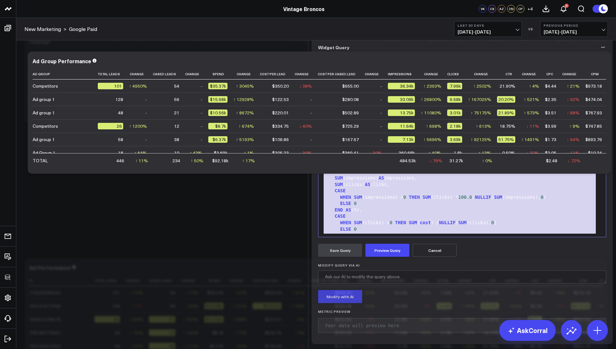
drag, startPoint x: 392, startPoint y: 279, endPoint x: 503, endPoint y: 22, distance: 280.5
click at [503, 22] on div "Edit Widget Widget Display Widget Date Settings Widget Query Manually edit your…" at bounding box center [462, 157] width 308 height 384
copy div "WITH base_leads AS ( SELECT id , utm_content_c, cased_c FROM salesforce.lead WH…"
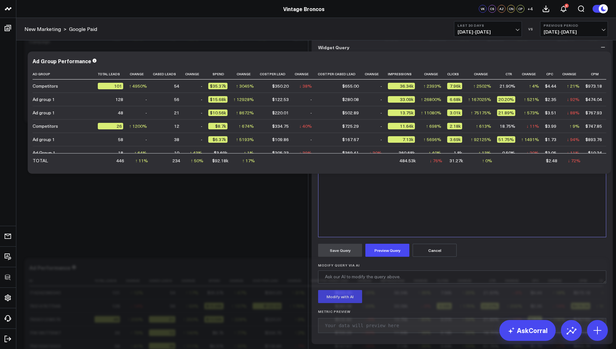
scroll to position [293, 0]
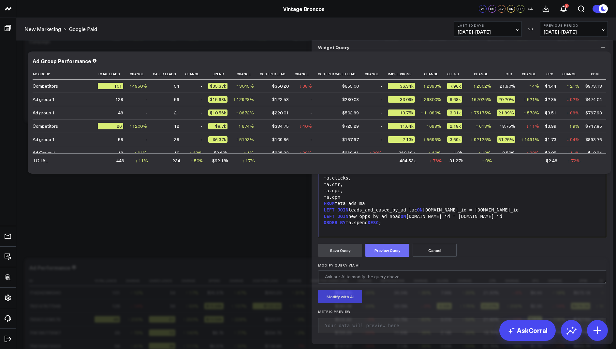
click at [386, 257] on button "Preview Query" at bounding box center [387, 250] width 44 height 13
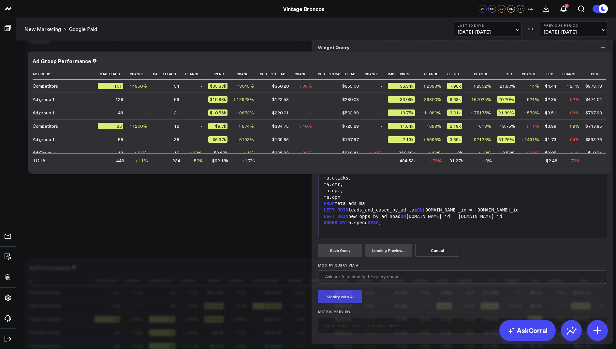
scroll to position [50, 0]
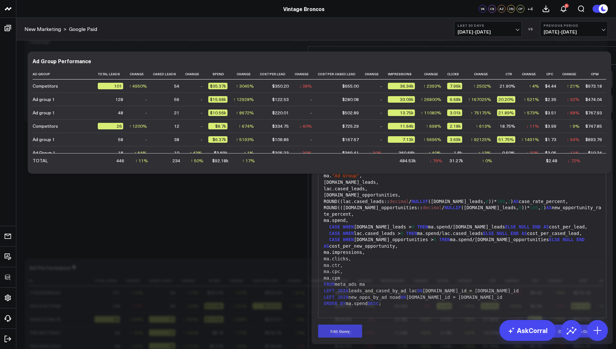
scroll to position [0, 0]
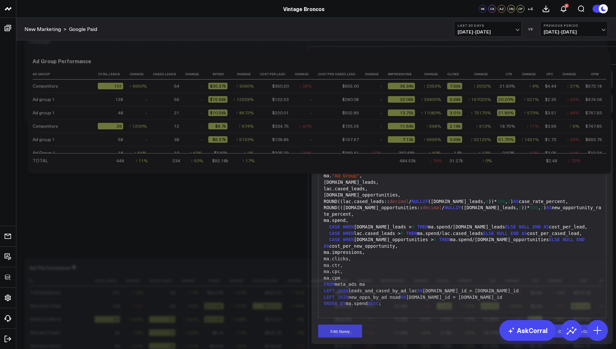
click at [608, 53] on icon at bounding box center [605, 55] width 5 height 5
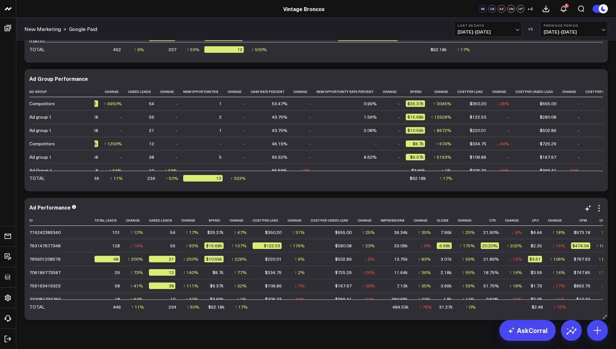
scroll to position [686, 0]
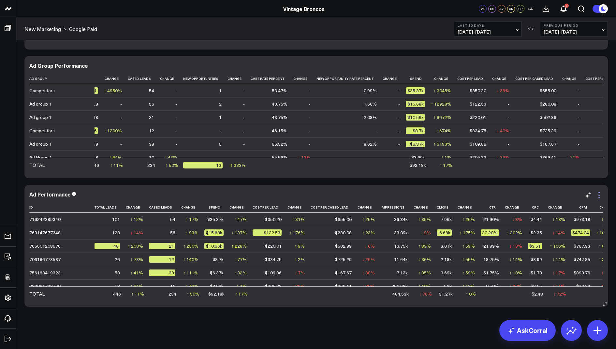
click at [600, 194] on icon at bounding box center [599, 195] width 8 height 8
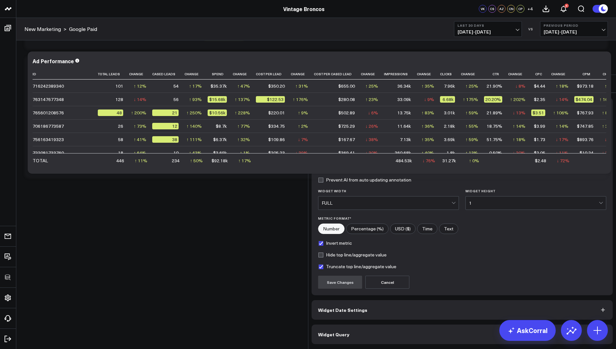
click at [353, 325] on button "Widget Query" at bounding box center [462, 335] width 301 height 20
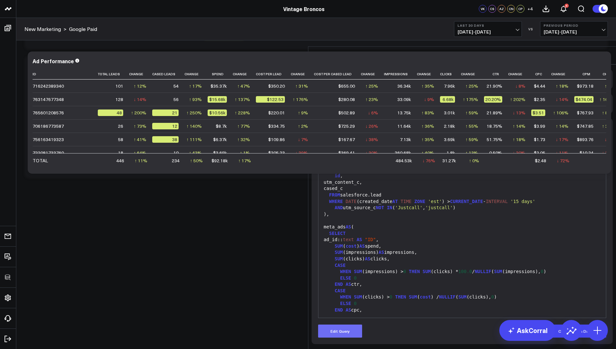
click at [342, 325] on button "Edit Query" at bounding box center [340, 331] width 44 height 13
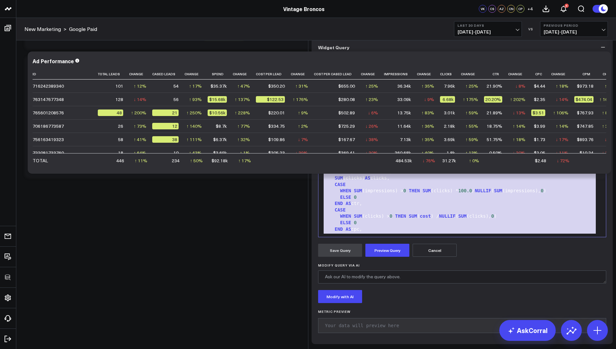
drag, startPoint x: 392, startPoint y: 276, endPoint x: 449, endPoint y: 96, distance: 188.7
click at [449, 96] on div "Widget Query Manually edit your query or ask our AI to modify it for you. Edit …" at bounding box center [462, 190] width 301 height 307
copy div "WITH base_leads AS ( SELECT id , utm_content_c, cased_c FROM salesforce.lead WH…"
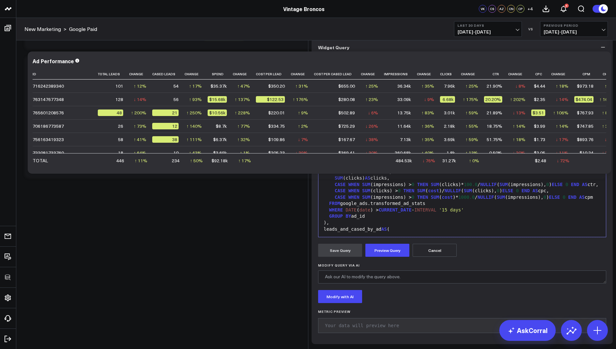
scroll to position [287, 0]
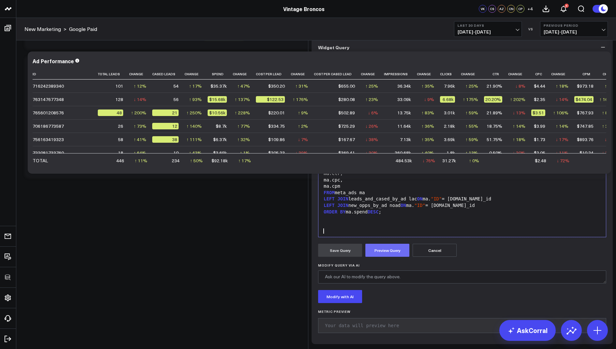
click at [390, 257] on button "Preview Query" at bounding box center [387, 250] width 44 height 13
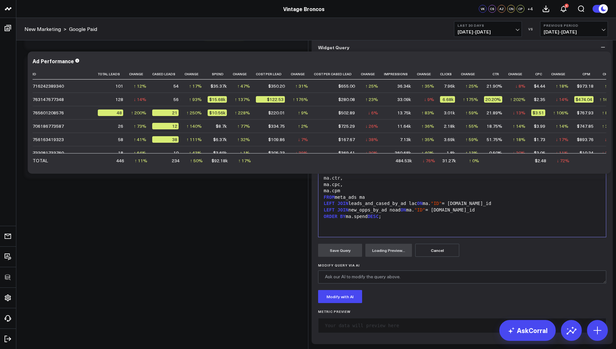
scroll to position [50, 0]
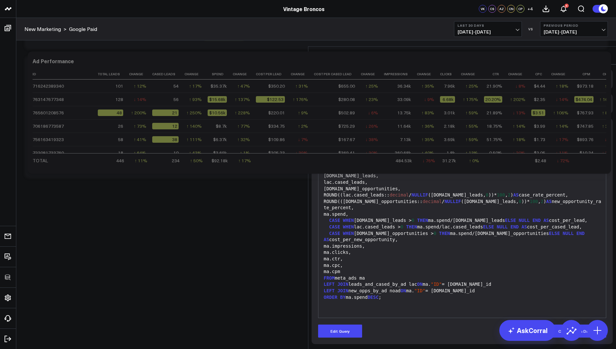
click at [607, 52] on icon at bounding box center [606, 56] width 8 height 8
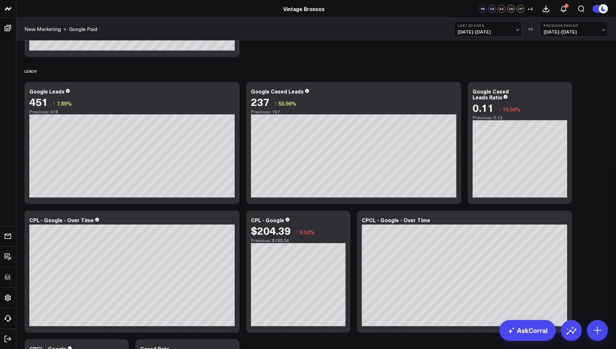
scroll to position [162, 0]
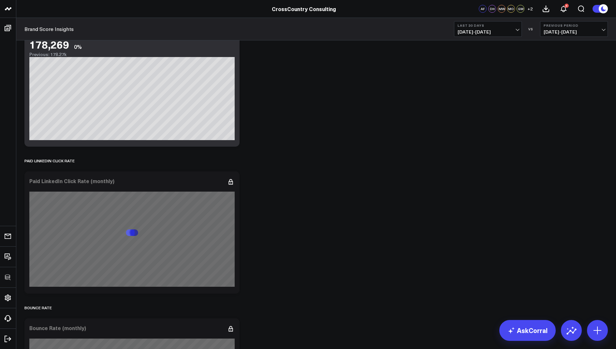
scroll to position [2582, 0]
